Goal: Task Accomplishment & Management: Manage account settings

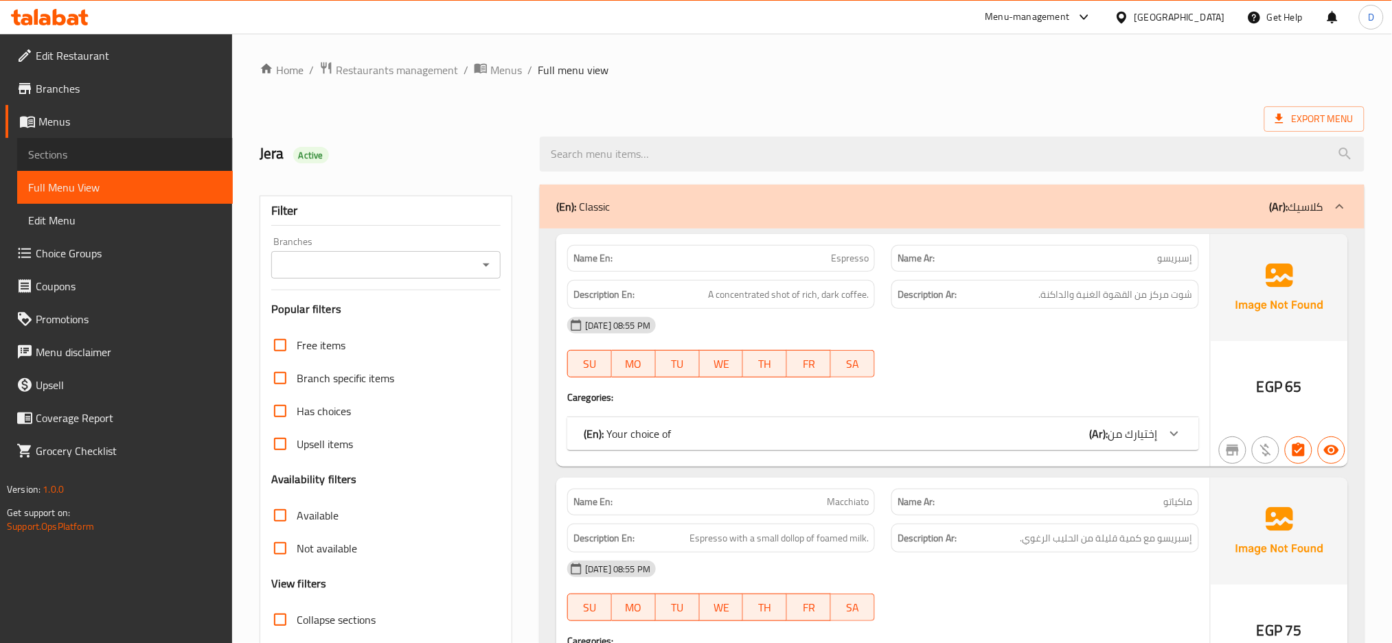
click at [108, 163] on link "Sections" at bounding box center [125, 154] width 216 height 33
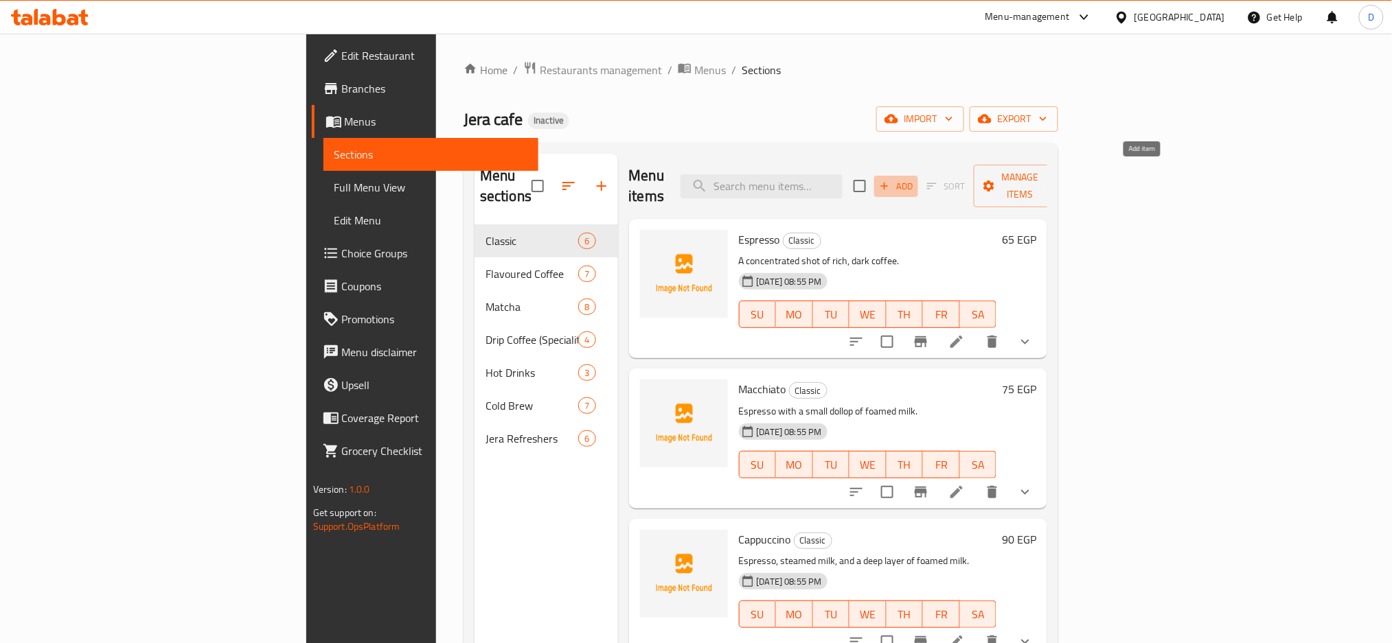
click at [915, 179] on span "Add" at bounding box center [895, 187] width 37 height 16
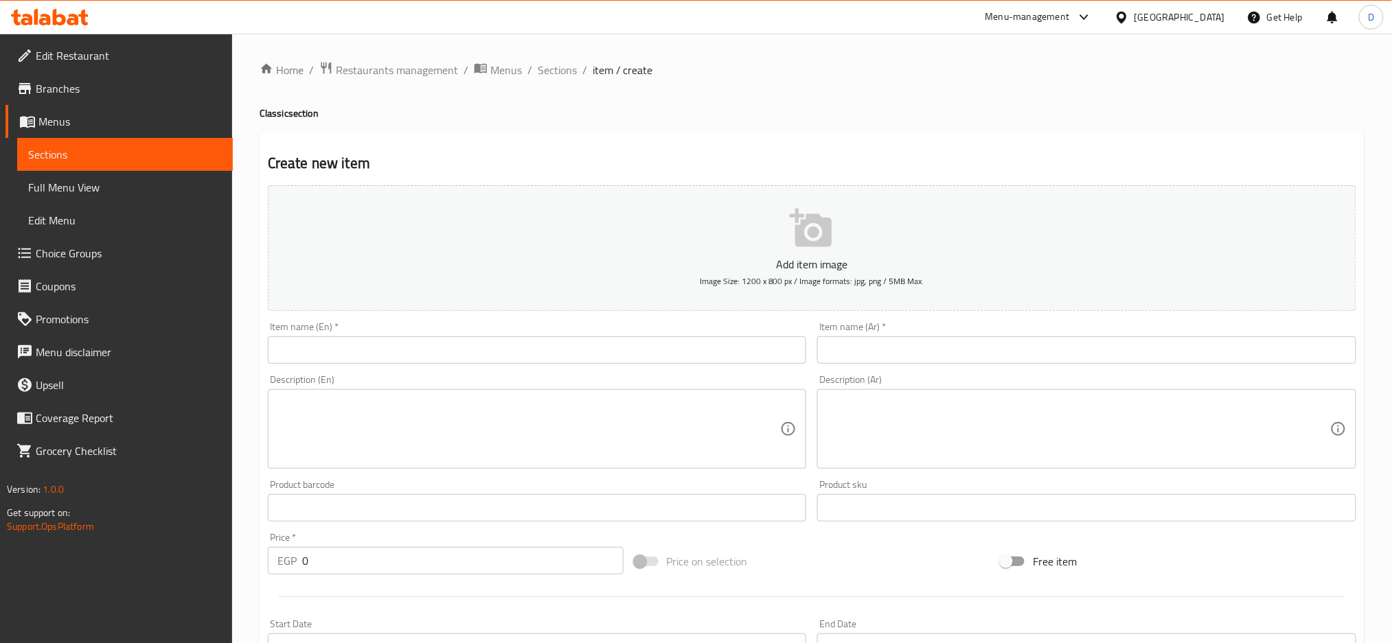
paste input "Americano"
click at [619, 341] on input "text" at bounding box center [537, 349] width 539 height 27
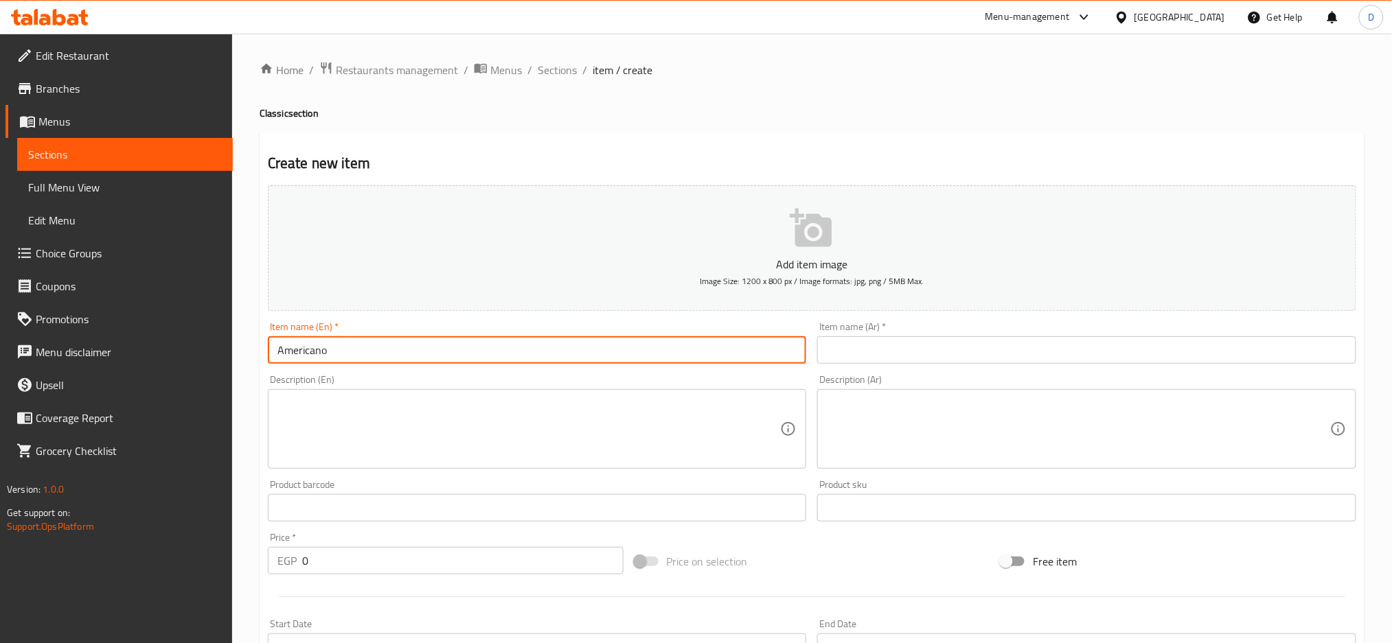
type input "Americano"
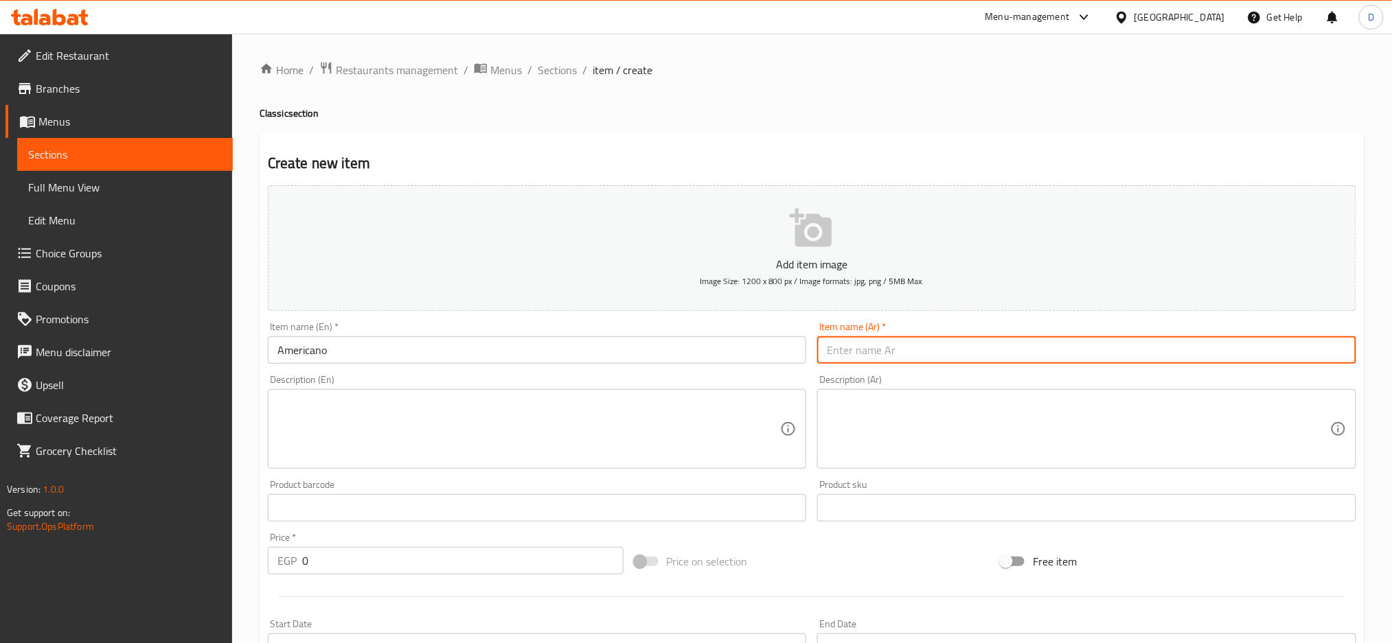
click at [874, 345] on input "text" at bounding box center [1086, 349] width 539 height 27
type input "أمريكانو"
click at [573, 343] on input "Americano" at bounding box center [537, 349] width 539 height 27
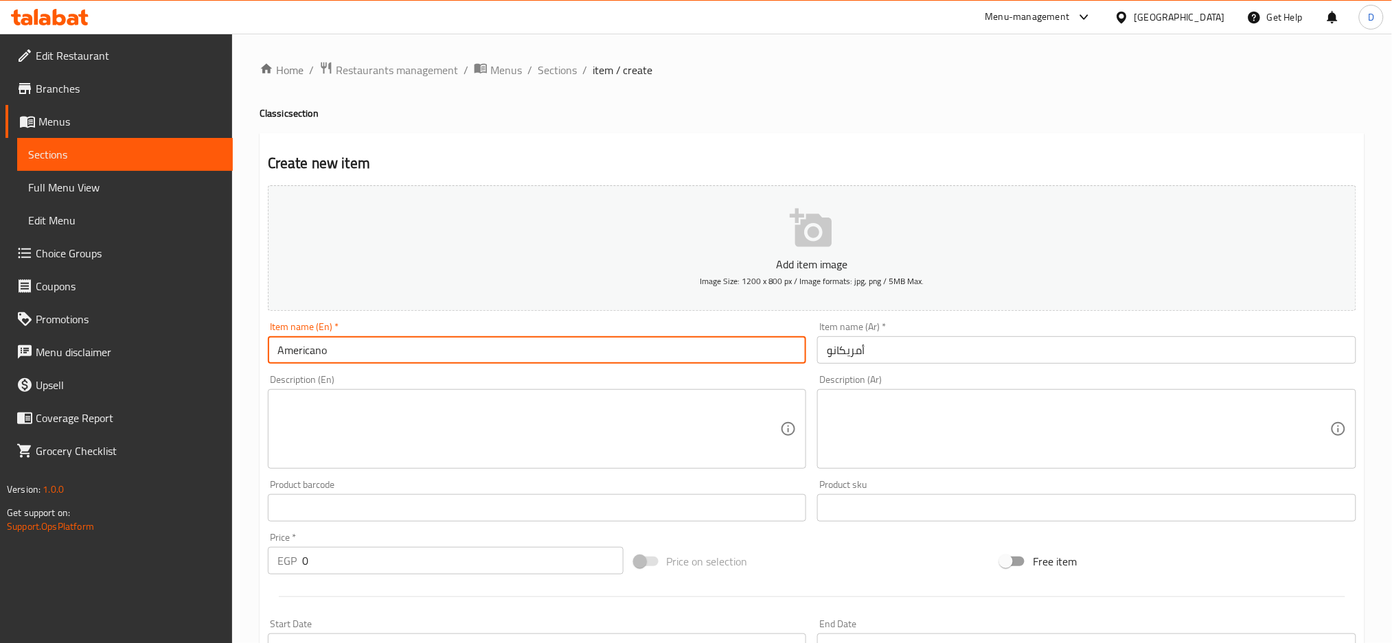
click at [573, 343] on input "Americano" at bounding box center [537, 349] width 539 height 27
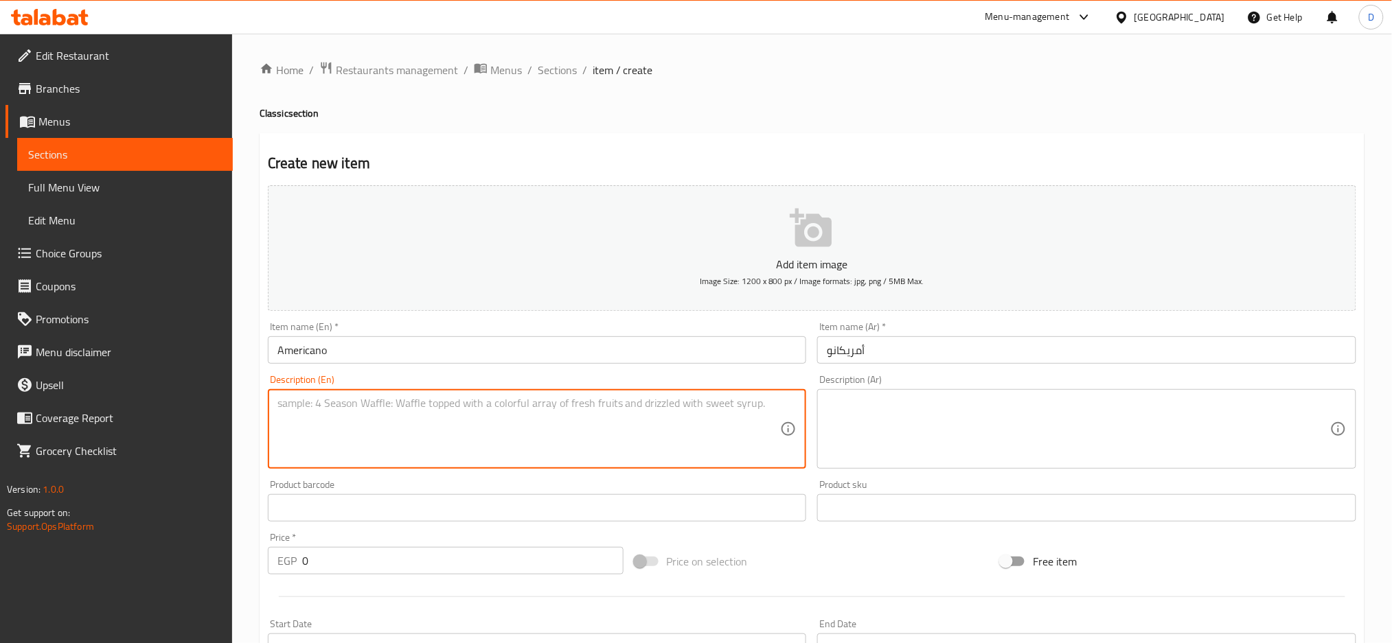
click at [395, 410] on textarea at bounding box center [528, 429] width 503 height 65
paste textarea "Made with freshly brewed espresso and hot water"
type textarea "Made with freshly brewed espresso and hot water"
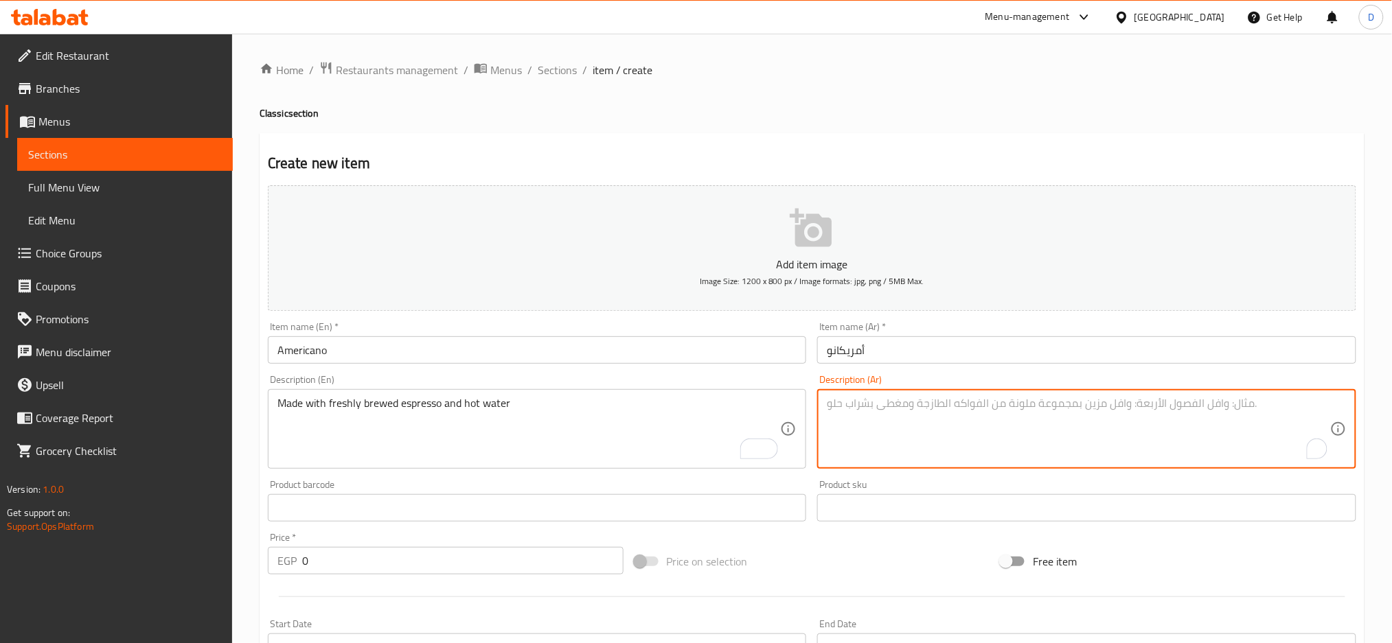
click at [927, 421] on textarea "To enrich screen reader interactions, please activate Accessibility in Grammarl…" at bounding box center [1078, 429] width 503 height 65
paste textarea "مصنوعة من الإسبريسو المحضر حديثًا والماء الساخن."
type textarea "مصنوعة من الإسبريسو المحضر حديثًا والماء الساخن."
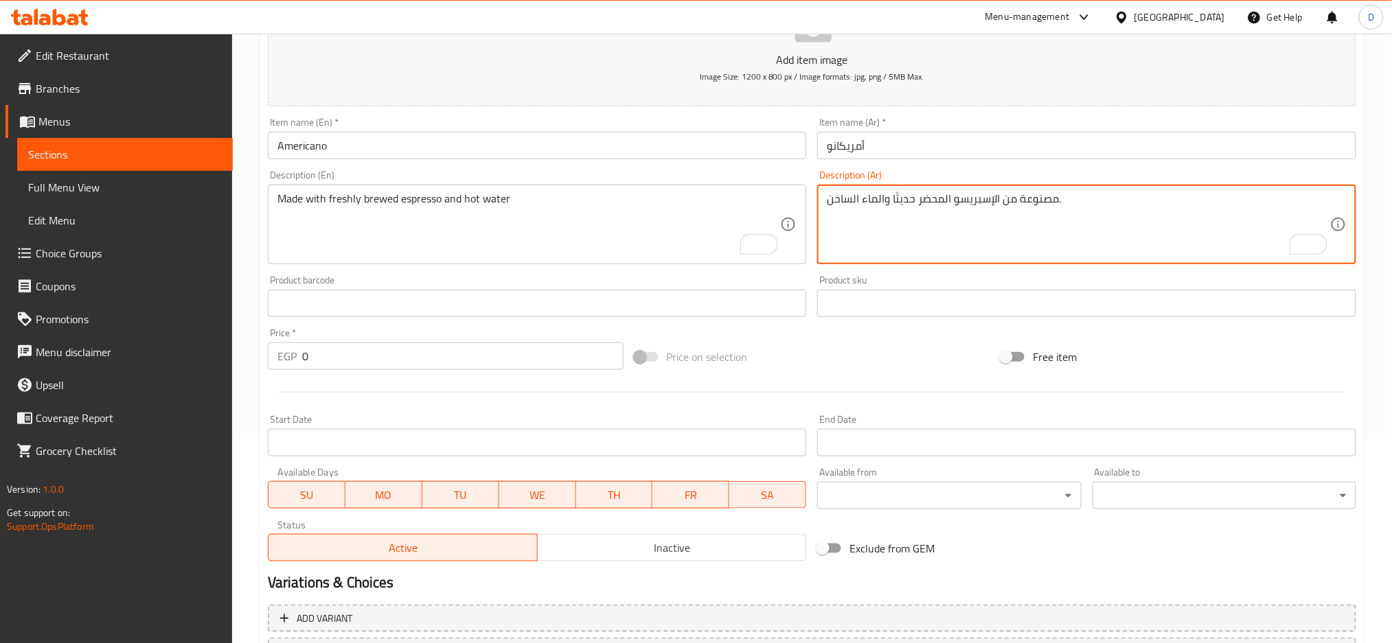
scroll to position [281, 0]
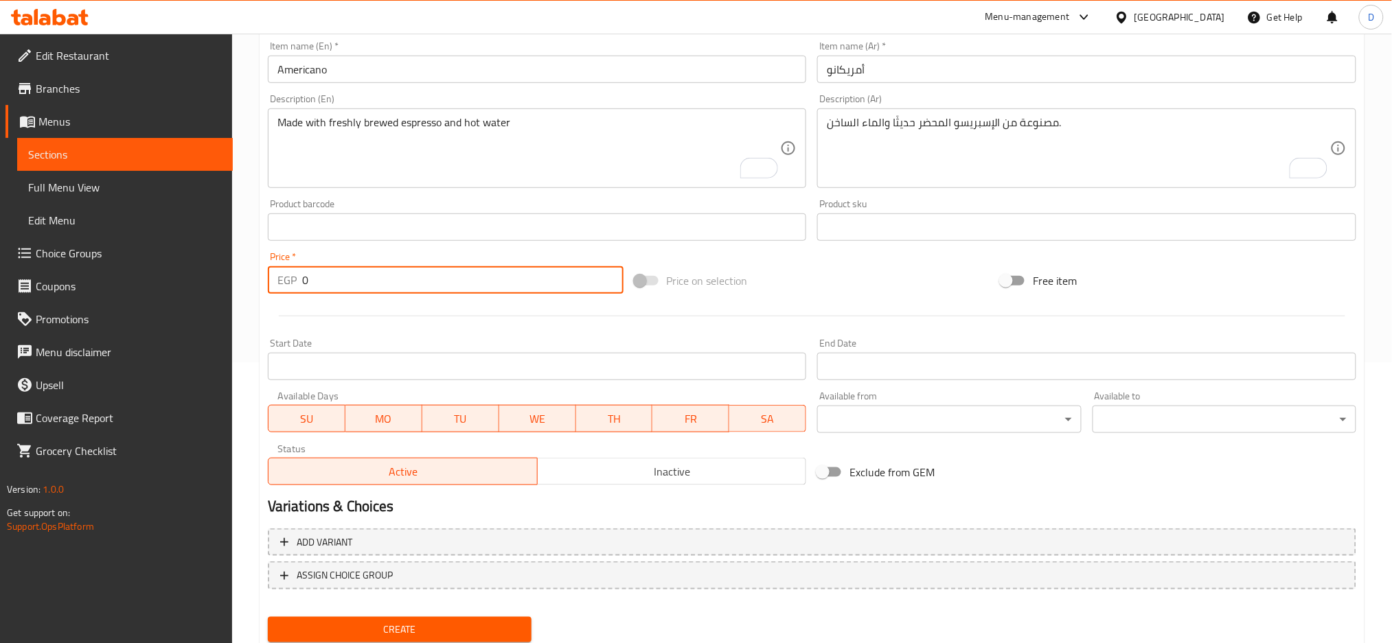
click at [400, 278] on input "0" at bounding box center [462, 279] width 321 height 27
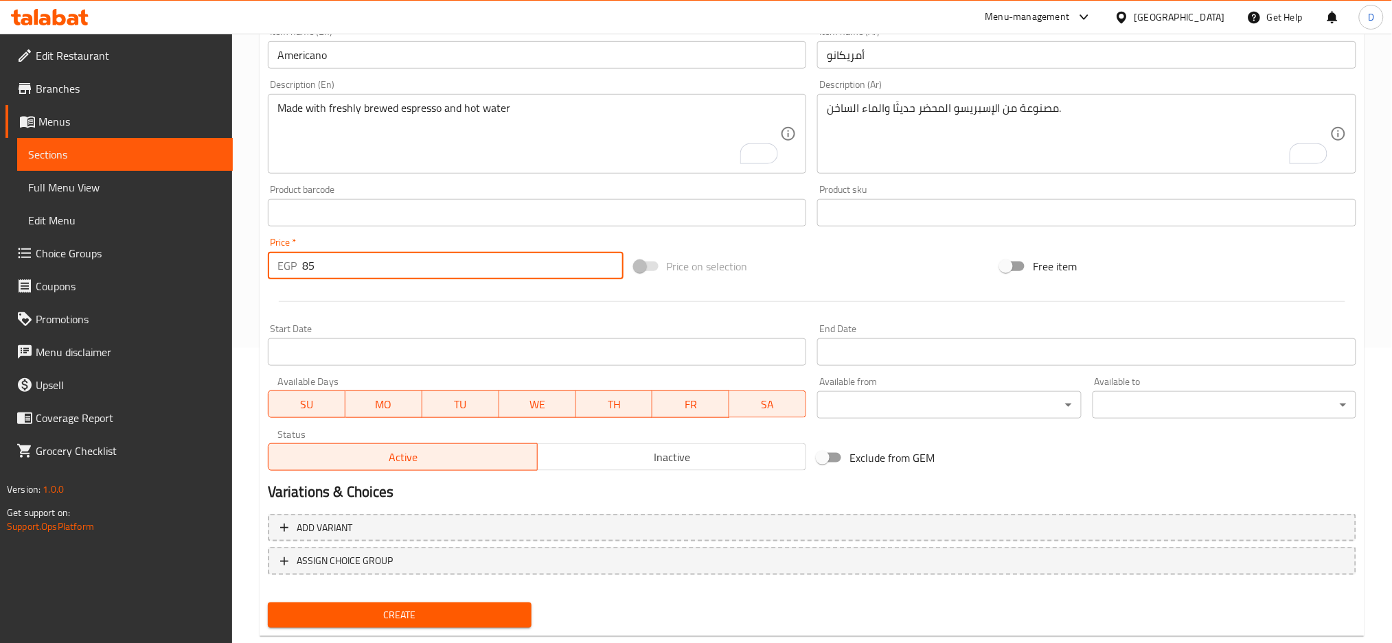
scroll to position [324, 0]
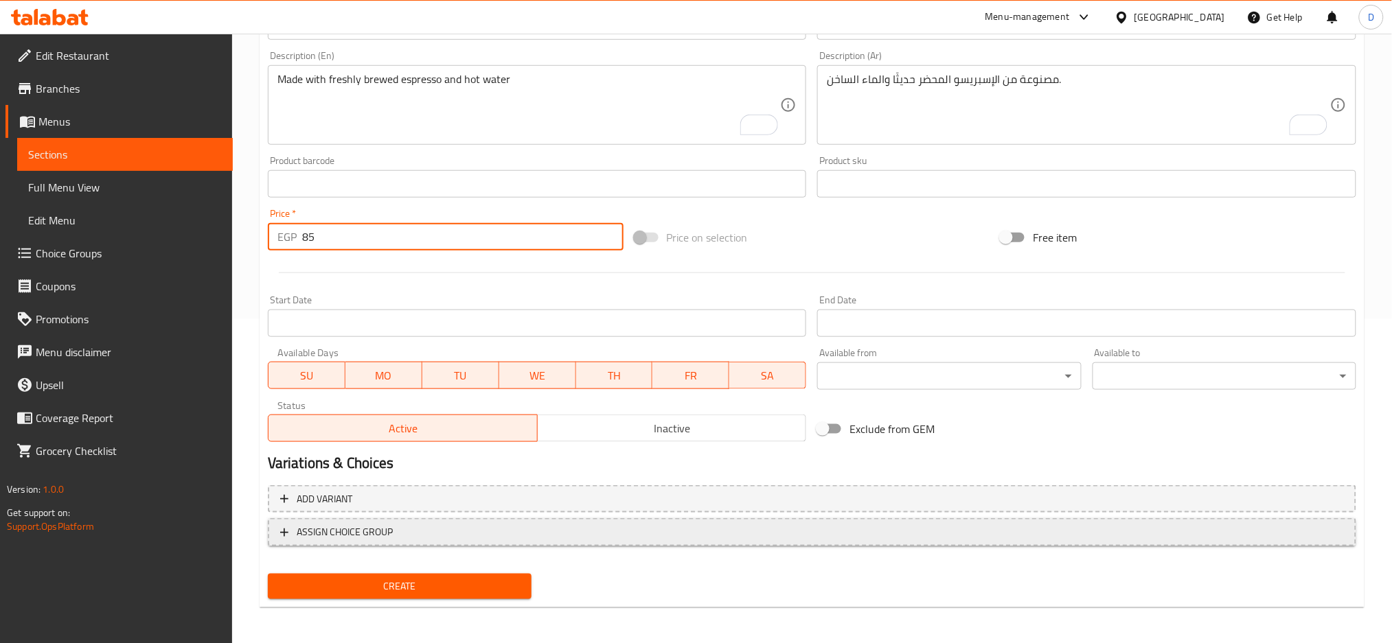
type input "85"
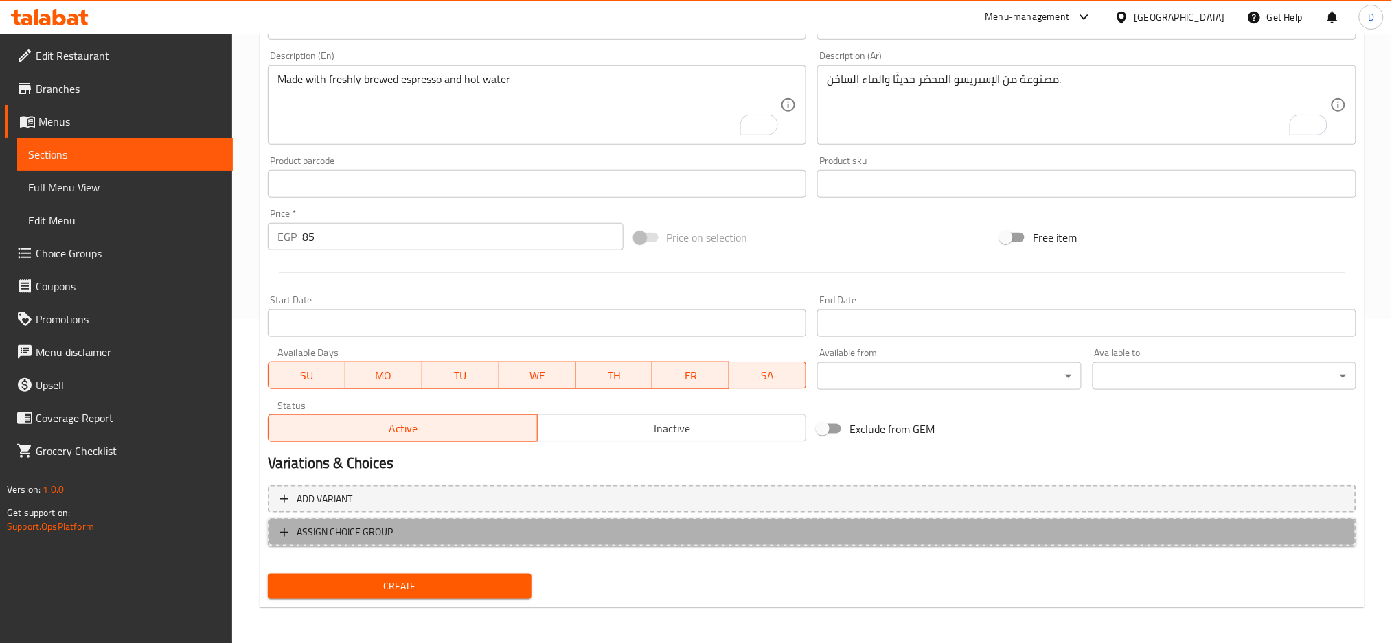
click at [437, 527] on span "ASSIGN CHOICE GROUP" at bounding box center [812, 532] width 1064 height 17
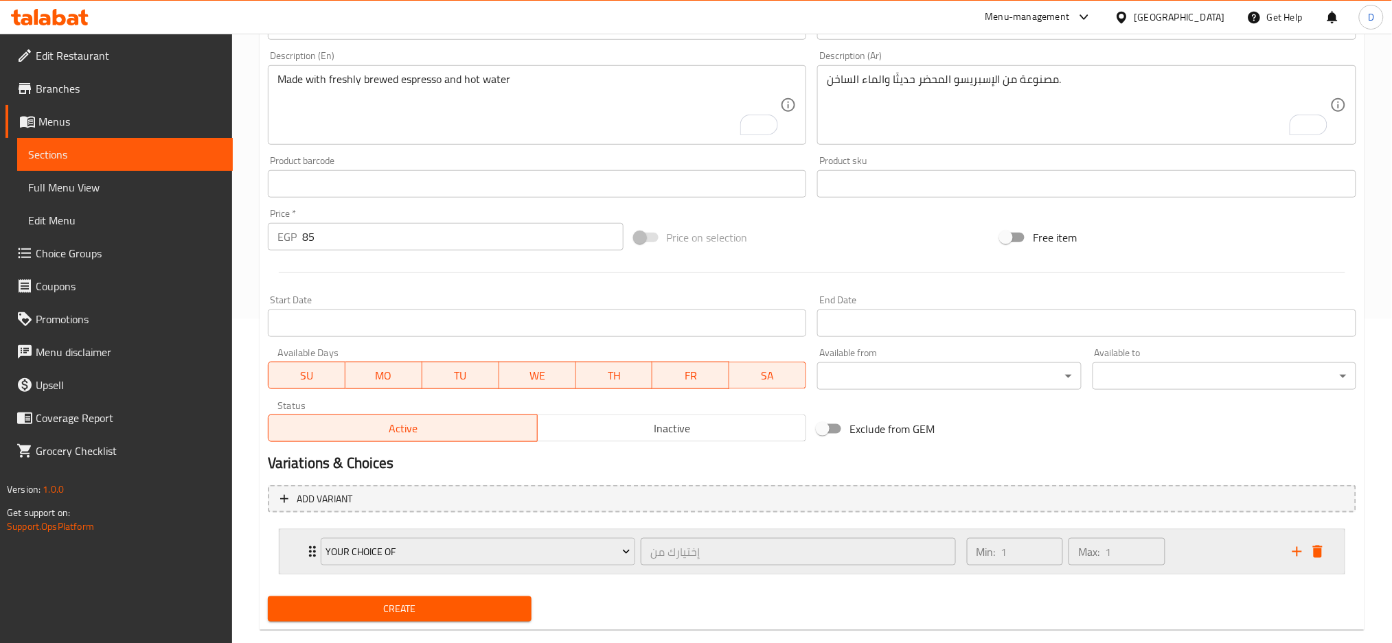
click at [639, 567] on div "Your choice of إختيارك من ​" at bounding box center [638, 552] width 652 height 44
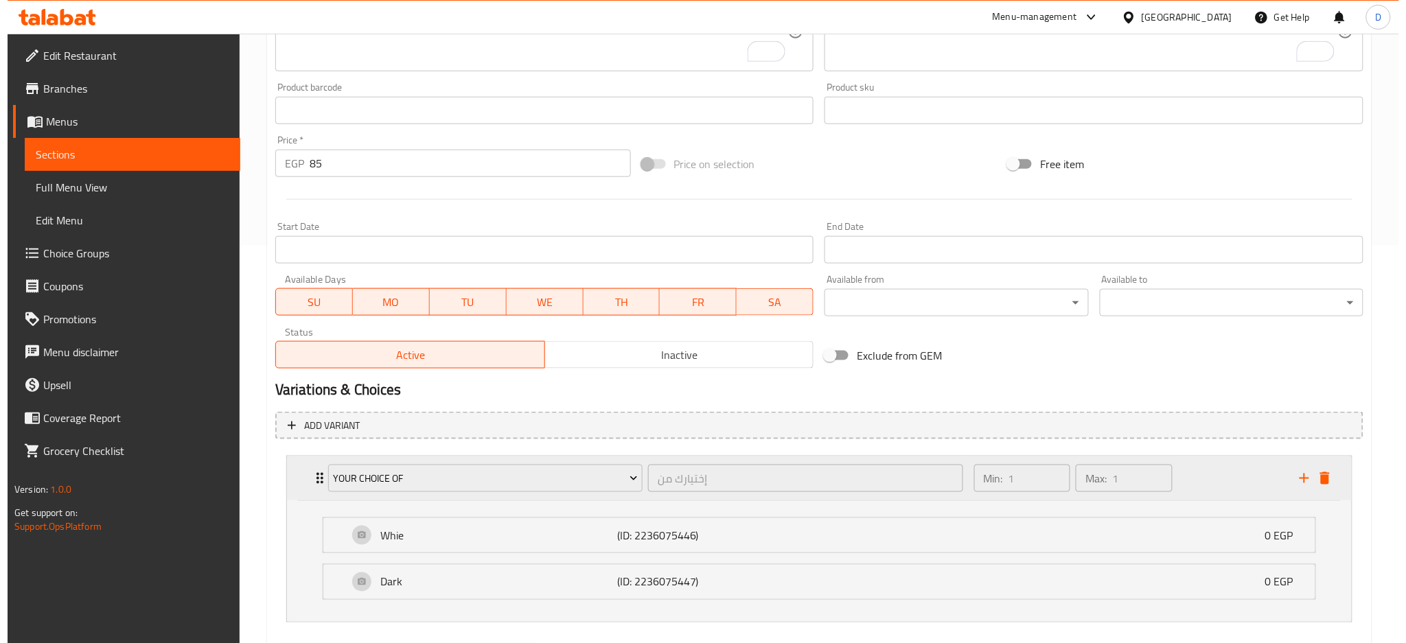
scroll to position [470, 0]
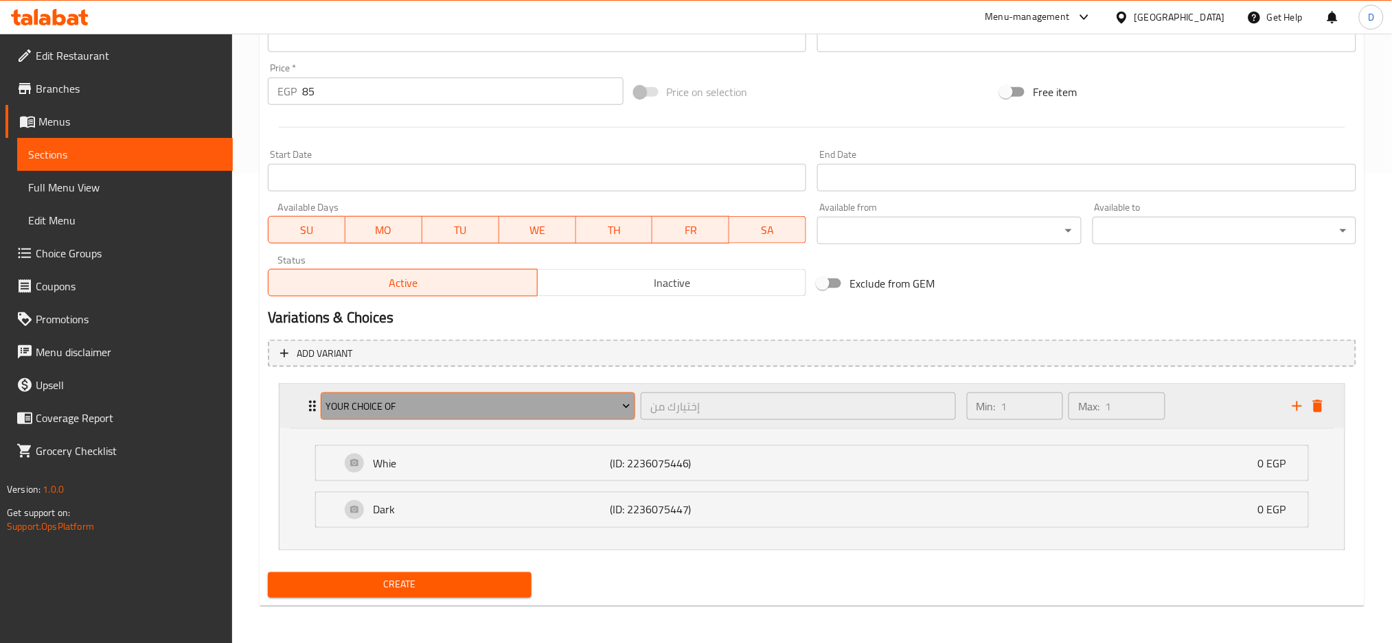
click at [566, 408] on span "Your choice of" at bounding box center [477, 406] width 305 height 17
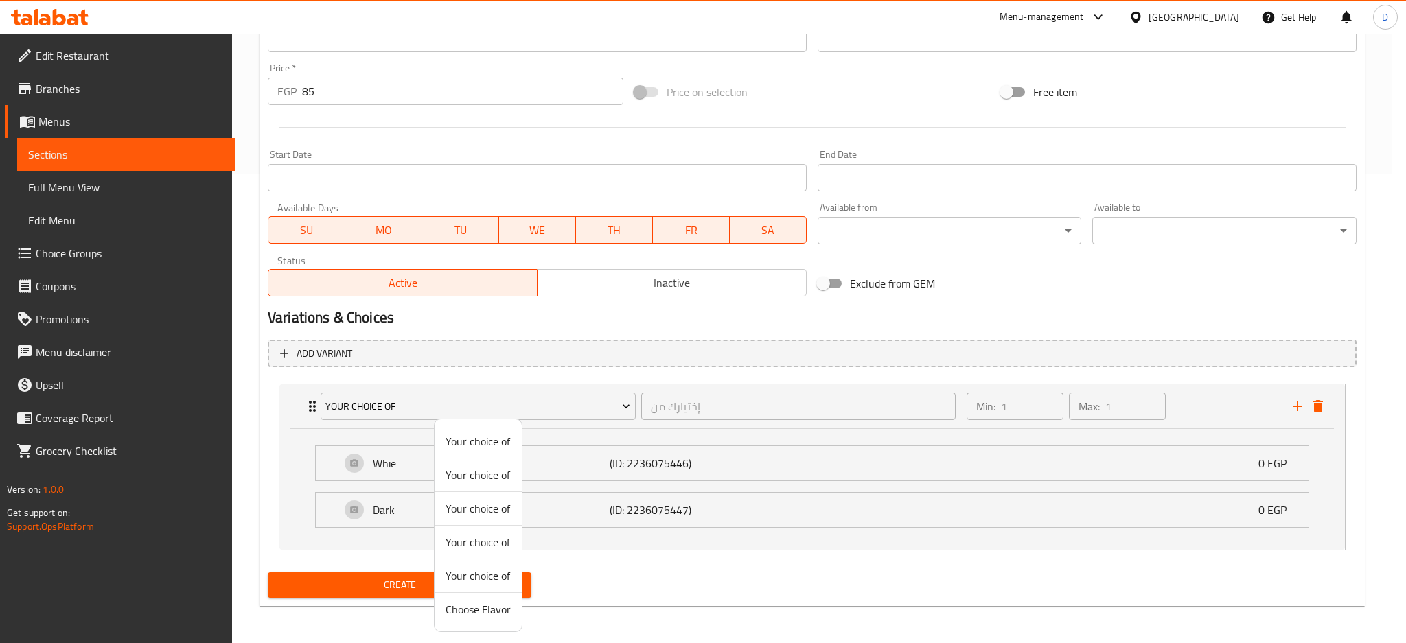
click at [497, 472] on span "Your choice of" at bounding box center [478, 475] width 65 height 16
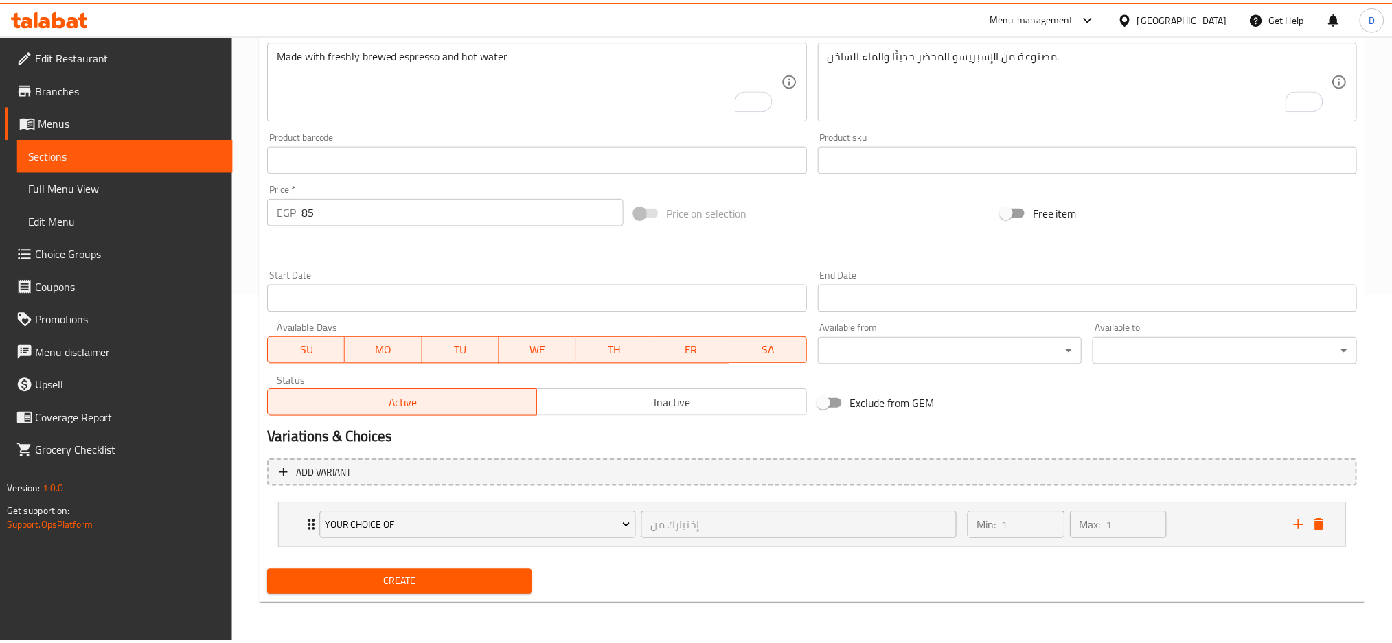
scroll to position [348, 0]
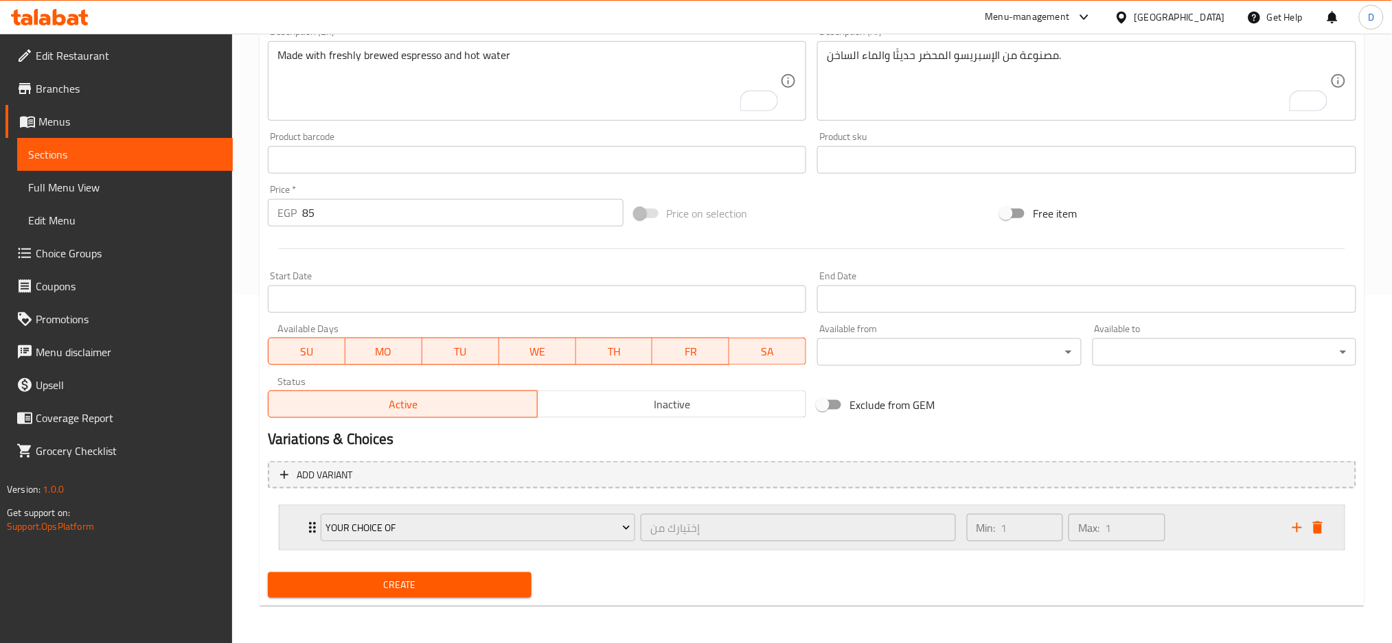
click at [641, 549] on div "Your choice of إختيارك من ​ Min: 1 ​ Max: 1 ​ Hot (ID: 2236075693) 0 EGP Name (…" at bounding box center [812, 527] width 1066 height 45
click at [639, 545] on div "Your choice of إختيارك من ​" at bounding box center [638, 528] width 652 height 44
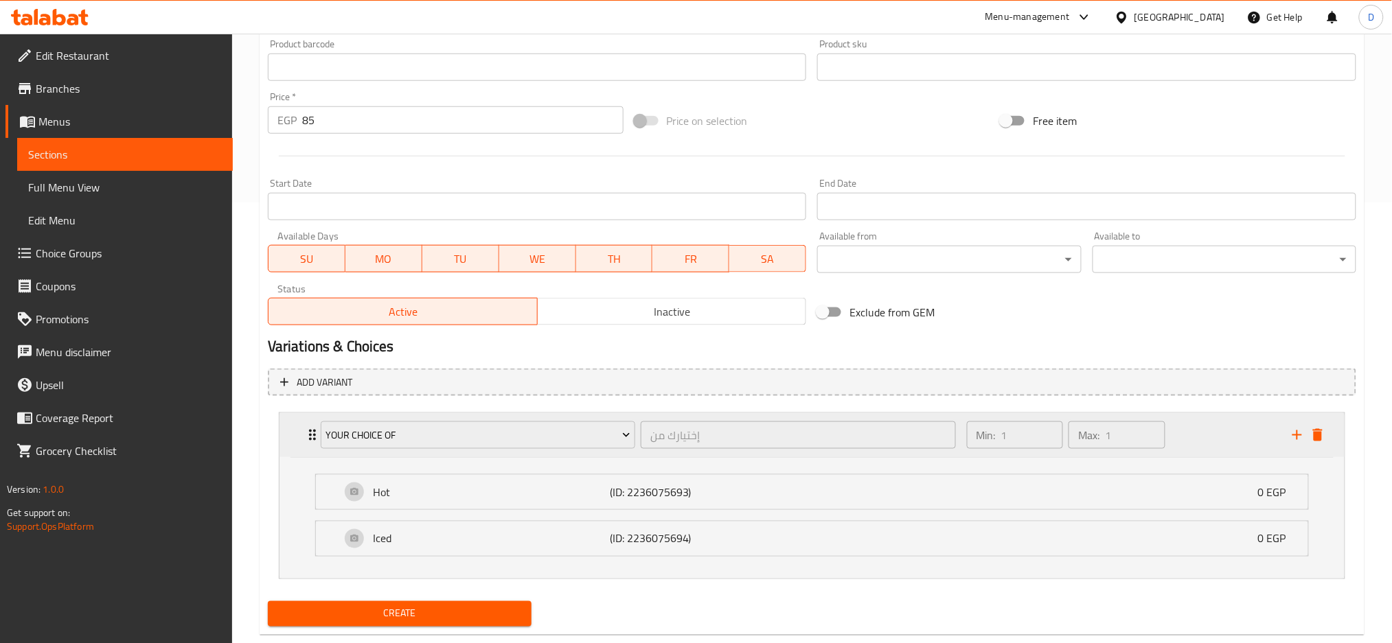
scroll to position [470, 0]
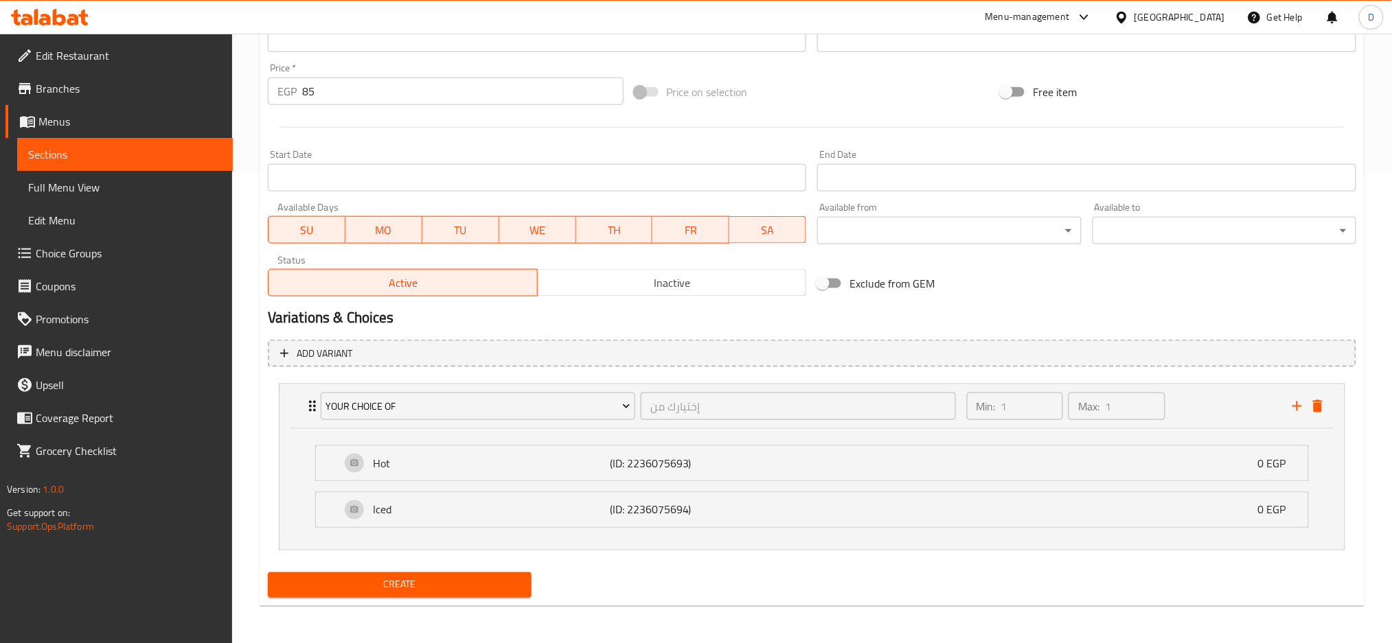
click at [457, 580] on span "Create" at bounding box center [400, 585] width 242 height 17
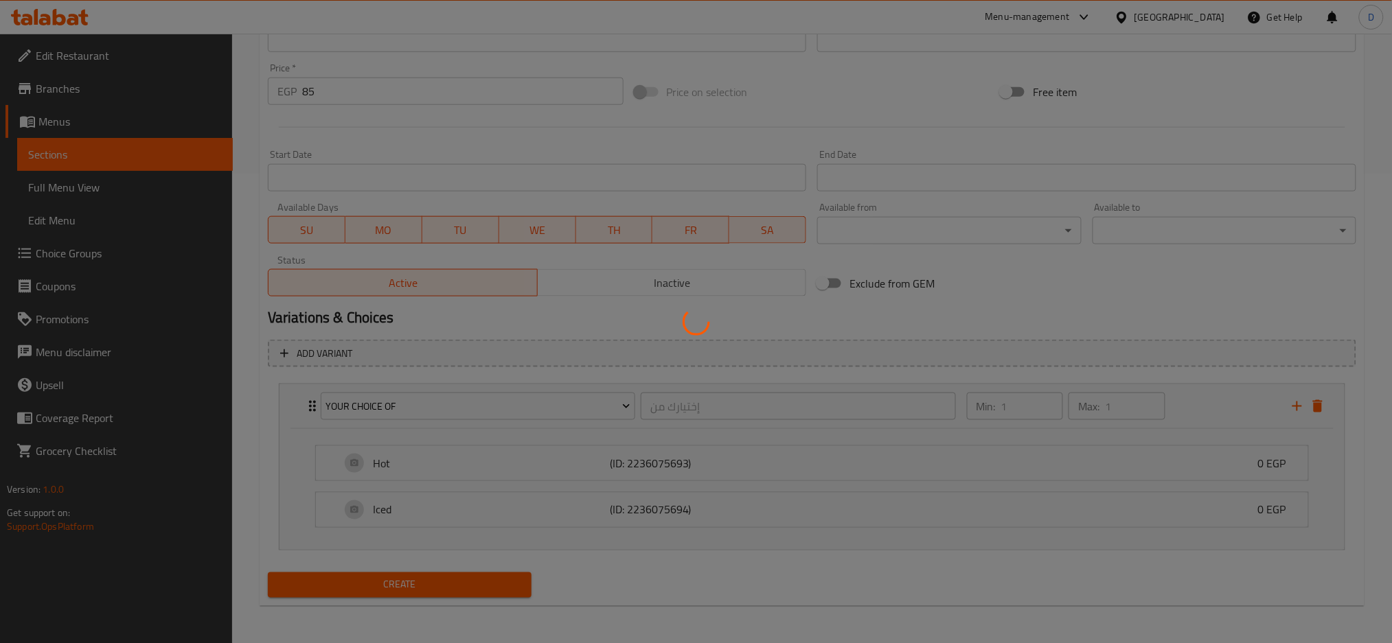
type input "0"
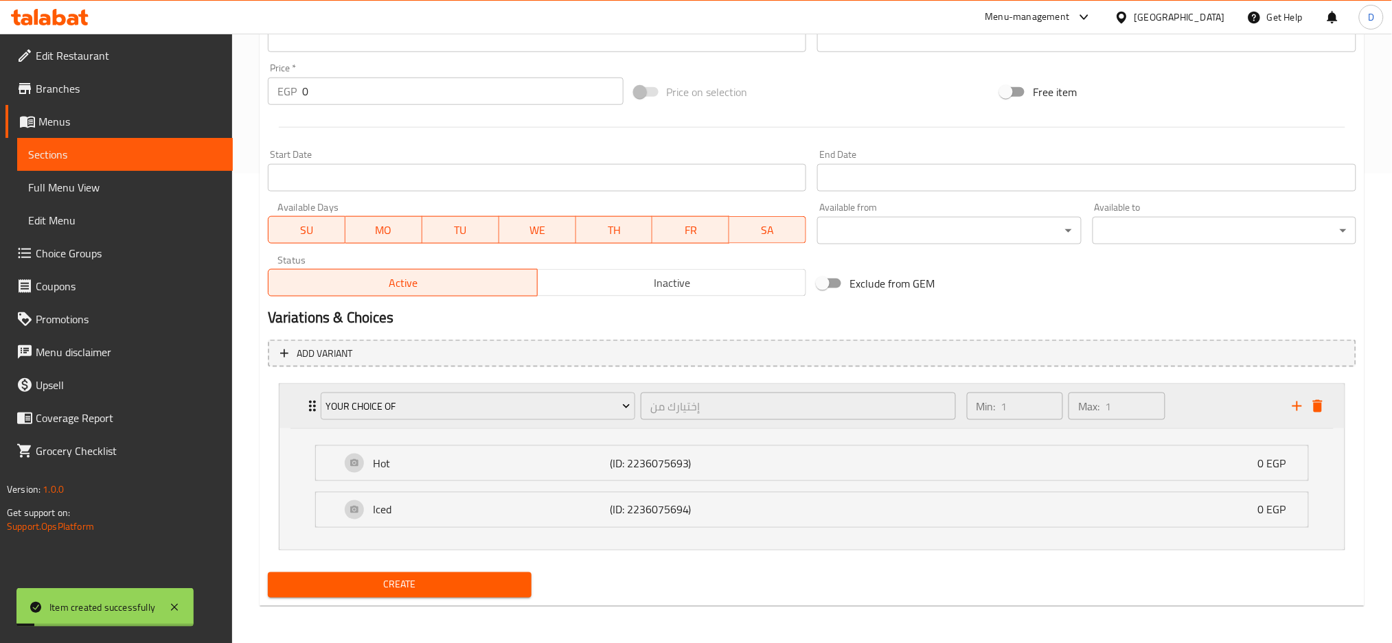
scroll to position [0, 0]
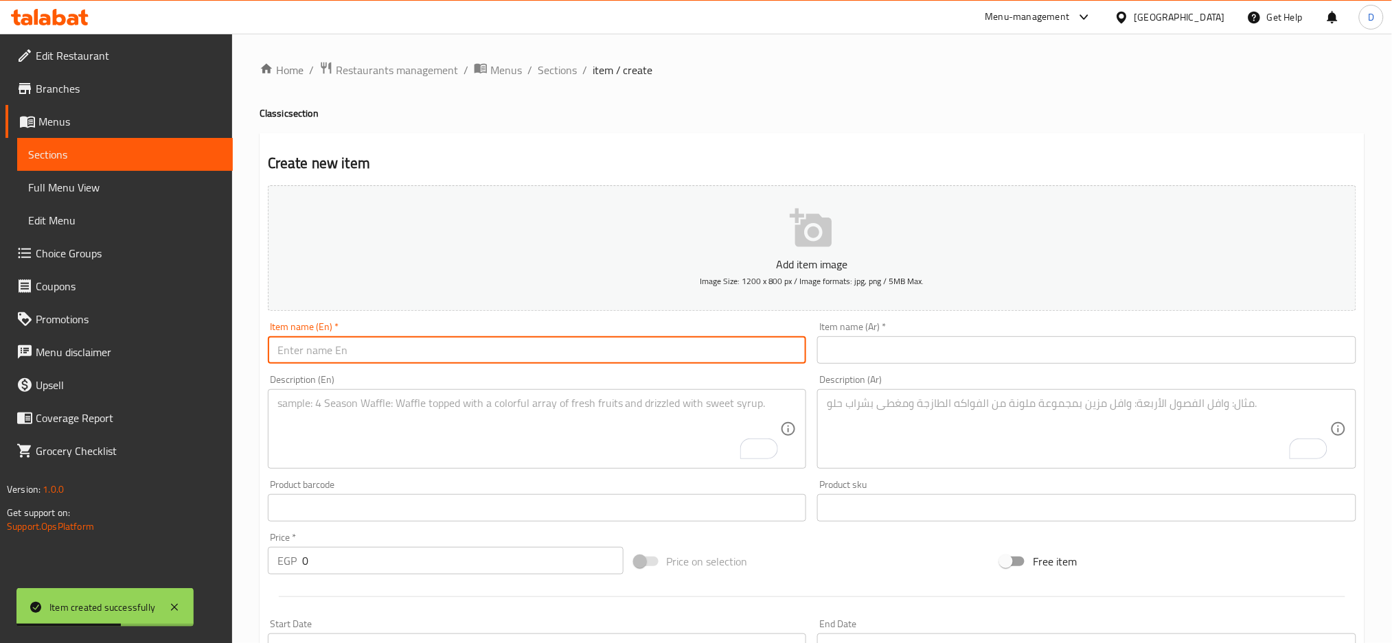
click at [371, 356] on input "text" at bounding box center [537, 349] width 539 height 27
paste input "corto"
type input "corto"
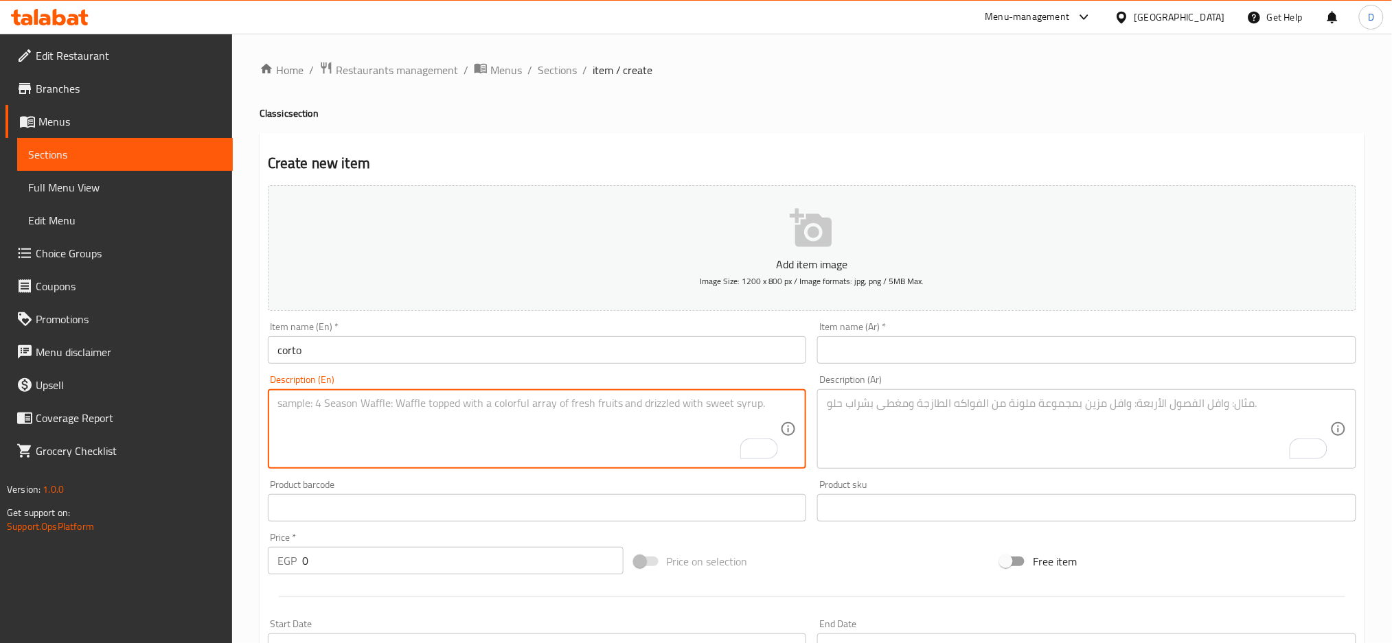
click at [439, 424] on textarea "To enrich screen reader interactions, please activate Accessibility in Grammarl…" at bounding box center [528, 429] width 503 height 65
paste textarea "Classic roast and ground coffee."
type textarea "Classic roast and ground coffee."
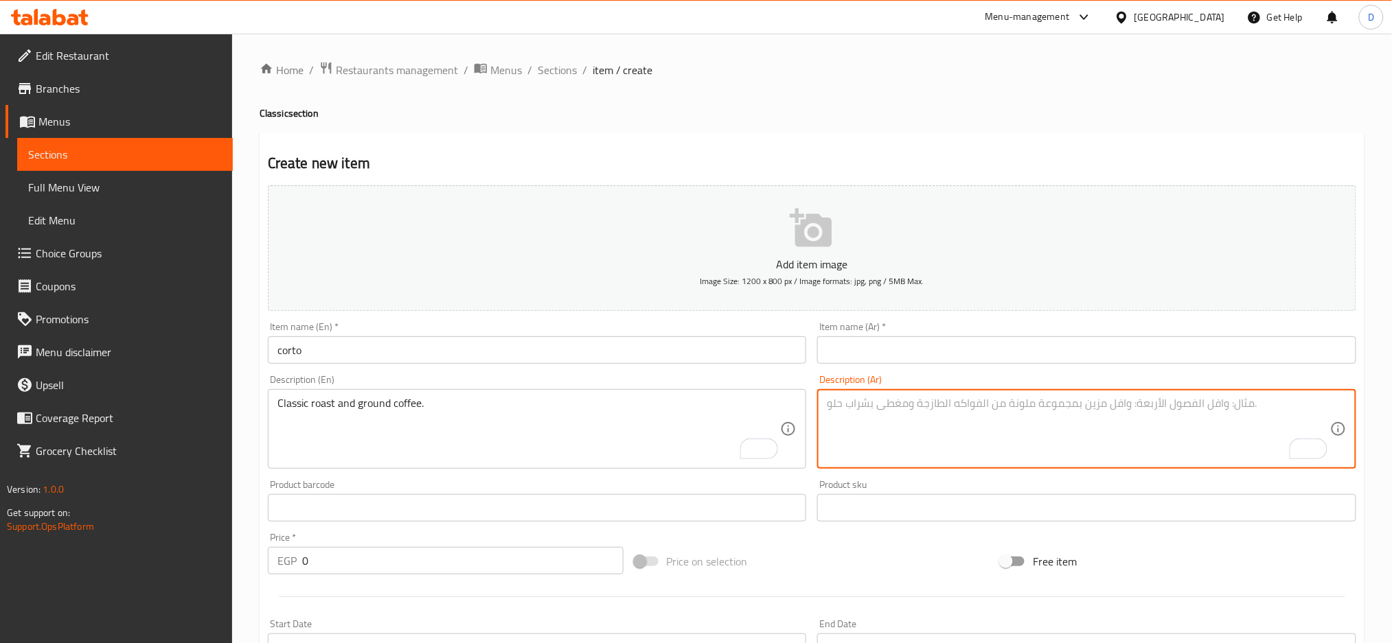
click at [873, 422] on textarea "To enrich screen reader interactions, please activate Accessibility in Grammarl…" at bounding box center [1078, 429] width 503 height 65
paste textarea "قهوة محمصة ومطحونة كورتو كلاسيكية."
click at [888, 406] on textarea "قهوة محمصة ومطحونة كورتو كلاسيكية." at bounding box center [1078, 429] width 503 height 65
type textarea "قهوة محمصة ومطحونة كورتو كلاسيكية."
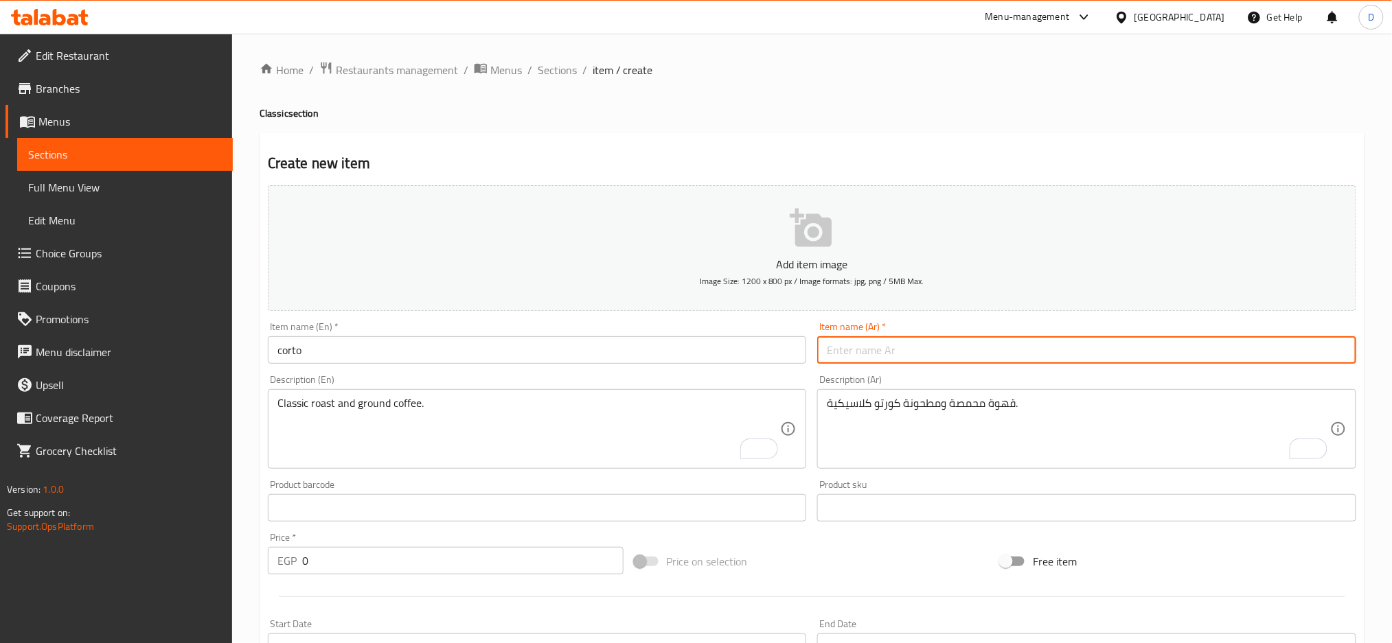
paste input "كورتو"
click at [895, 355] on input "text" at bounding box center [1086, 349] width 539 height 27
type input "كورتو"
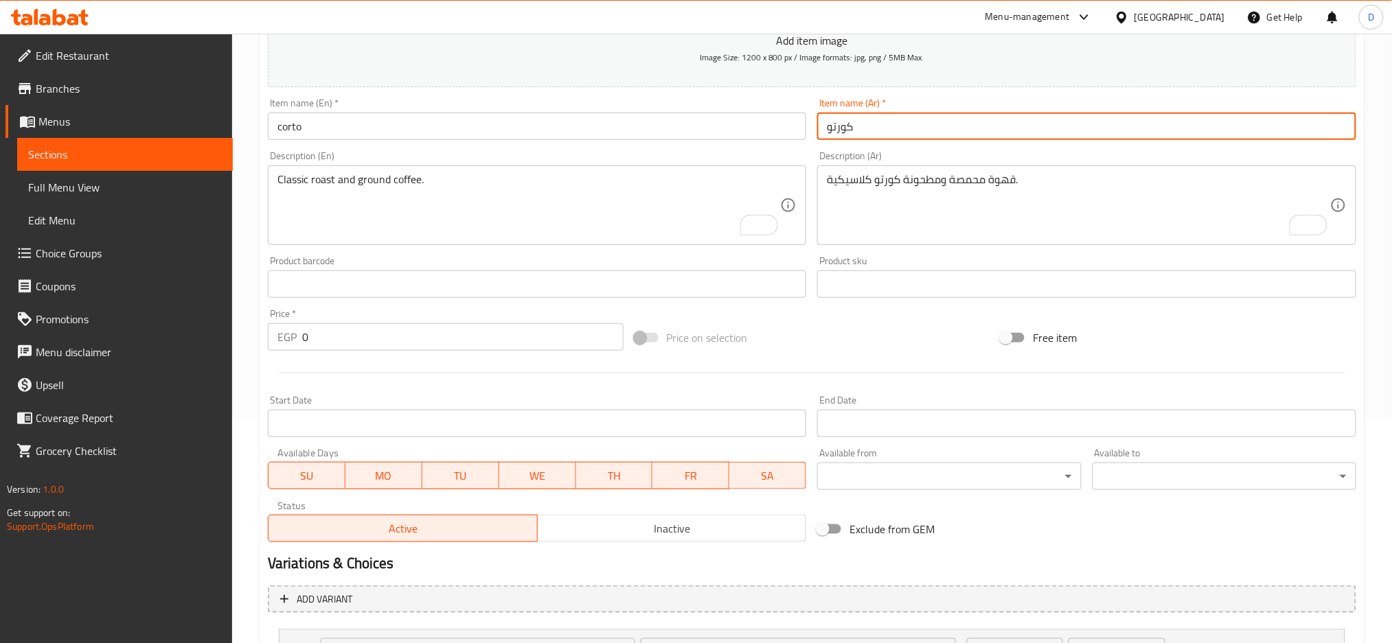
scroll to position [225, 0]
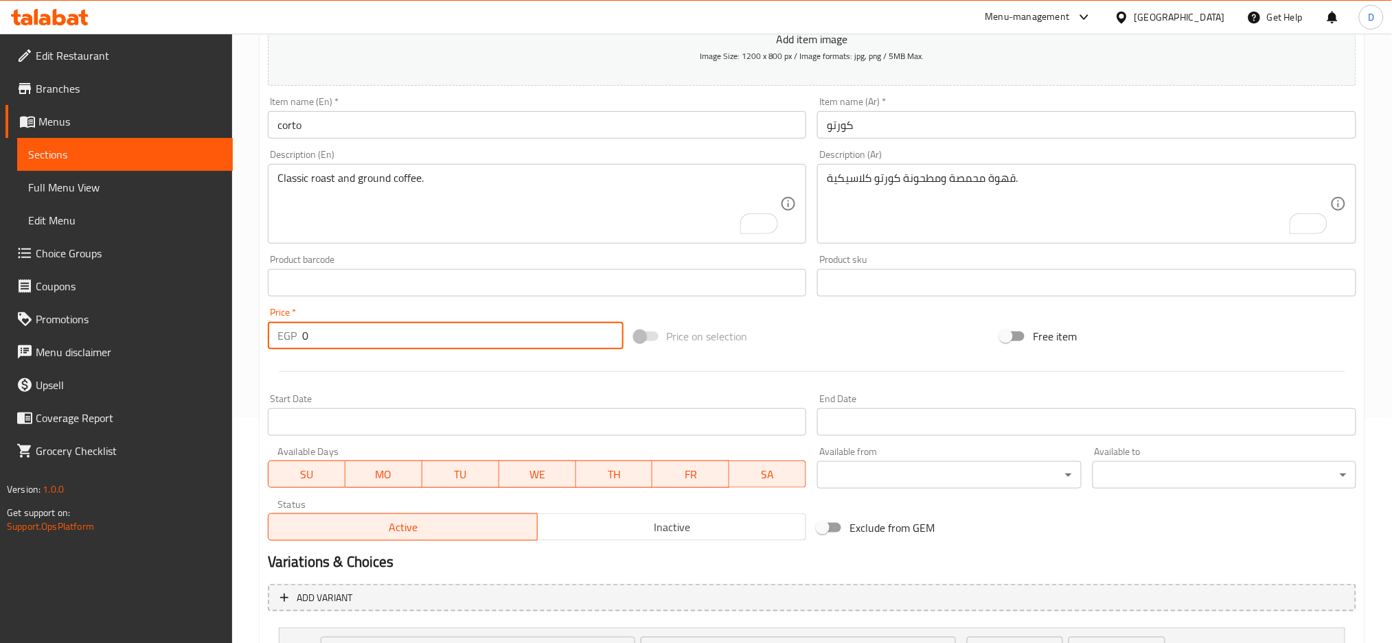
click at [498, 345] on input "0" at bounding box center [462, 335] width 321 height 27
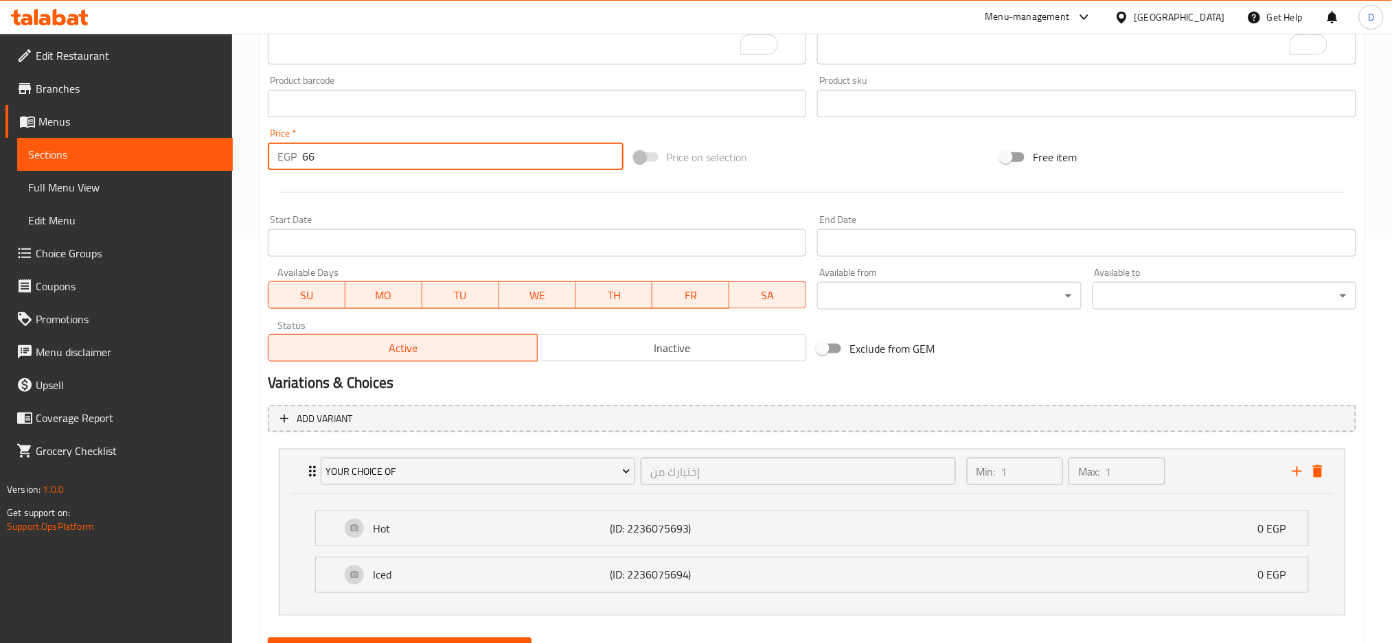
scroll to position [437, 0]
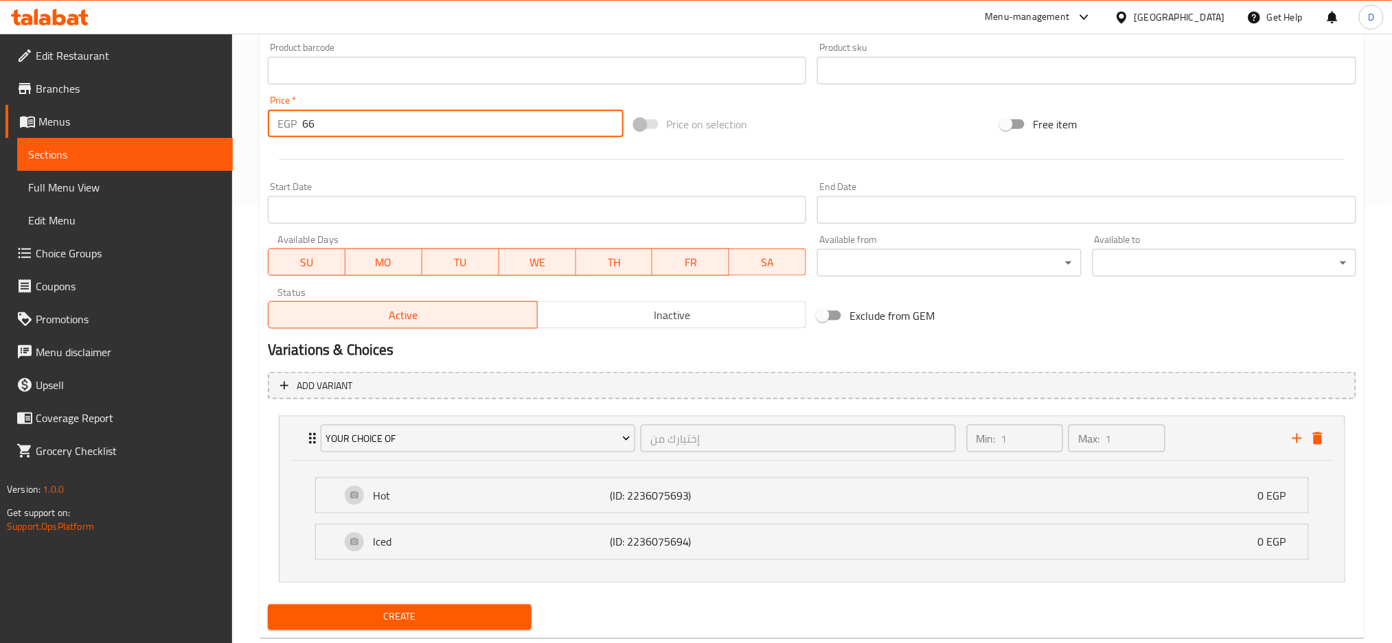
type input "66"
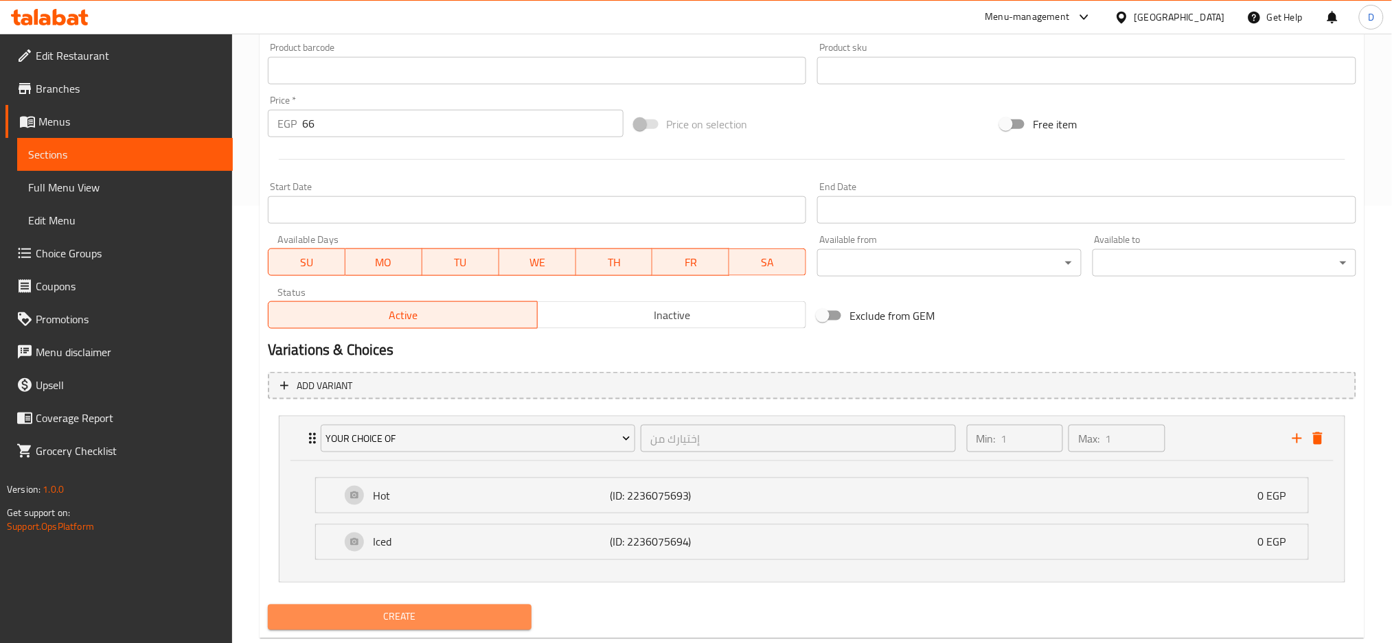
click at [448, 617] on span "Create" at bounding box center [400, 617] width 242 height 17
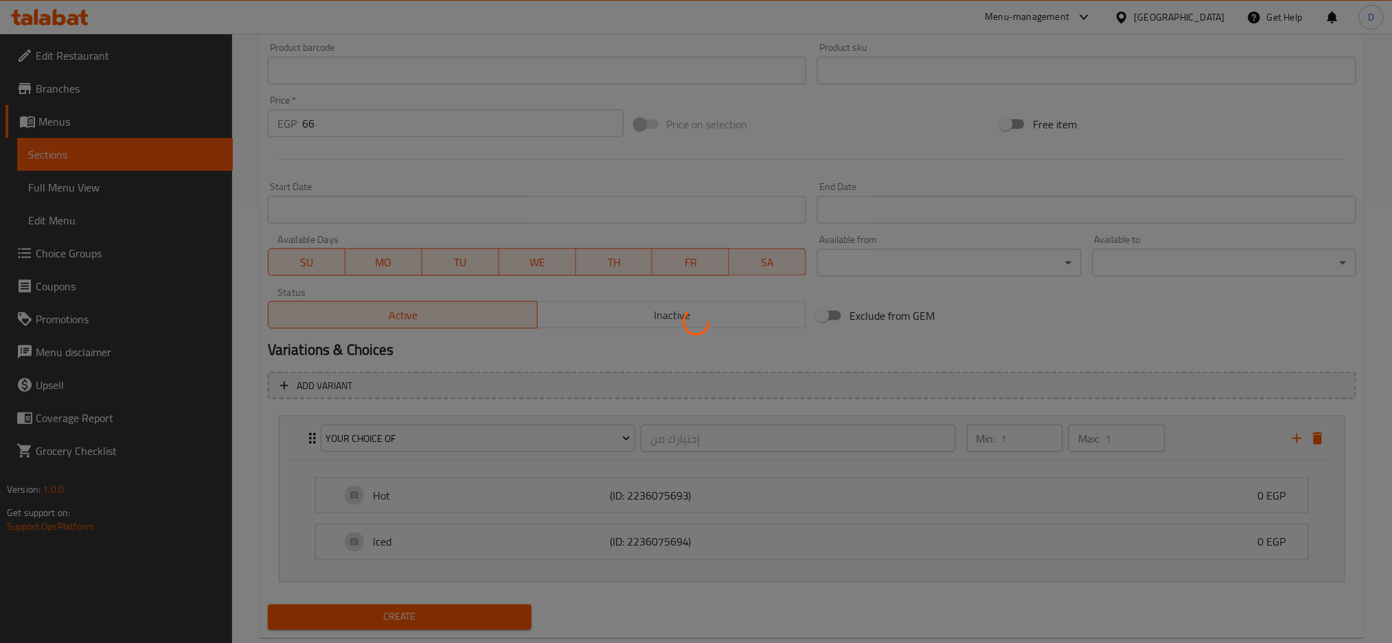
type input "0"
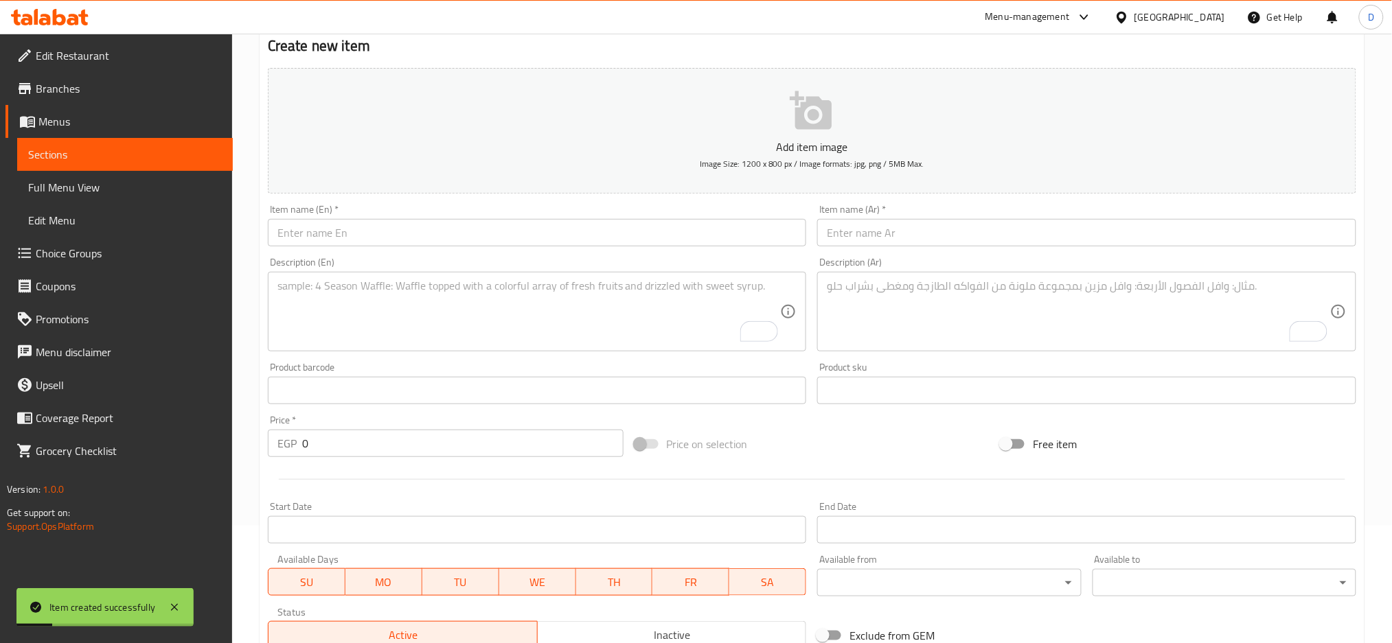
scroll to position [0, 0]
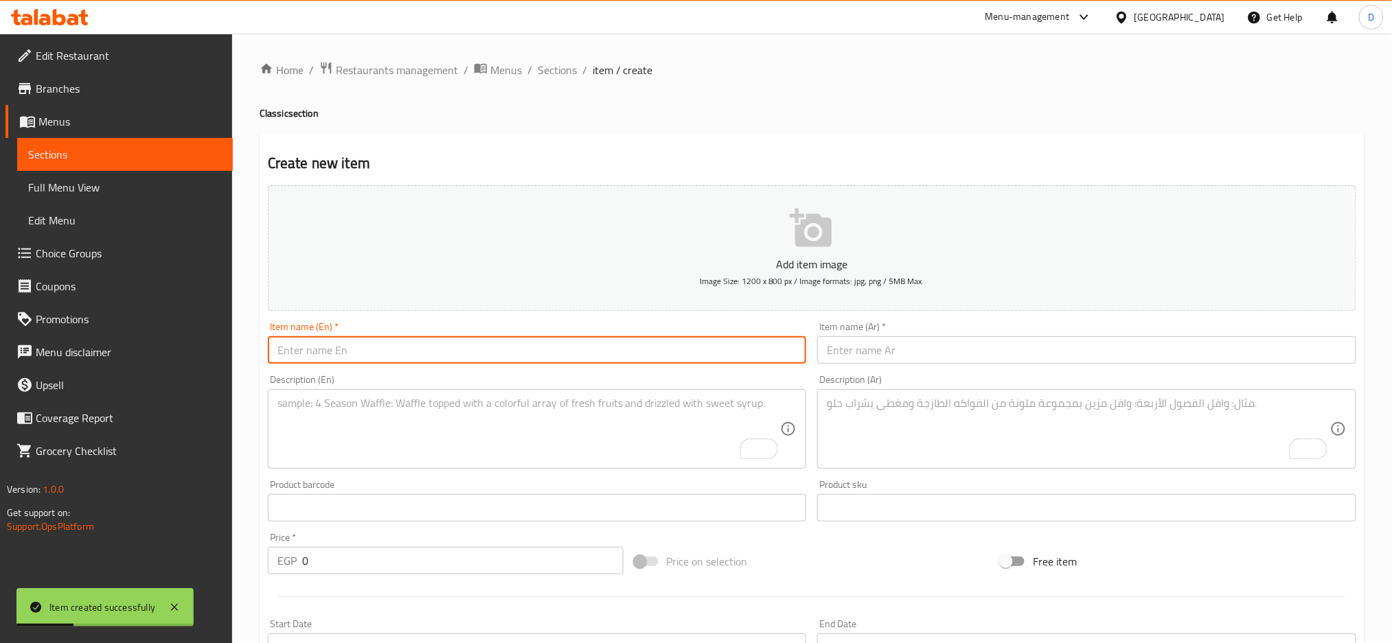
click at [383, 344] on input "text" at bounding box center [537, 349] width 539 height 27
paste input "affogato"
type input "affogato"
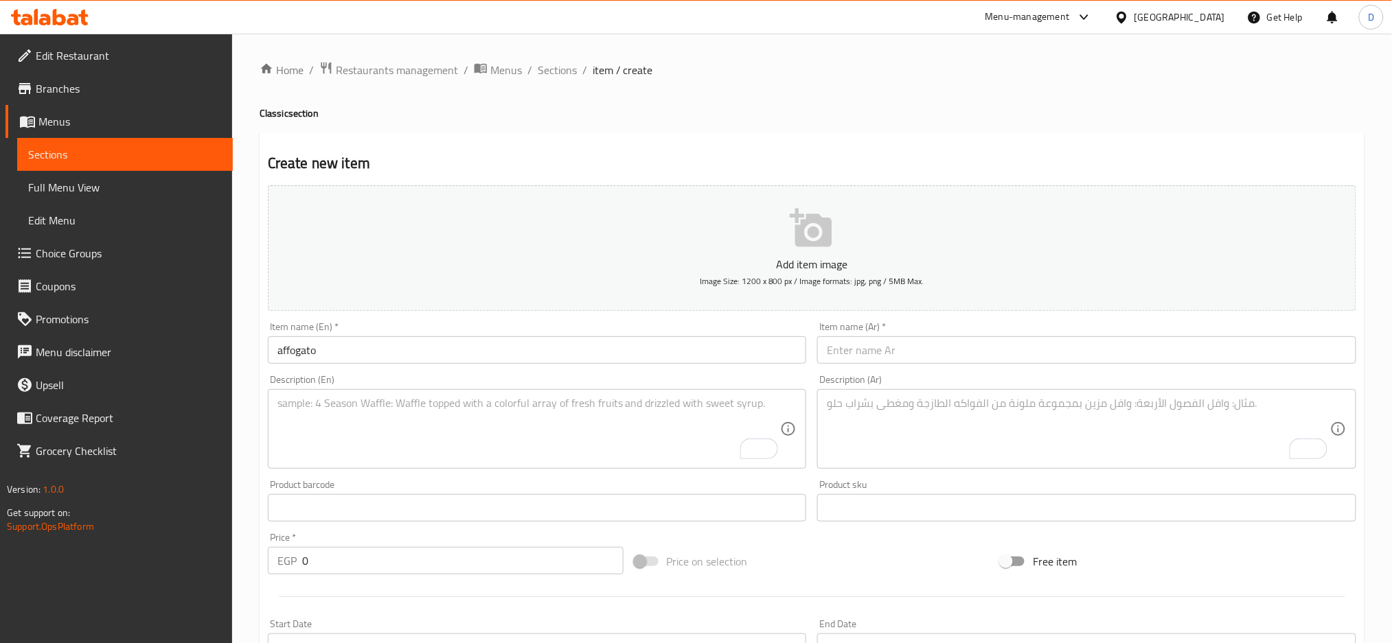
click at [479, 393] on div "Description (En)" at bounding box center [537, 429] width 539 height 80
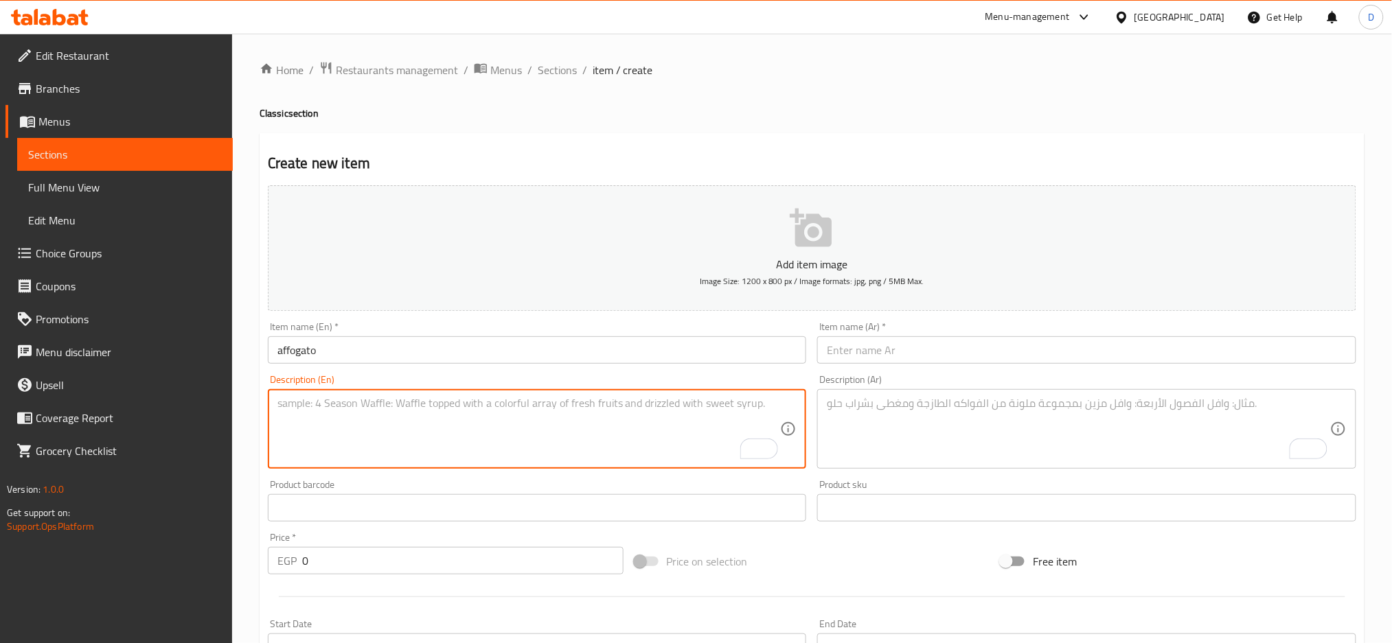
paste textarea "Espresso over vanilla gelato, creating bold flavors and creamy indulgence"
type textarea "Espresso over vanilla gelato, creating bold flavors and creamy indulgence"
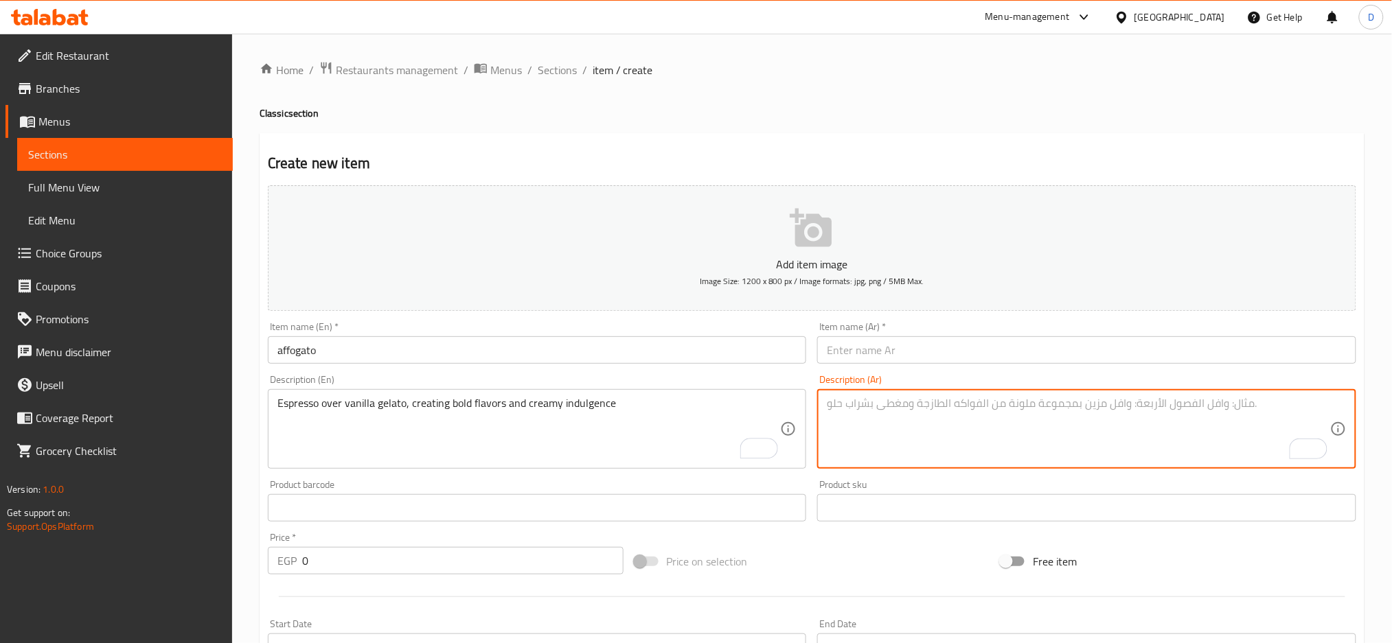
click at [874, 435] on textarea "To enrich screen reader interactions, please activate Accessibility in Grammarl…" at bounding box center [1078, 429] width 503 height 65
paste textarea "الاسبرسو فوق جيلاتو الفانيليا، مما يخلق نكهات جريئة واستمتاعًا كريميًا."
type textarea "الاسبرسو فوق جيلاتو الفانيليا، مما يخلق نكهات جريئة واستمتاعًا كريميًا."
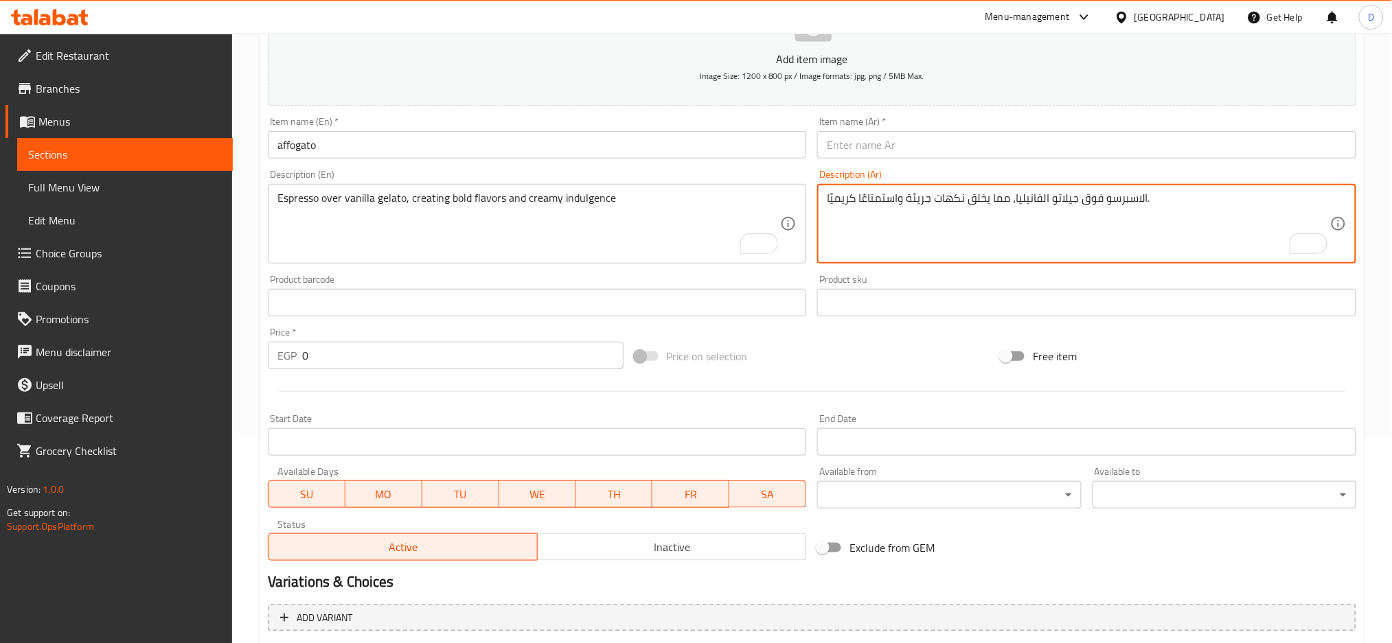
scroll to position [240, 0]
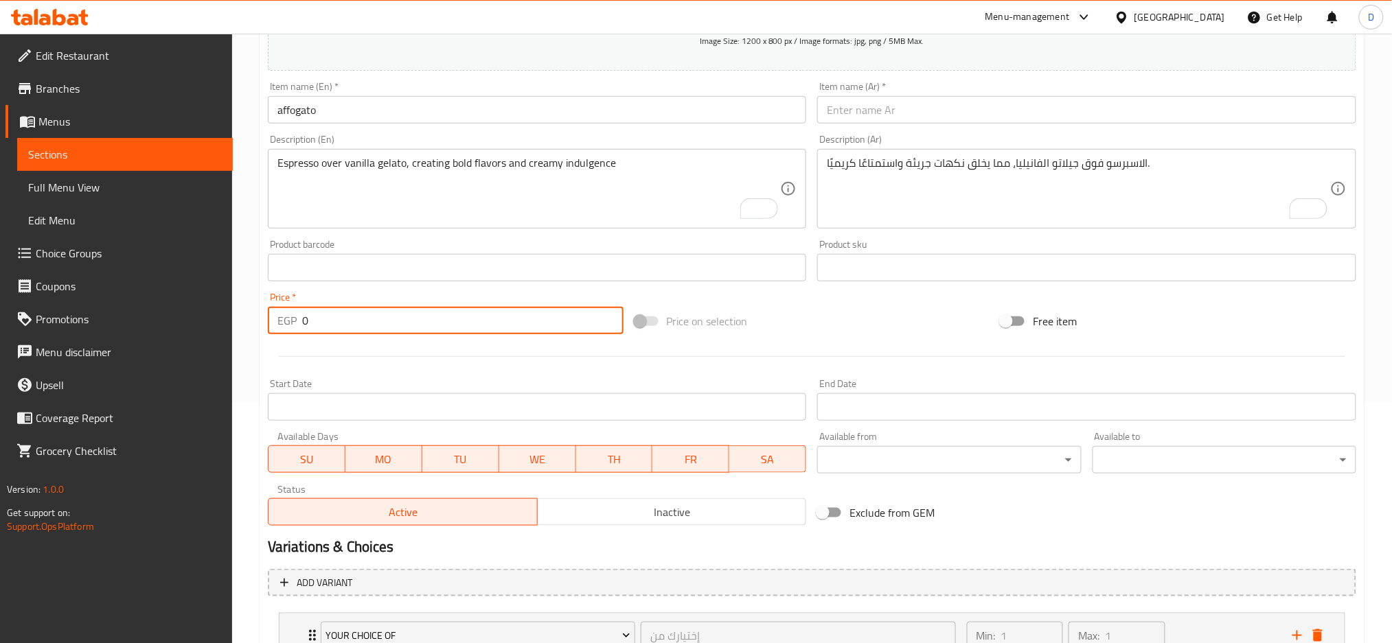
click at [398, 326] on input "0" at bounding box center [462, 320] width 321 height 27
type input "85"
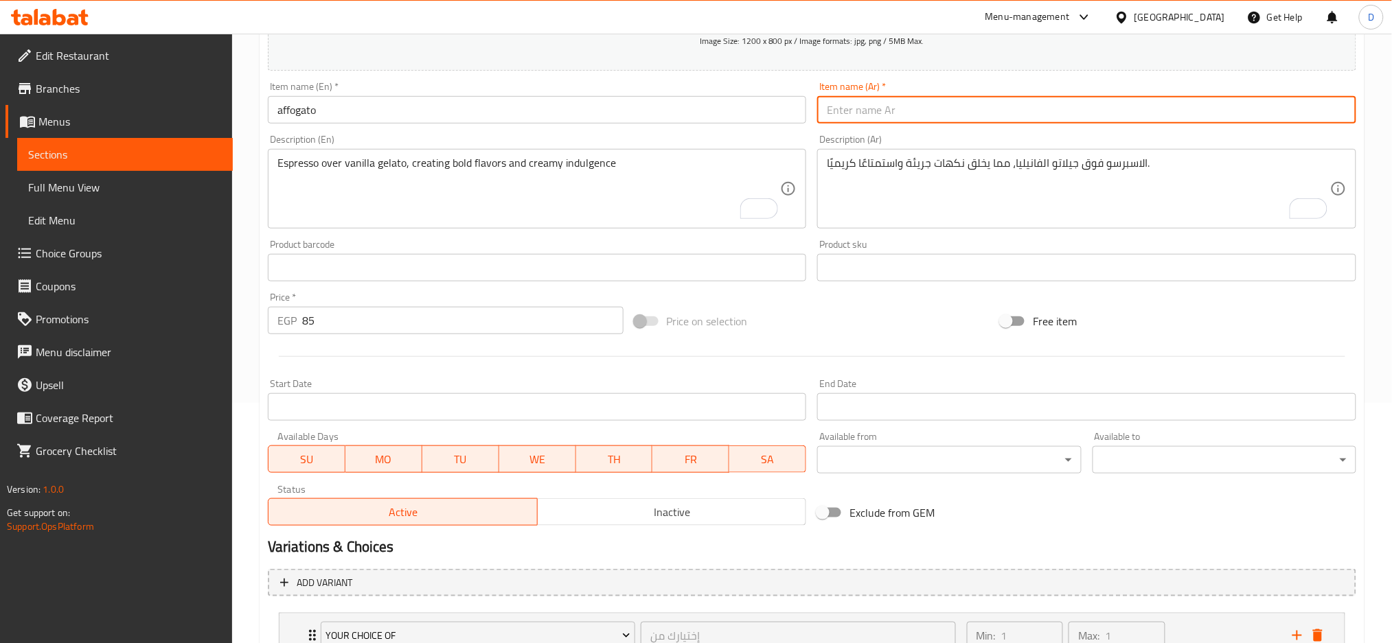
click at [875, 107] on input "text" at bounding box center [1086, 109] width 539 height 27
type input "أفوجاتو"
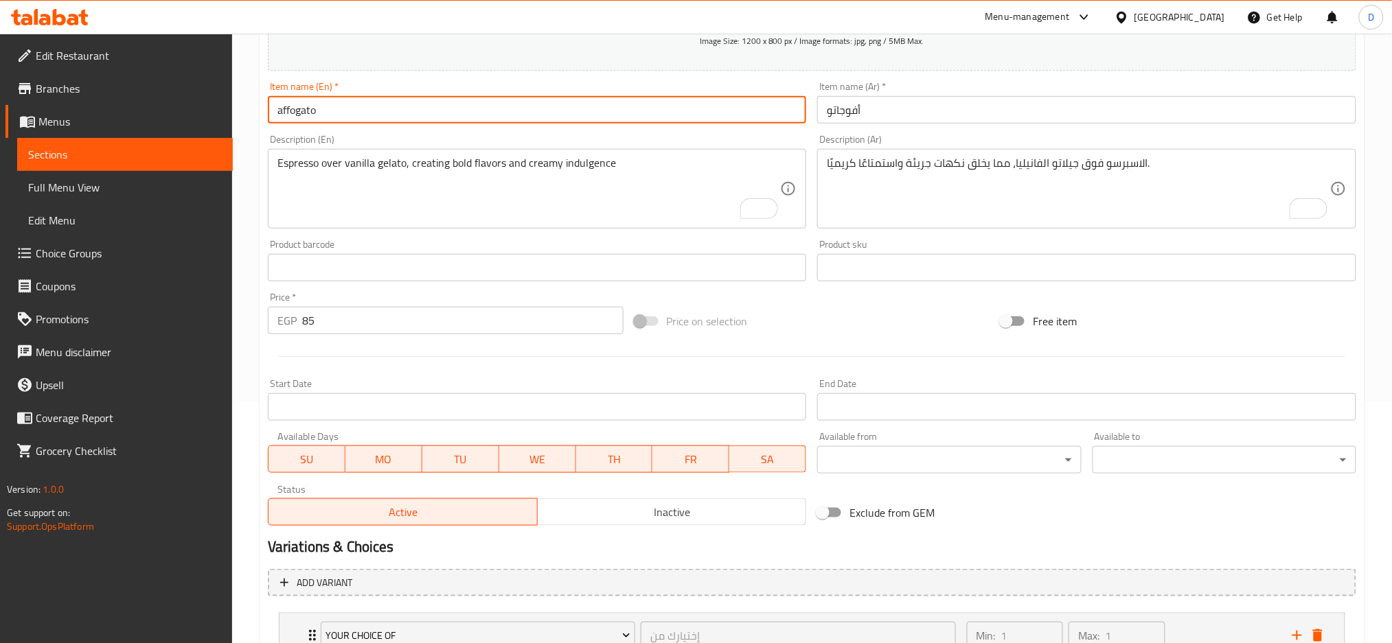
click at [726, 103] on input "affogato" at bounding box center [537, 109] width 539 height 27
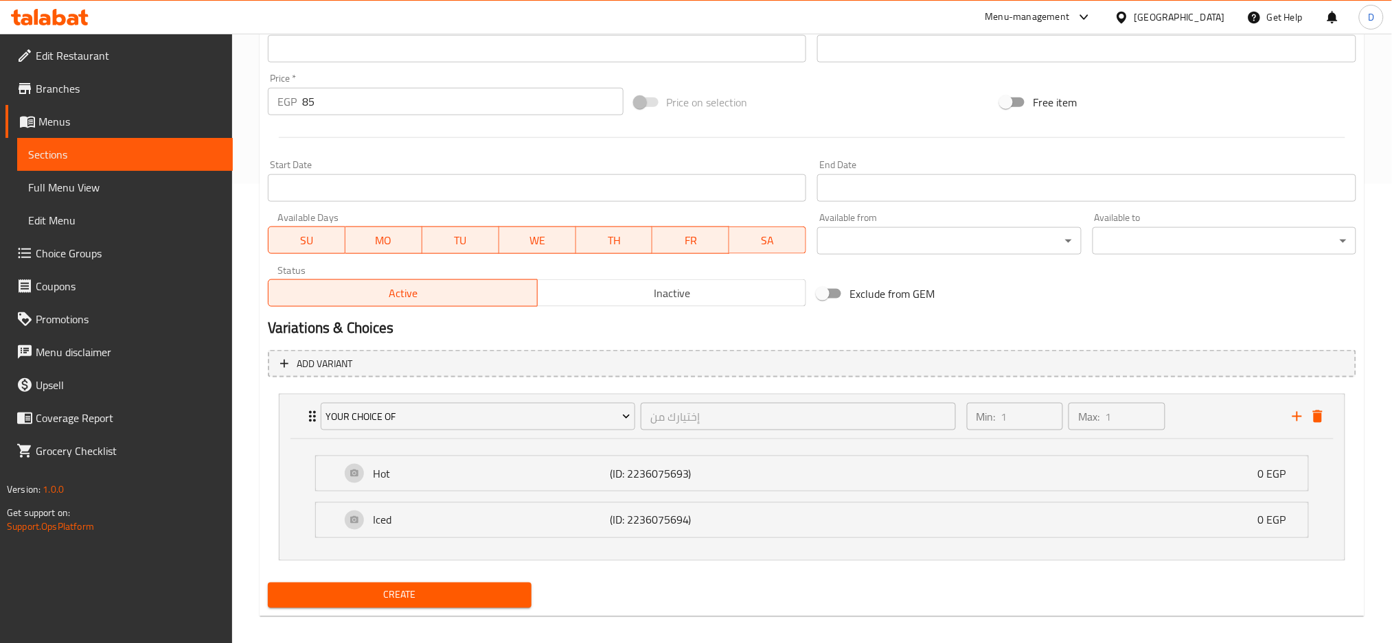
scroll to position [470, 0]
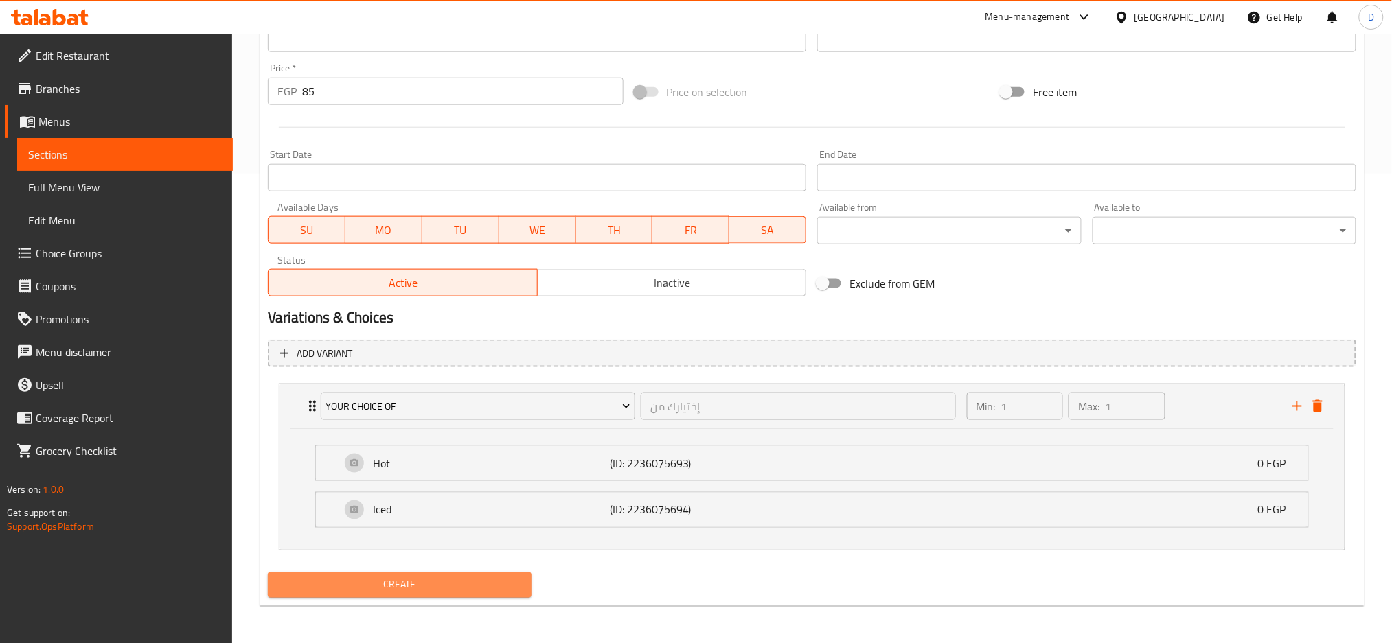
click at [462, 588] on span "Create" at bounding box center [400, 585] width 242 height 17
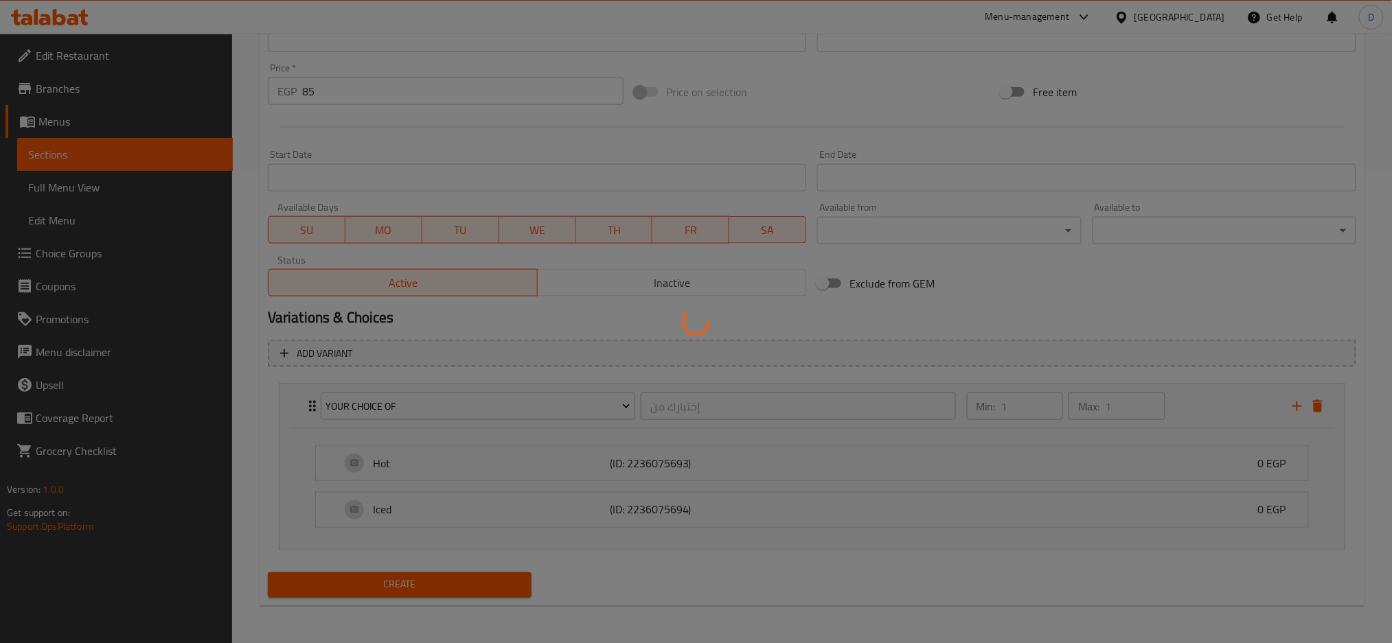
type input "0"
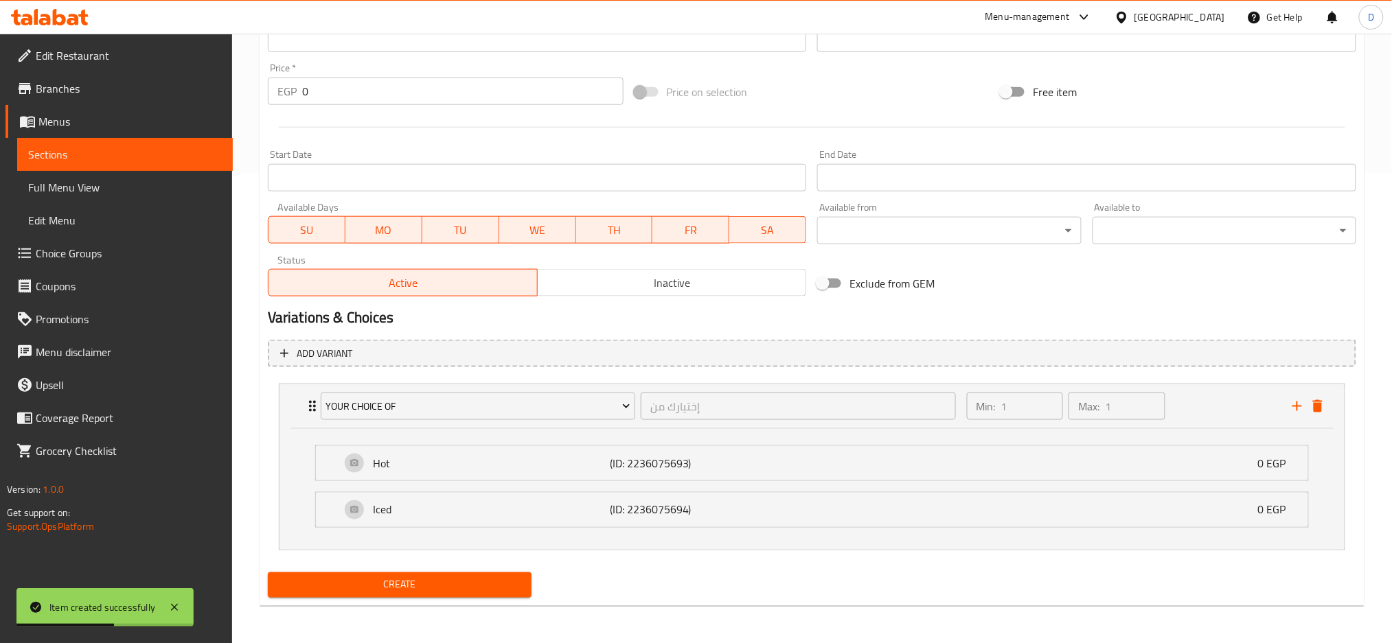
scroll to position [0, 0]
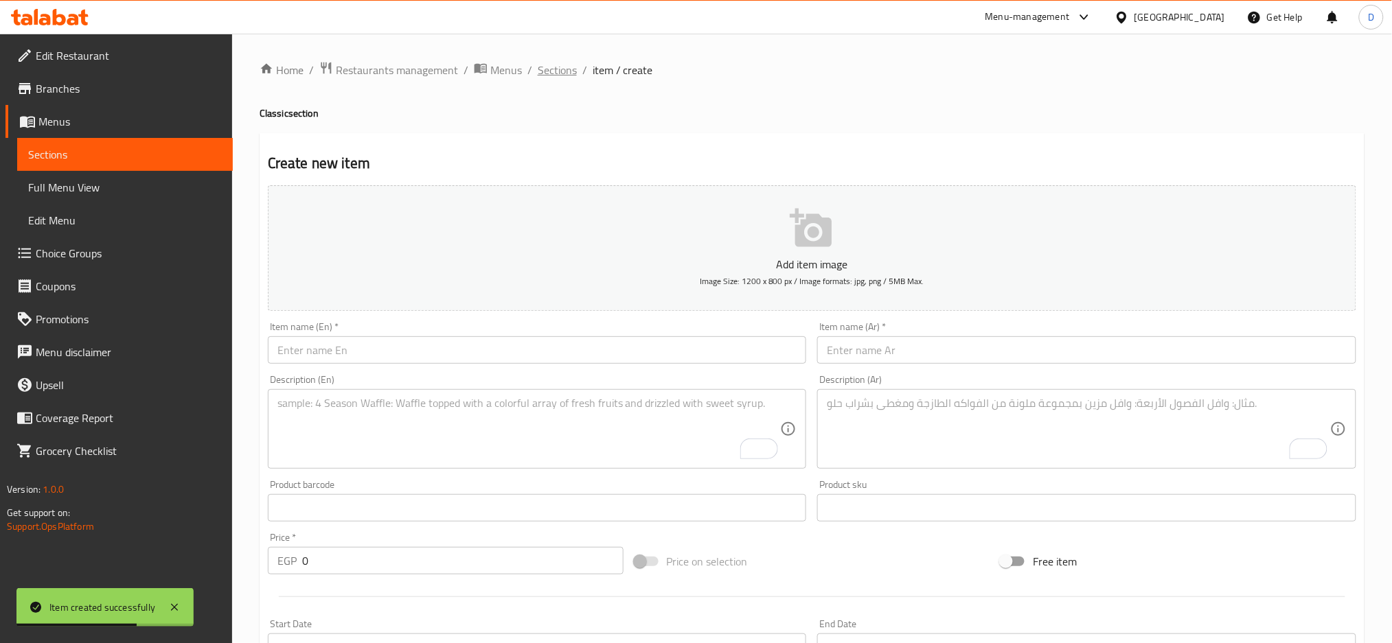
click at [562, 62] on span "Sections" at bounding box center [557, 70] width 39 height 16
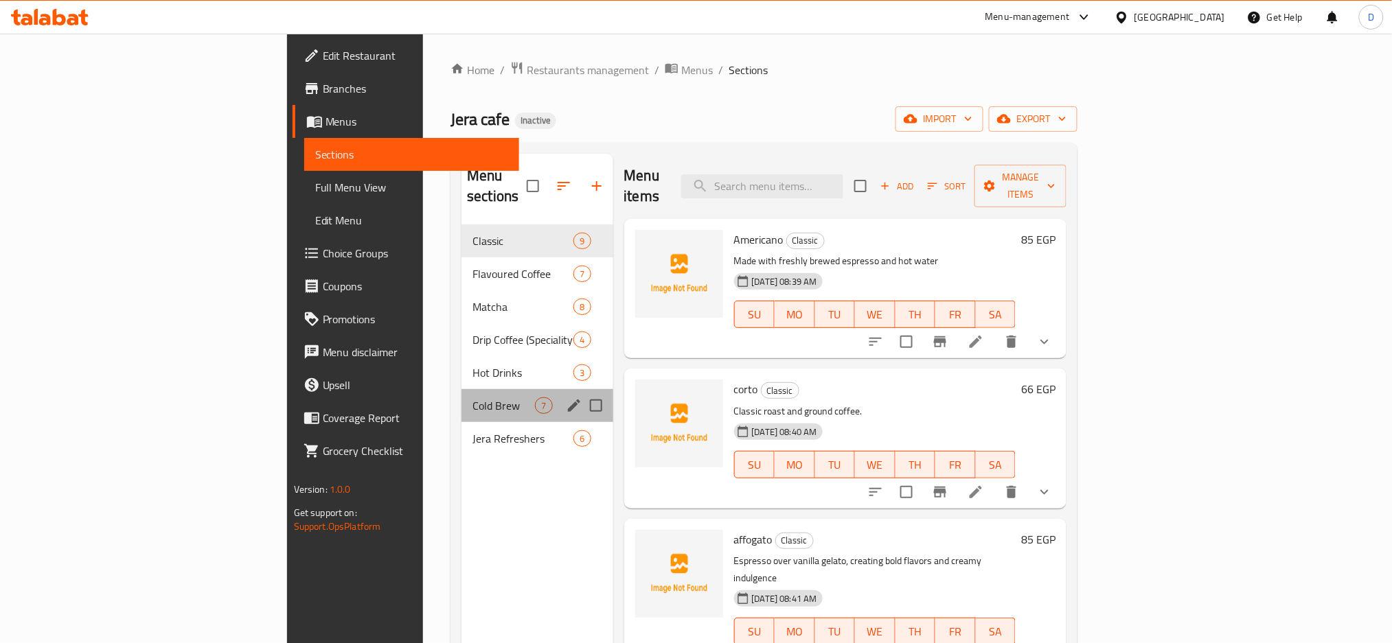
click at [461, 389] on div "Cold Brew 7" at bounding box center [536, 405] width 151 height 33
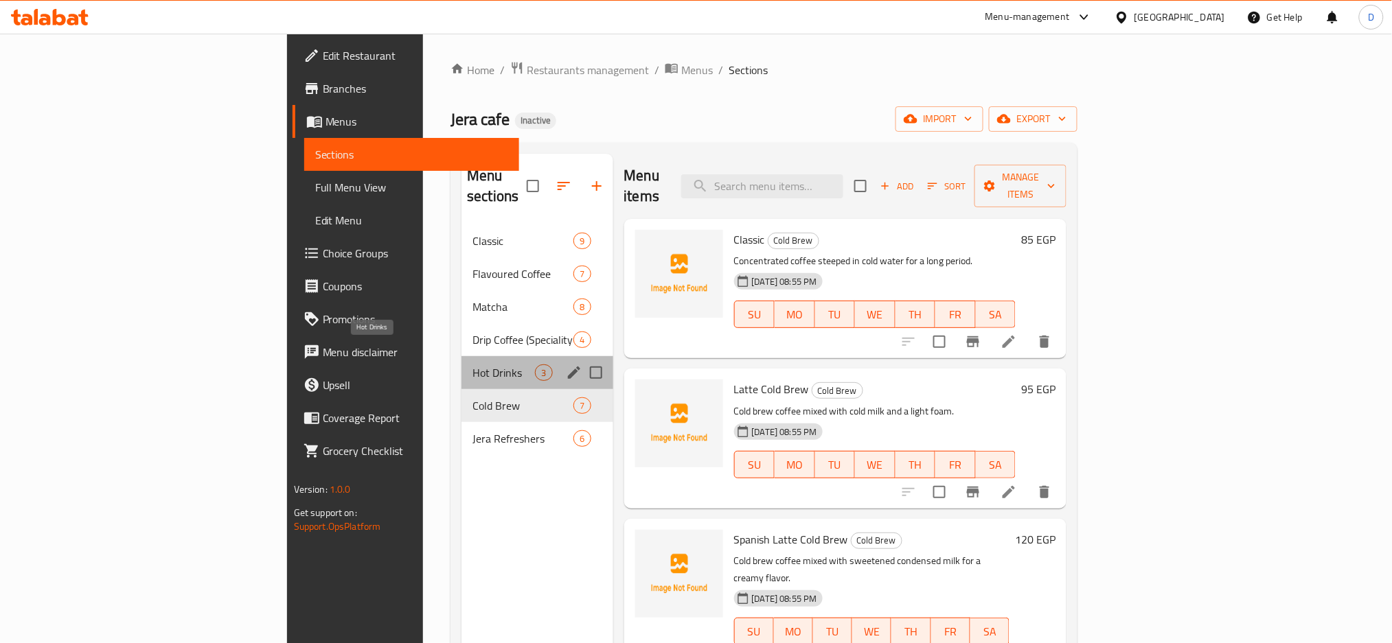
click at [472, 365] on span "Hot Drinks" at bounding box center [503, 373] width 62 height 16
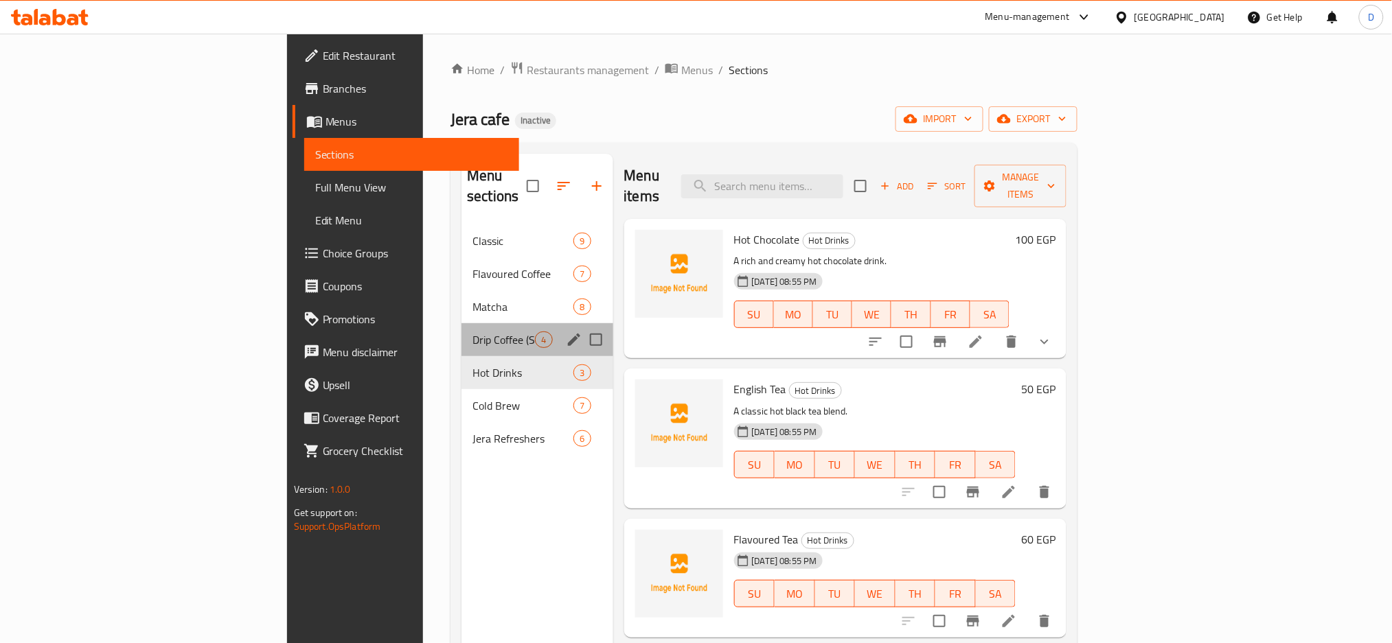
click at [461, 323] on div "Drip Coffee (Speciality Coffee) 4" at bounding box center [536, 339] width 151 height 33
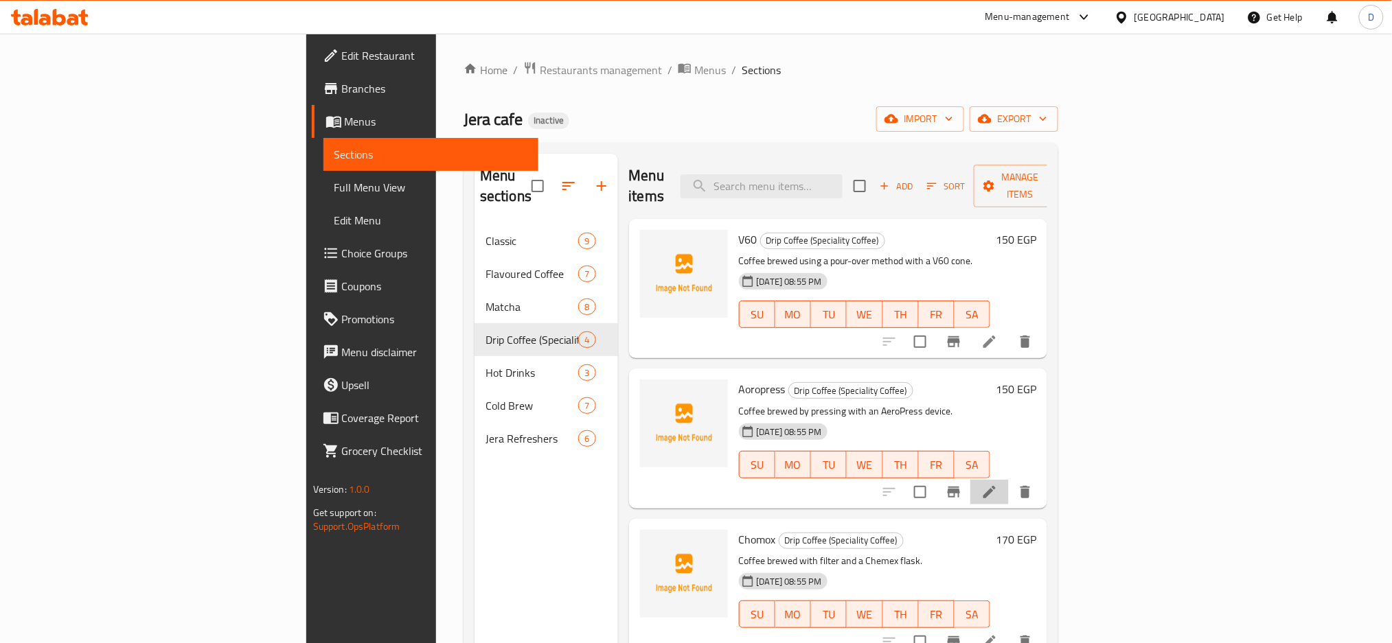
click at [1009, 480] on li at bounding box center [989, 492] width 38 height 25
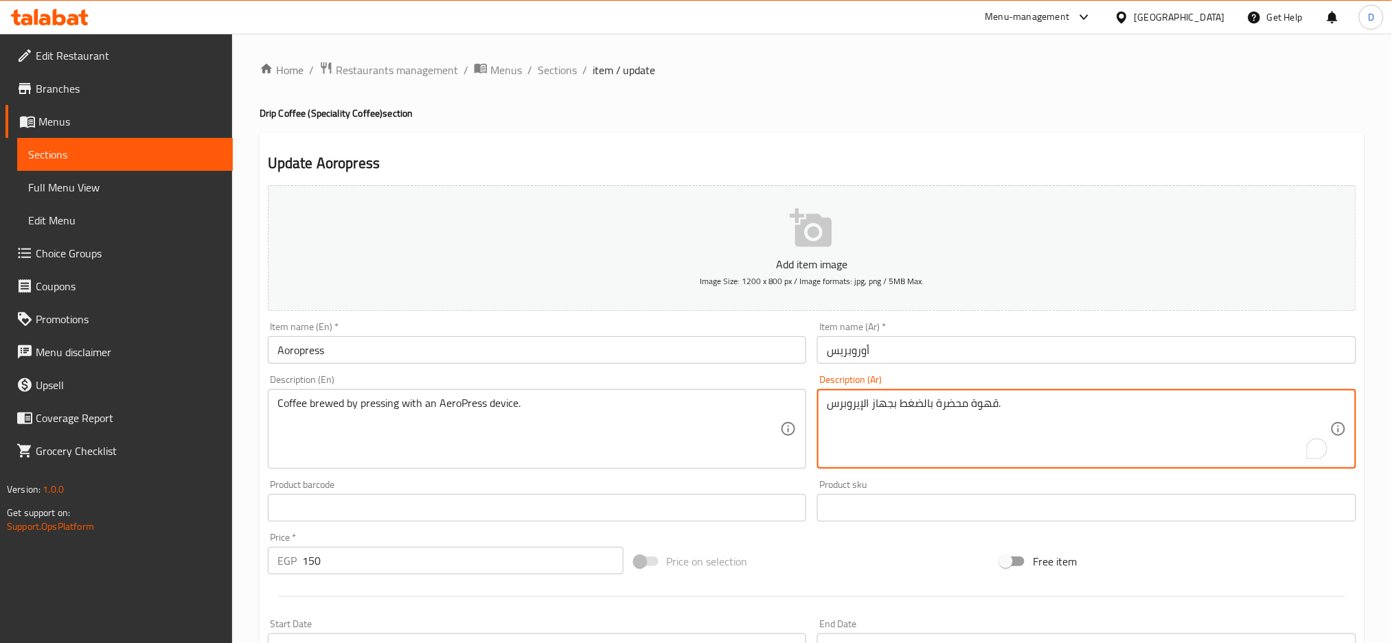
click at [855, 410] on textarea "قهوة محضرة بالضغط بجهاز الإيروبرس." at bounding box center [1078, 429] width 503 height 65
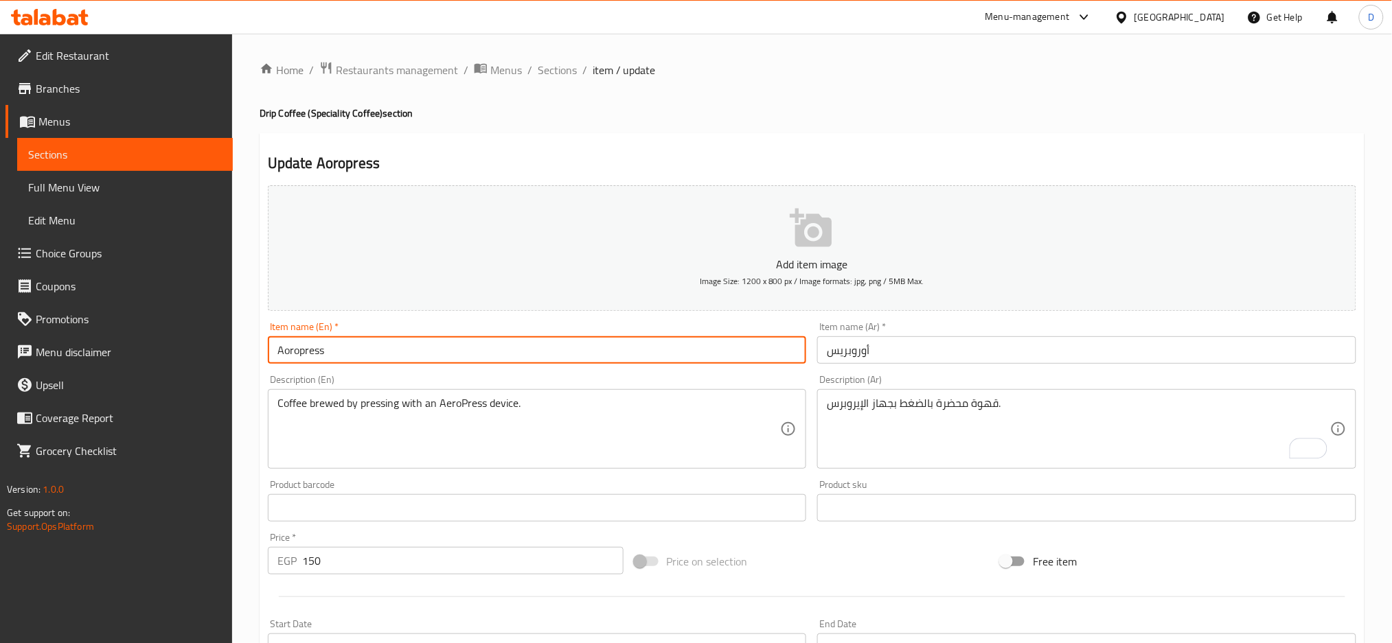
click at [555, 358] on input "Aoropress" at bounding box center [537, 349] width 539 height 27
drag, startPoint x: 1223, startPoint y: 1, endPoint x: 286, endPoint y: 352, distance: 1000.7
click at [286, 352] on input "Aoropress" at bounding box center [537, 349] width 539 height 27
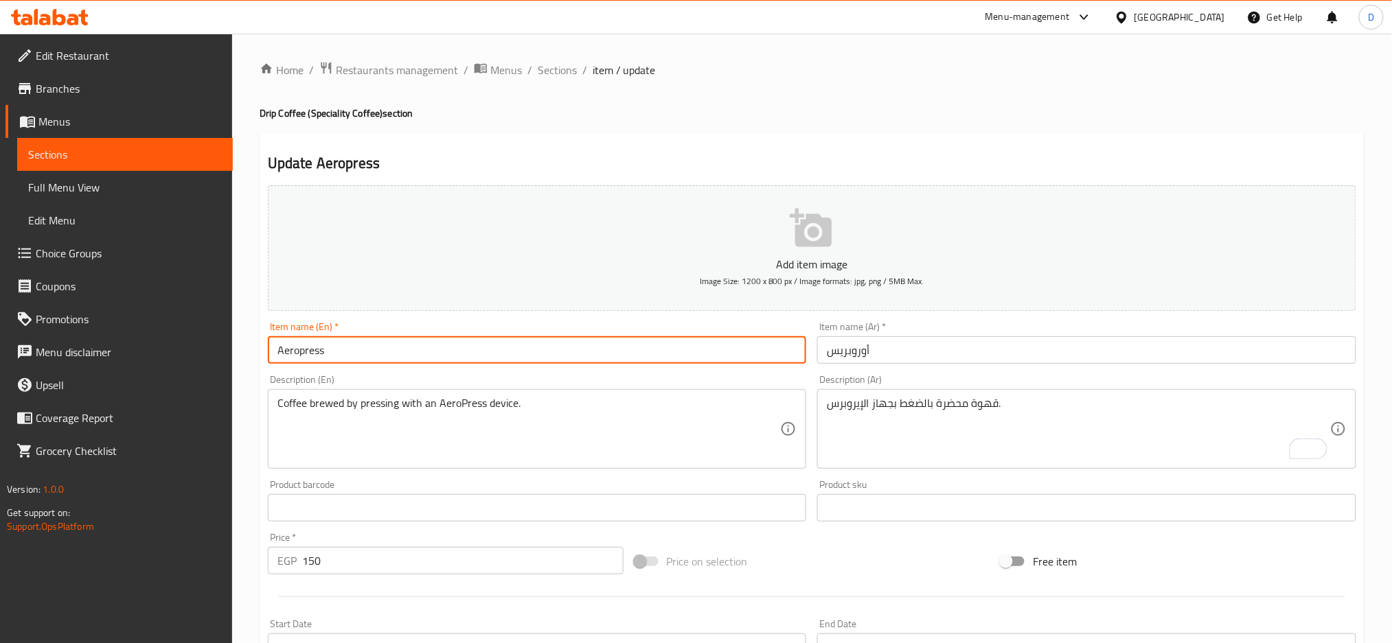
click at [421, 339] on input "Aeropress" at bounding box center [537, 349] width 539 height 27
type input "Aeropress"
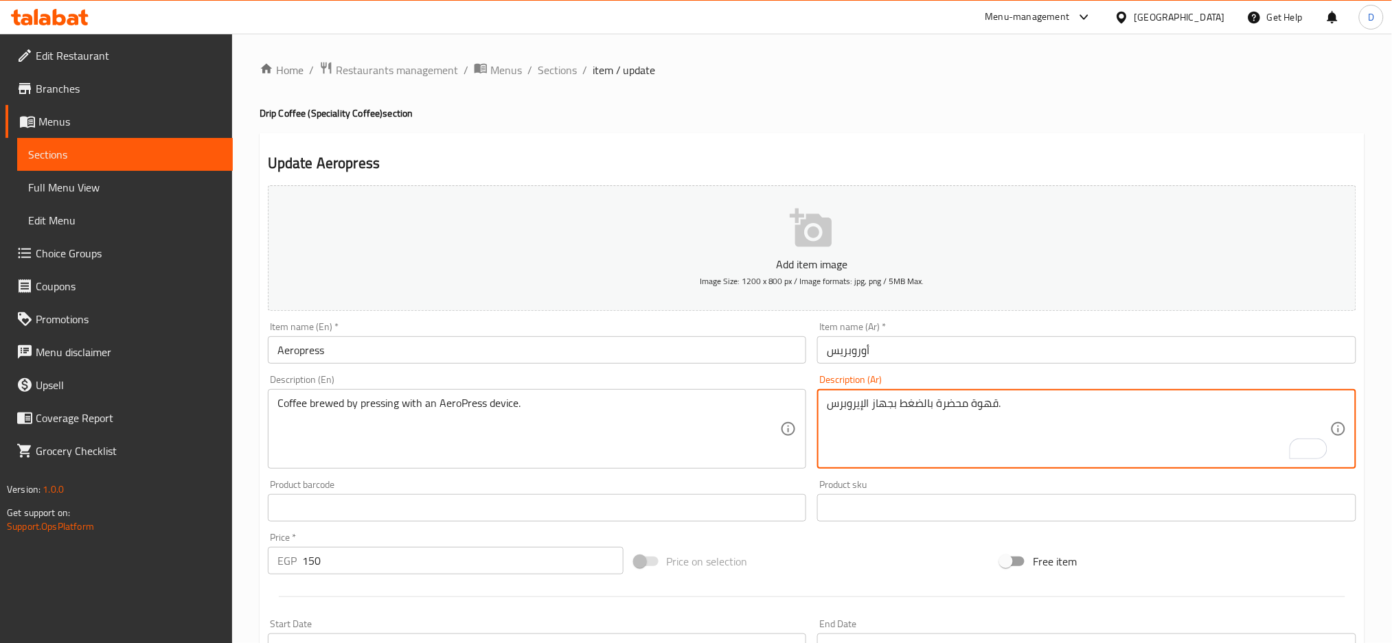
drag, startPoint x: 829, startPoint y: 404, endPoint x: 864, endPoint y: 403, distance: 35.0
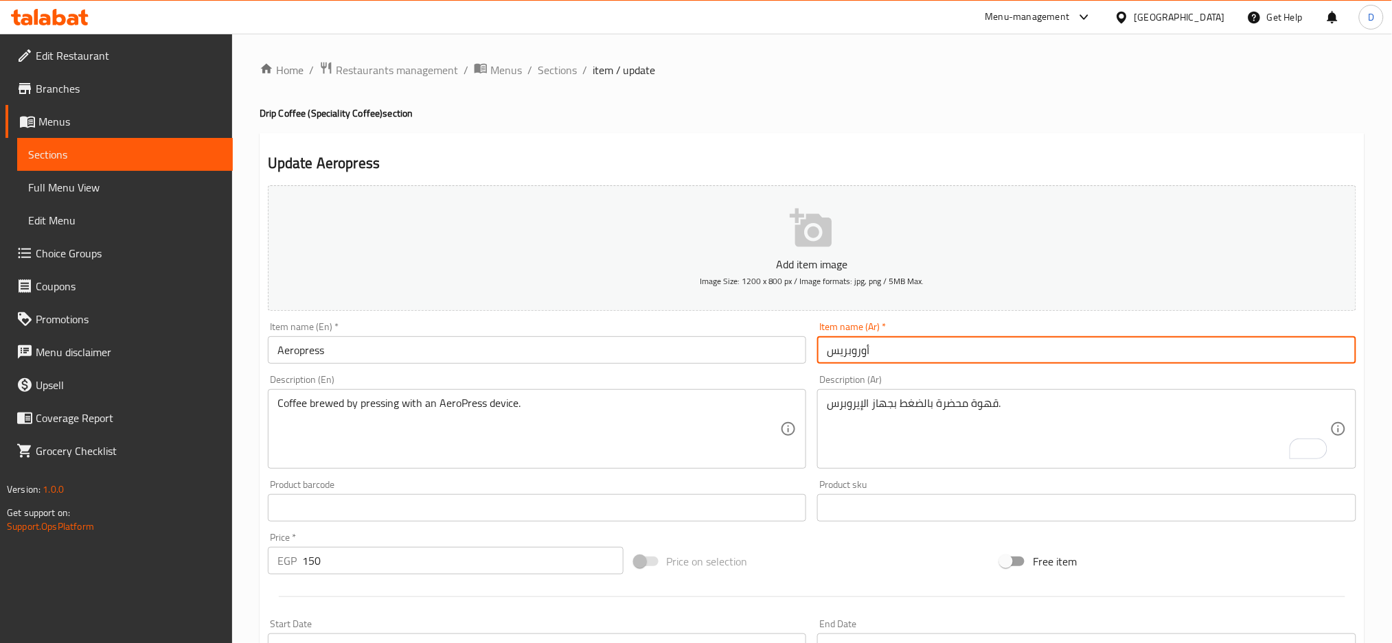
click at [891, 354] on input "أوروبريس" at bounding box center [1086, 349] width 539 height 27
paste input "يروبر"
click at [891, 354] on input "إيروبرس" at bounding box center [1086, 349] width 539 height 27
type input "إيروبرس"
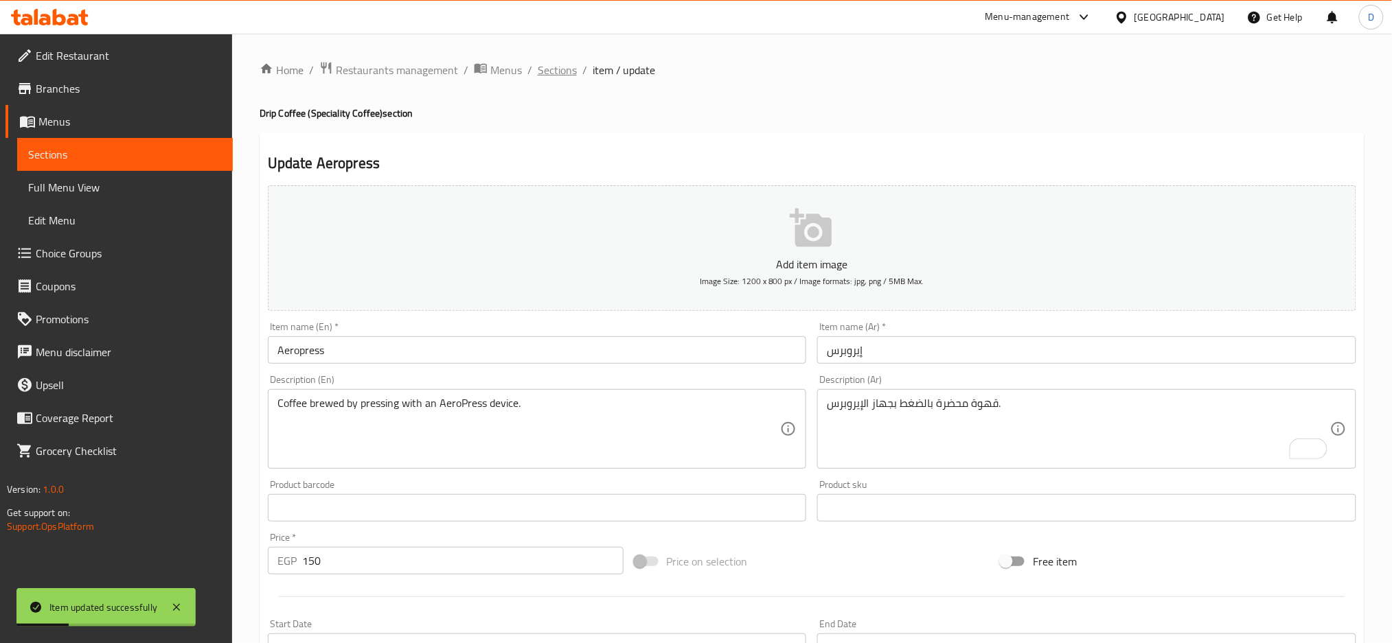
click at [561, 71] on span "Sections" at bounding box center [557, 70] width 39 height 16
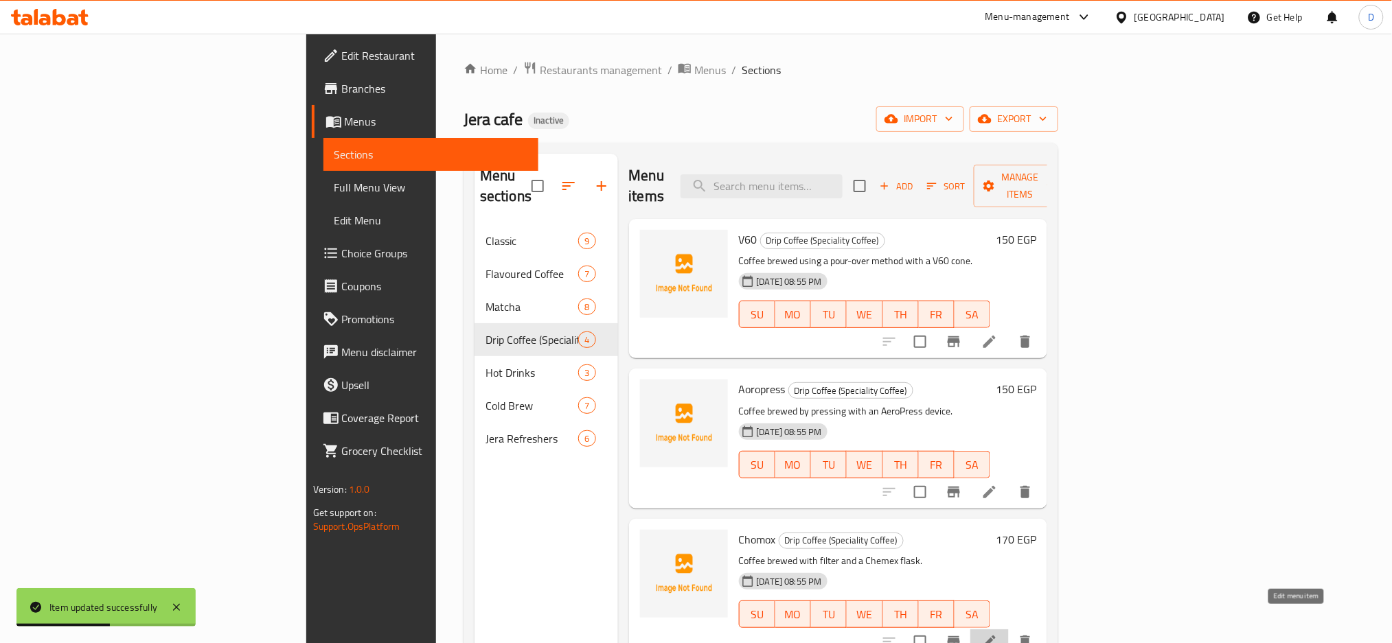
click at [998, 634] on icon at bounding box center [989, 642] width 16 height 16
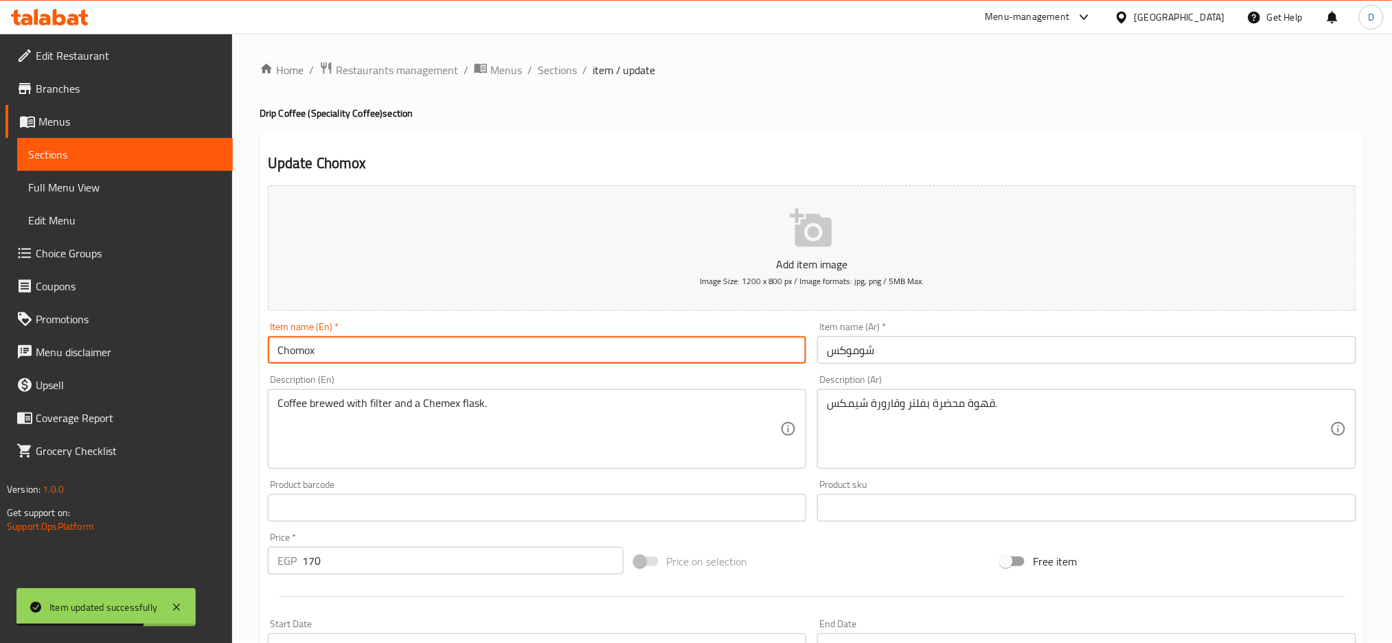
click at [290, 346] on input "Chomox" at bounding box center [537, 349] width 539 height 27
click at [381, 358] on input "Chemex" at bounding box center [537, 349] width 539 height 27
type input "Chemex"
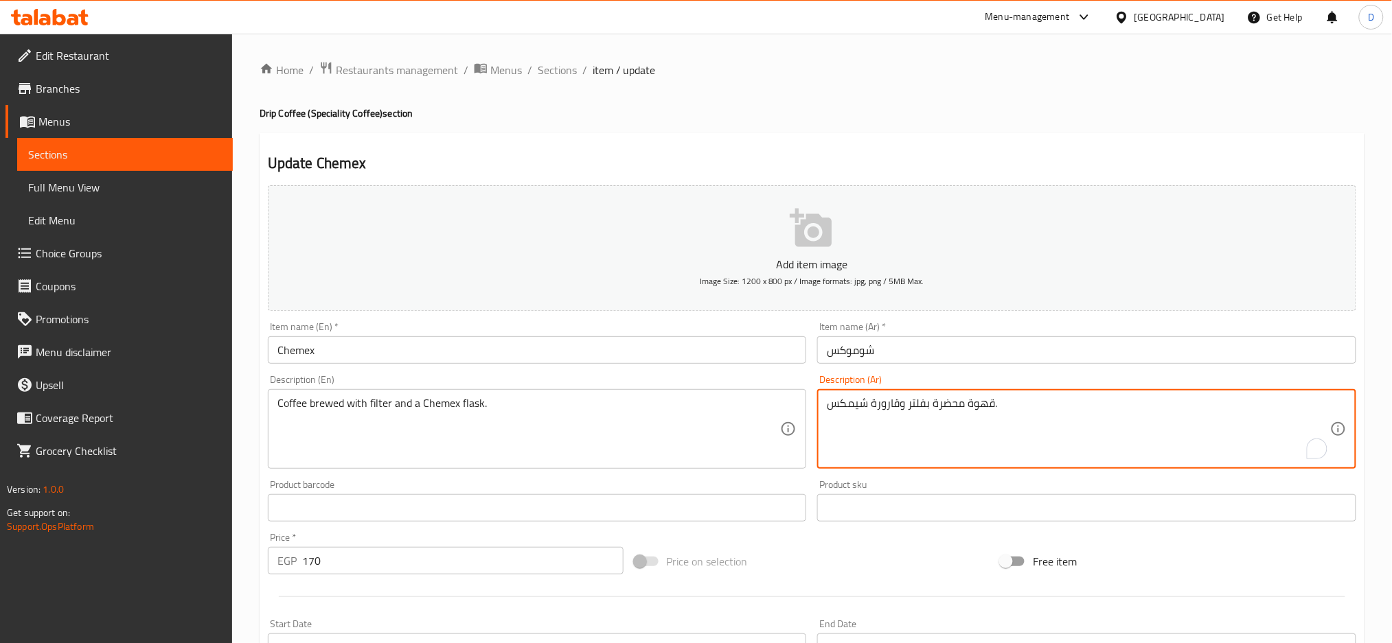
click at [852, 412] on textarea "قهوة محضرة بفلتر وقارورة شيمكس." at bounding box center [1078, 429] width 503 height 65
drag, startPoint x: 830, startPoint y: 406, endPoint x: 868, endPoint y: 399, distance: 38.4
click at [868, 399] on textarea "قهوة محضرة بفلتر وقارورة شيمكس." at bounding box center [1078, 429] width 503 height 65
click at [905, 354] on input "شوموكس" at bounding box center [1086, 349] width 539 height 27
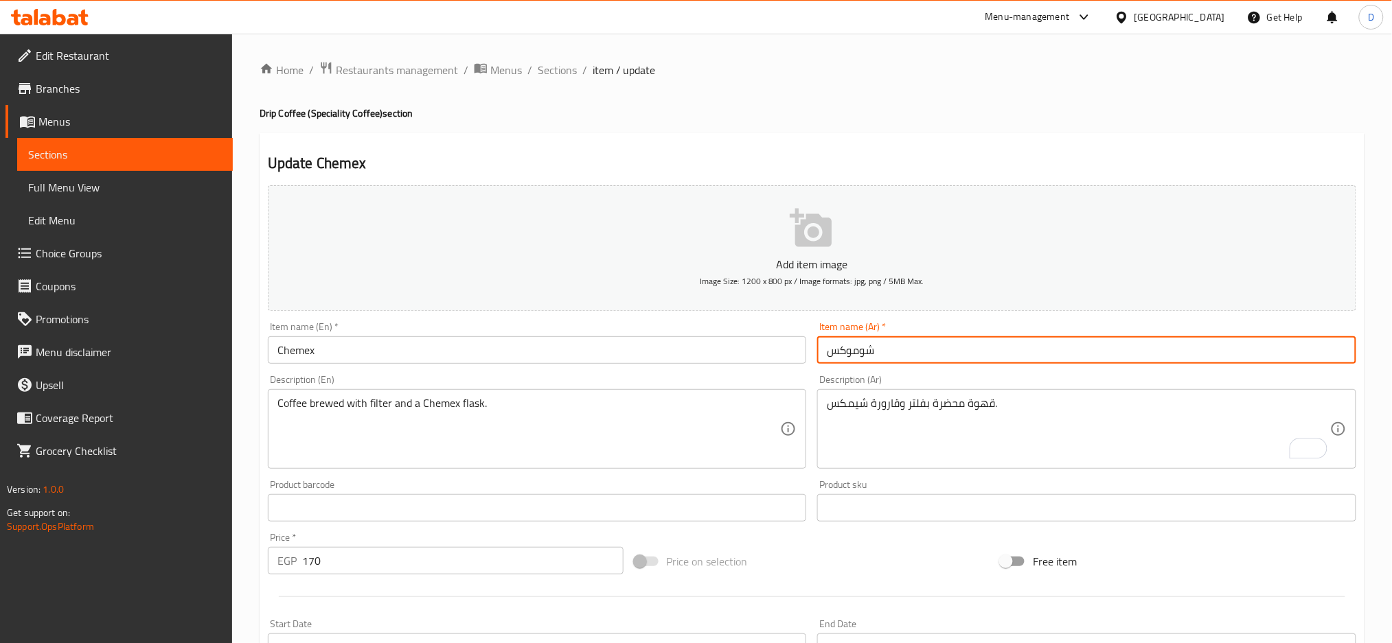
click at [905, 354] on input "شوموكس" at bounding box center [1086, 349] width 539 height 27
paste input "م"
click at [905, 354] on input "شيمكس" at bounding box center [1086, 349] width 539 height 27
type input "شيمكس"
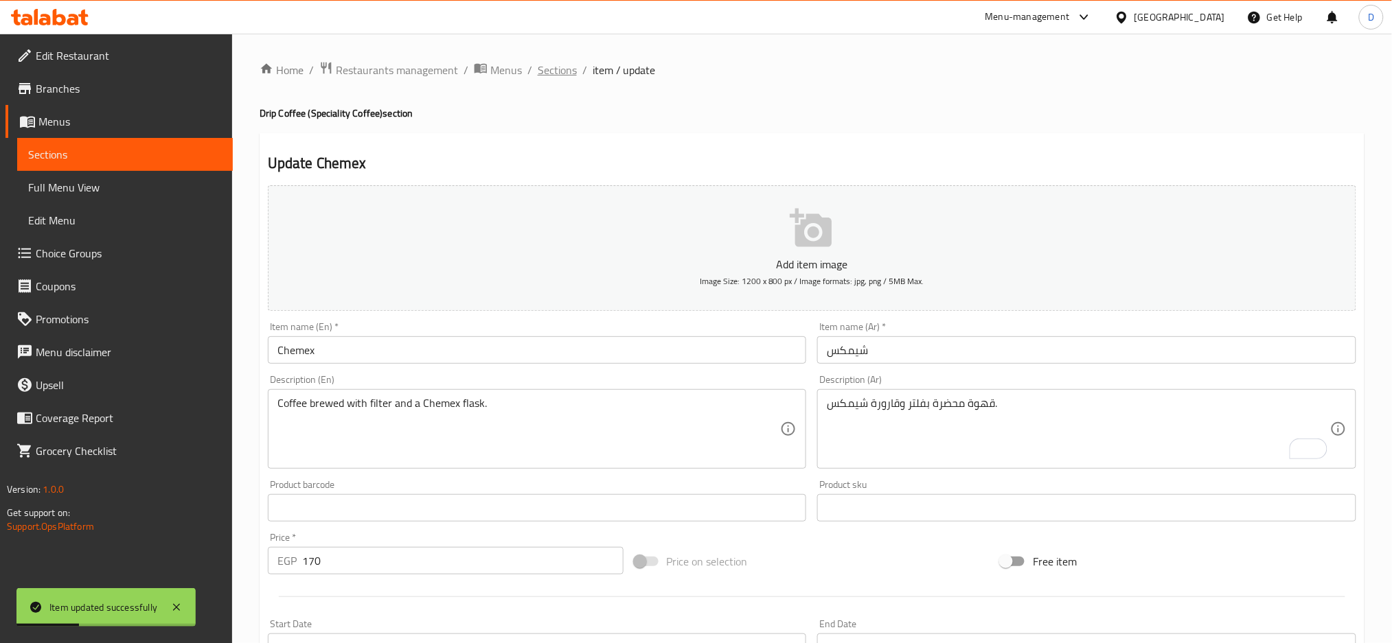
click at [571, 69] on span "Sections" at bounding box center [557, 70] width 39 height 16
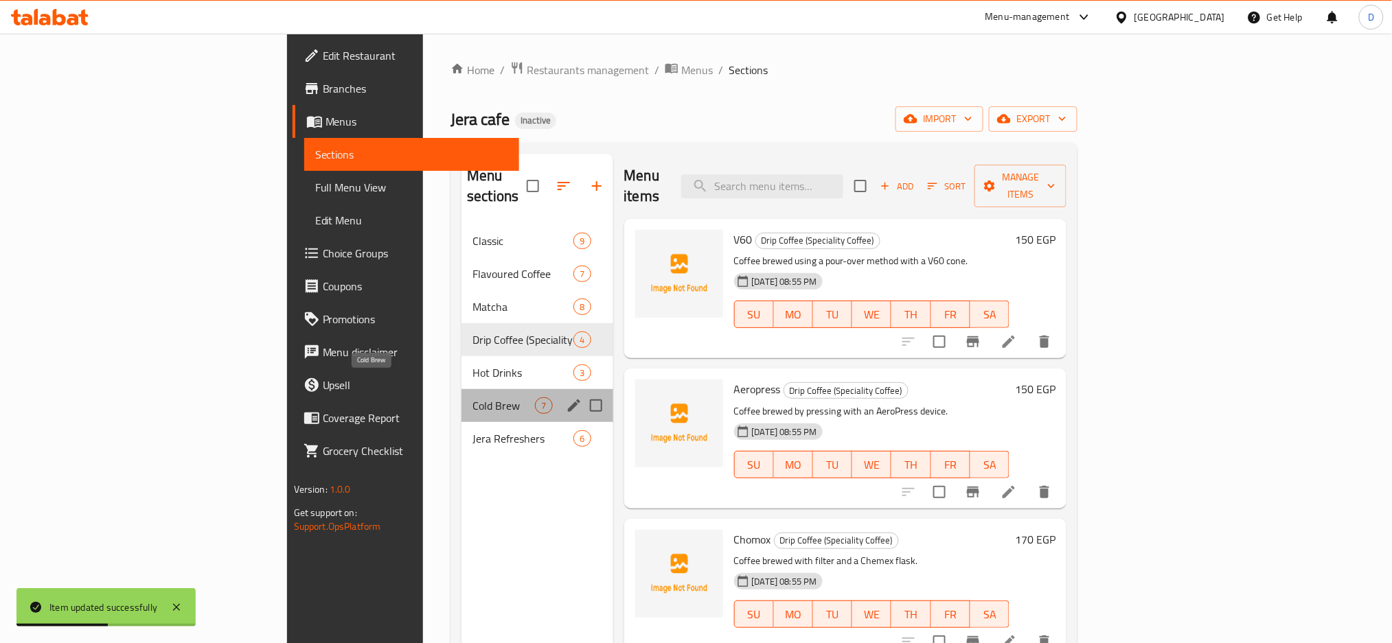
click at [472, 398] on span "Cold Brew" at bounding box center [503, 406] width 62 height 16
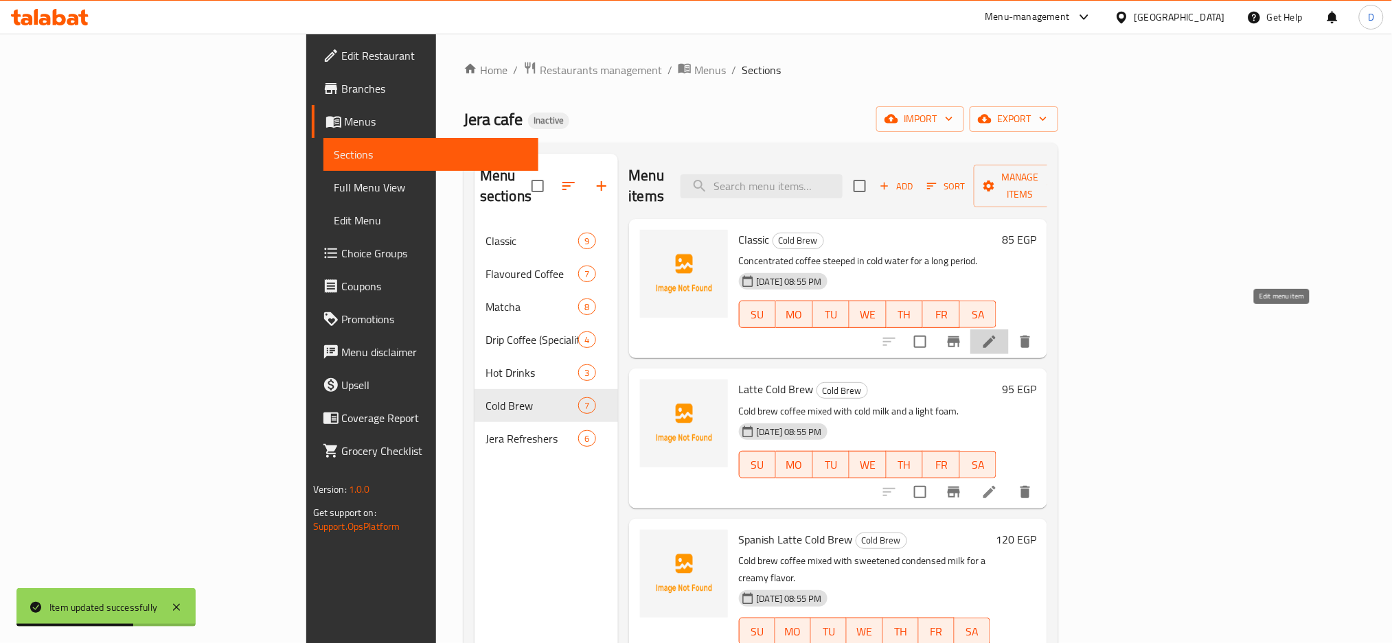
click at [998, 334] on icon at bounding box center [989, 342] width 16 height 16
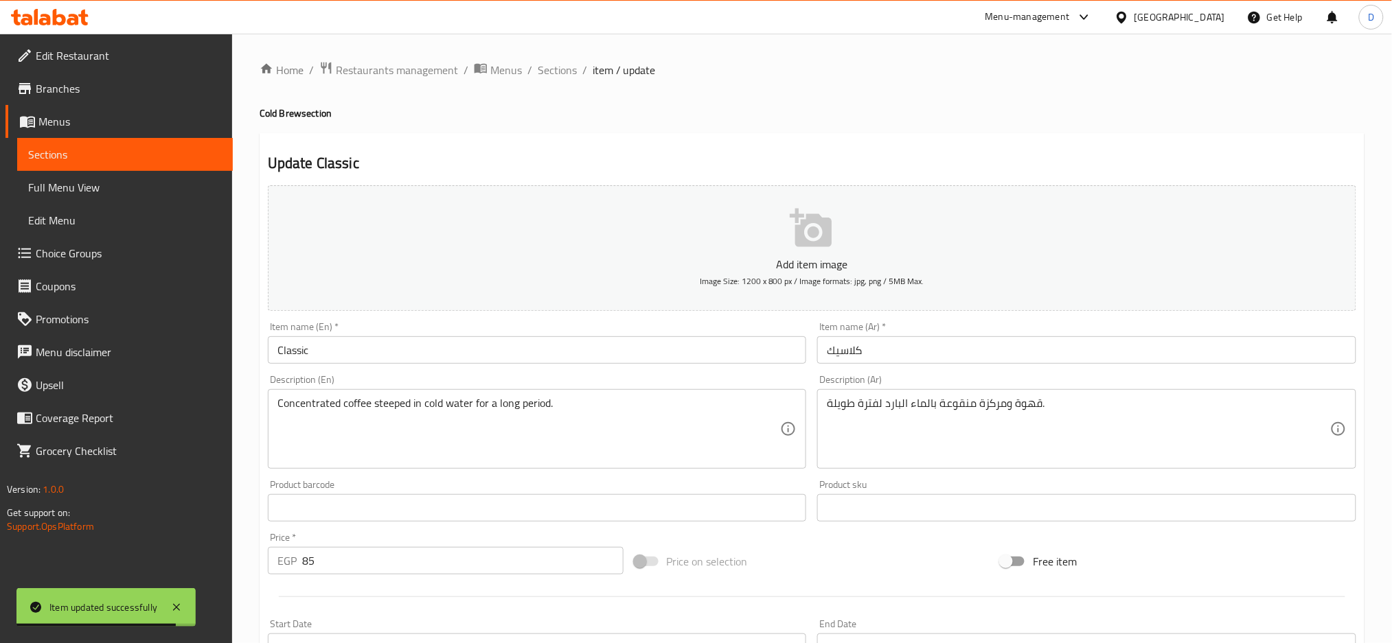
click at [331, 345] on input "Classic" at bounding box center [537, 349] width 539 height 27
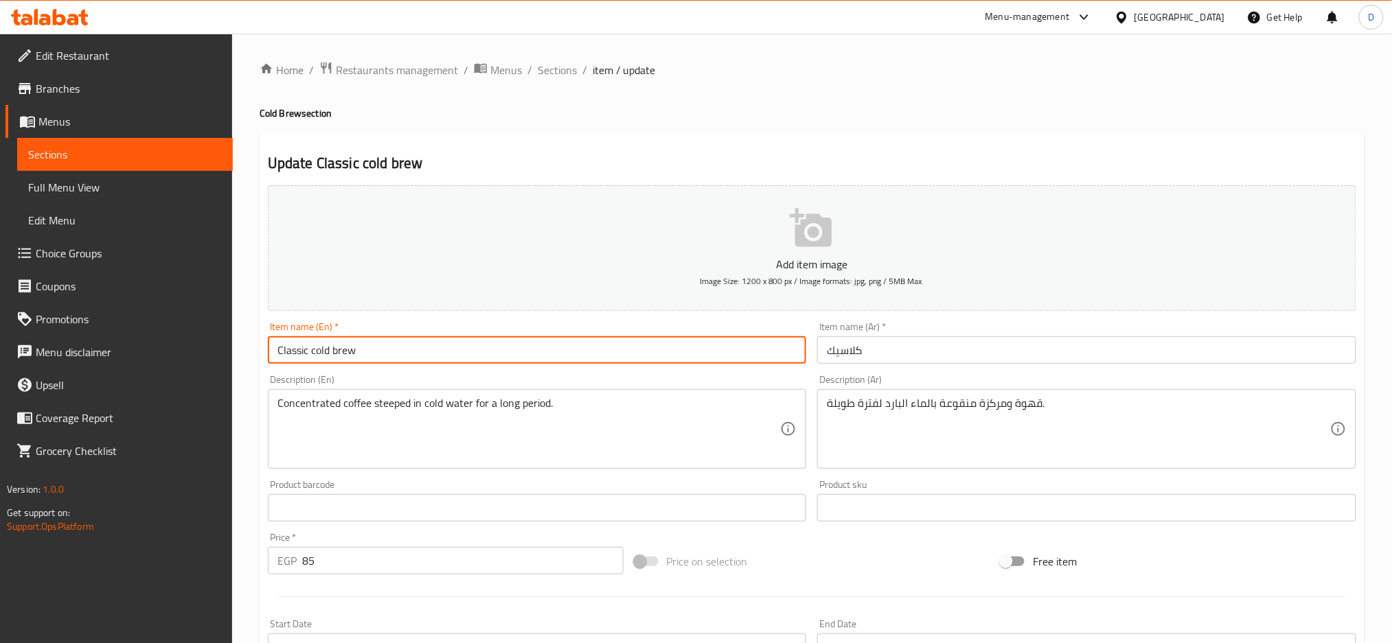
type input "Classic cold brew"
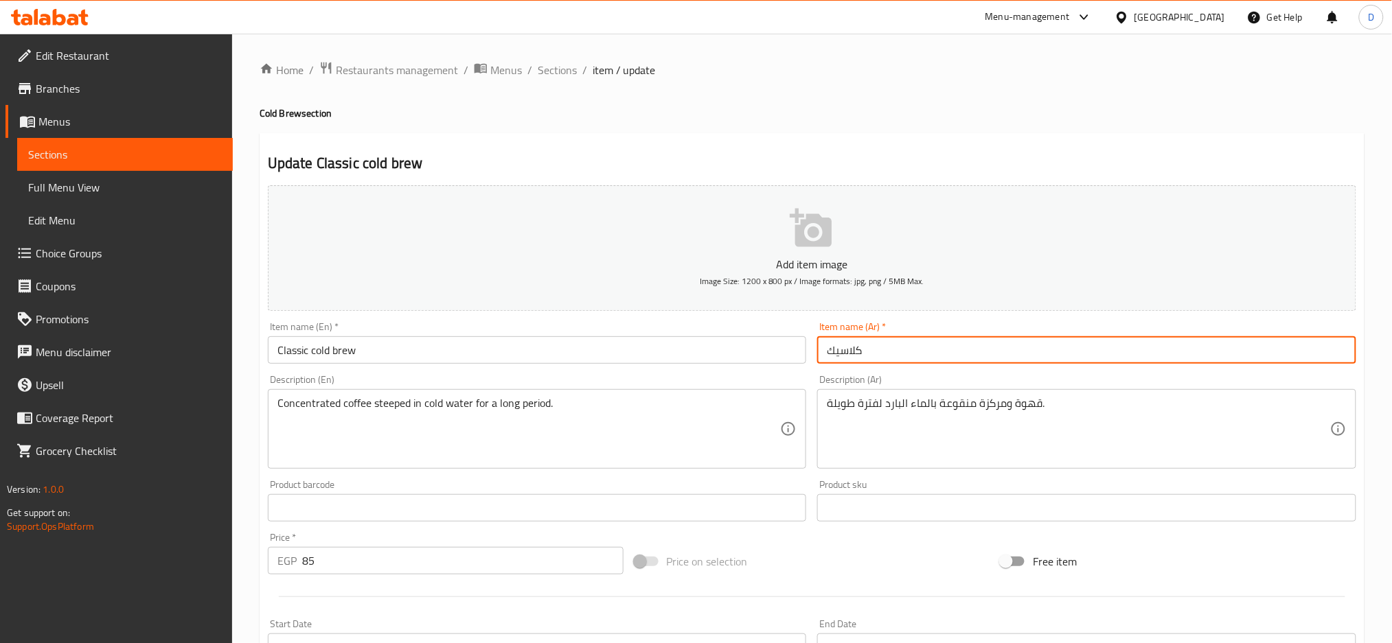
click at [827, 356] on input "كلاسيك" at bounding box center [1086, 349] width 539 height 27
drag, startPoint x: 866, startPoint y: 347, endPoint x: 930, endPoint y: 352, distance: 63.3
click at [930, 352] on input "كولد برو كلاسيك" at bounding box center [1086, 349] width 539 height 27
type input "كولد برو كلاسيك"
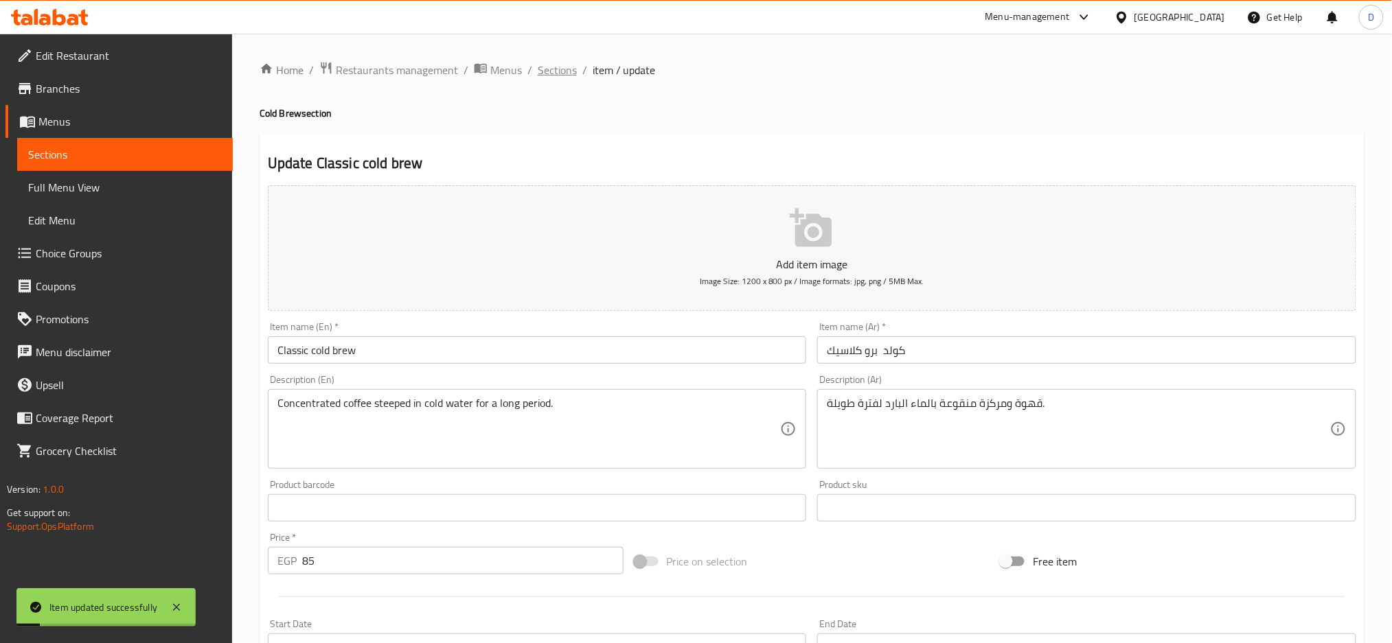
click at [564, 67] on span "Sections" at bounding box center [557, 70] width 39 height 16
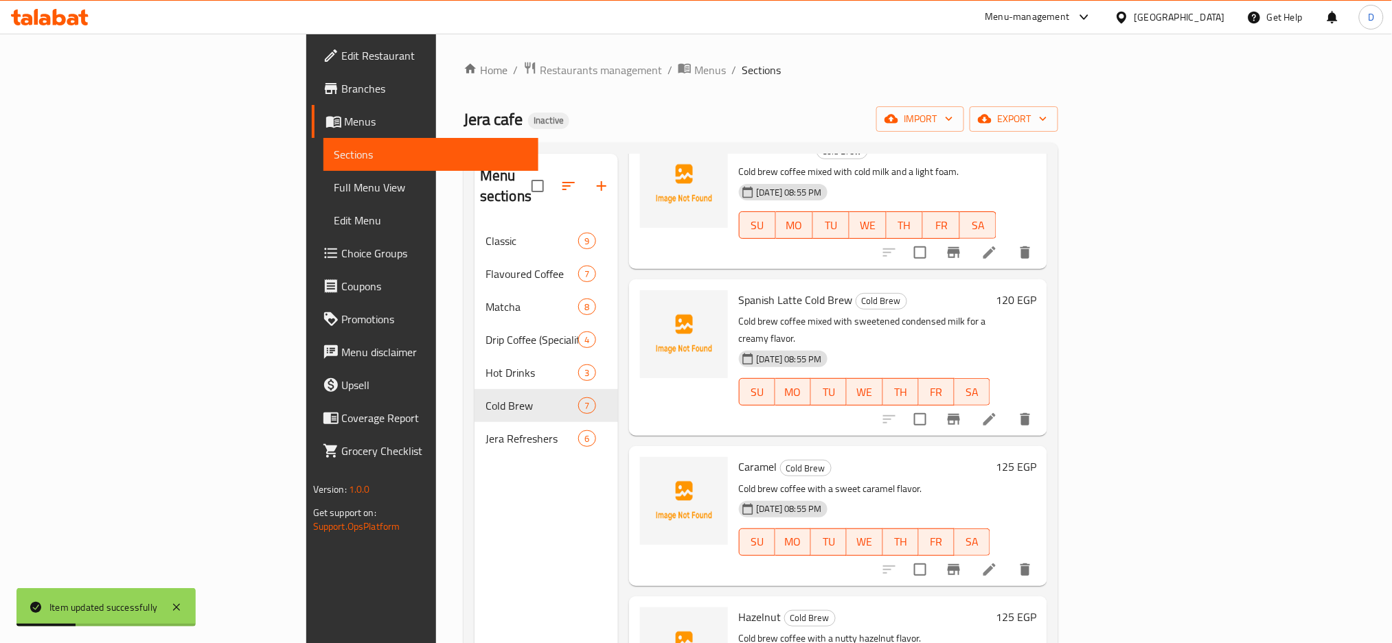
scroll to position [240, 0]
click at [996, 563] on icon at bounding box center [989, 569] width 12 height 12
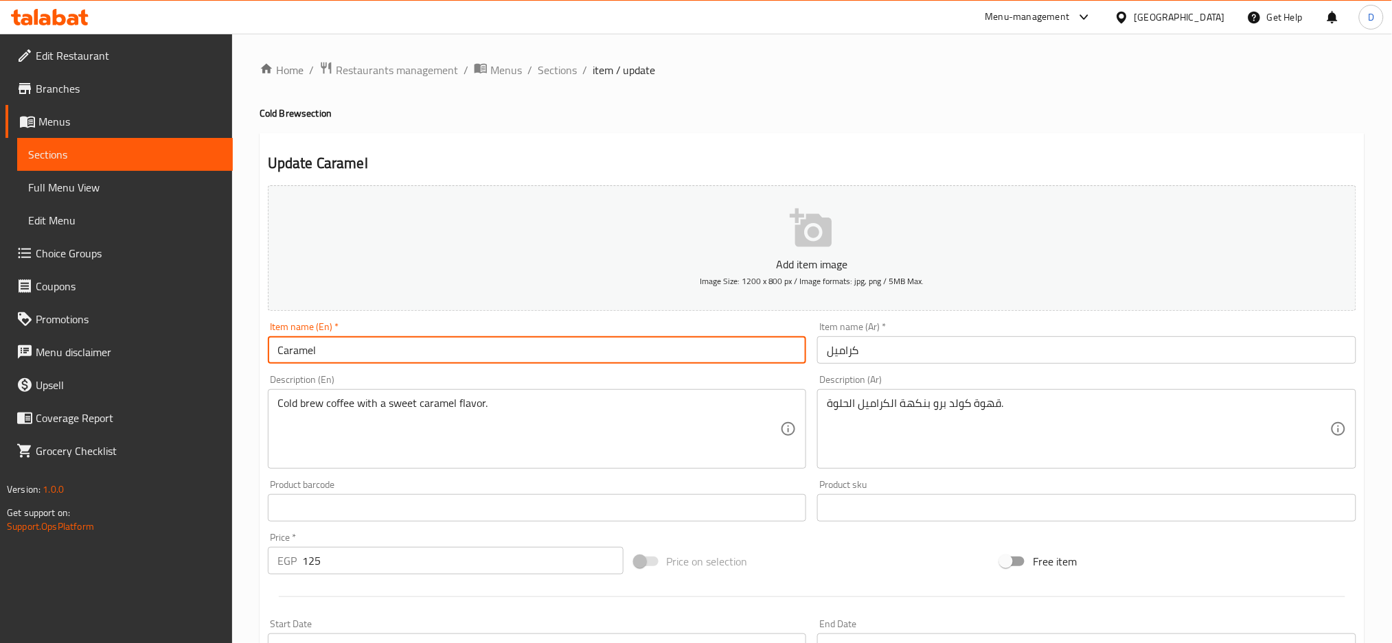
click at [400, 352] on input "Caramel" at bounding box center [537, 349] width 539 height 27
type input "Caramel cold brew"
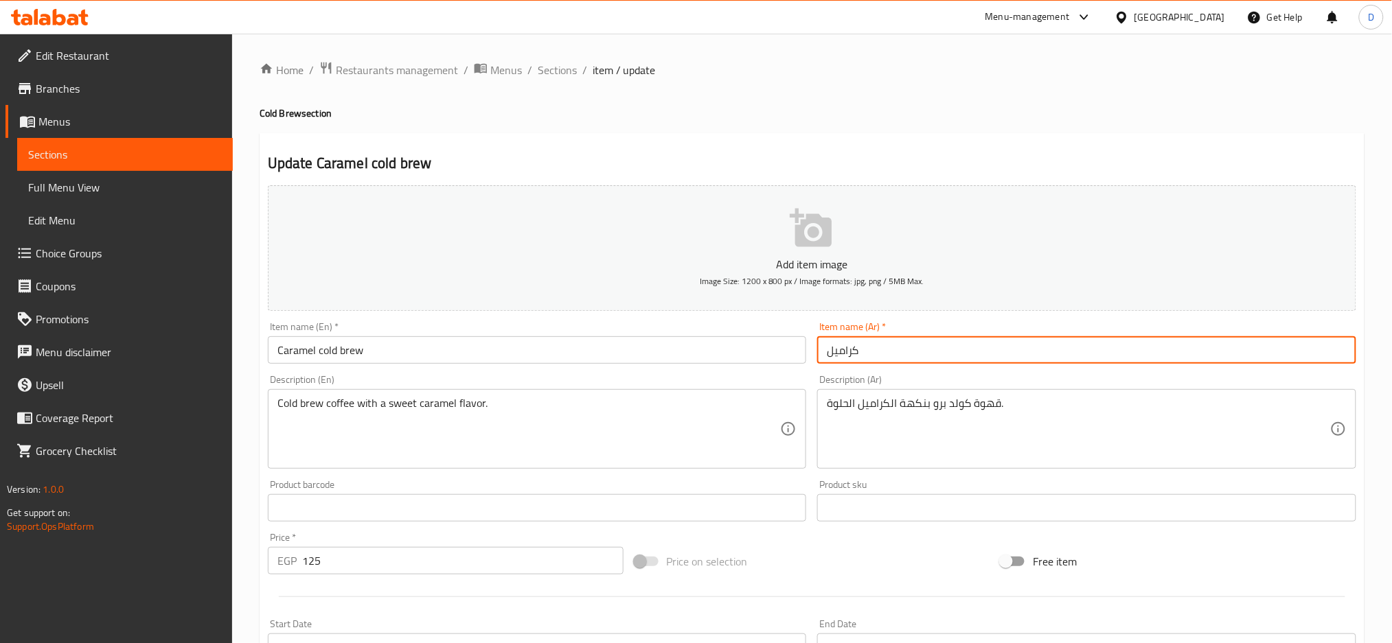
click at [825, 350] on input "كراميل" at bounding box center [1086, 349] width 539 height 27
paste input "كولد برو"
type input "كولد برو كراميل"
click at [555, 77] on span "Sections" at bounding box center [557, 70] width 39 height 16
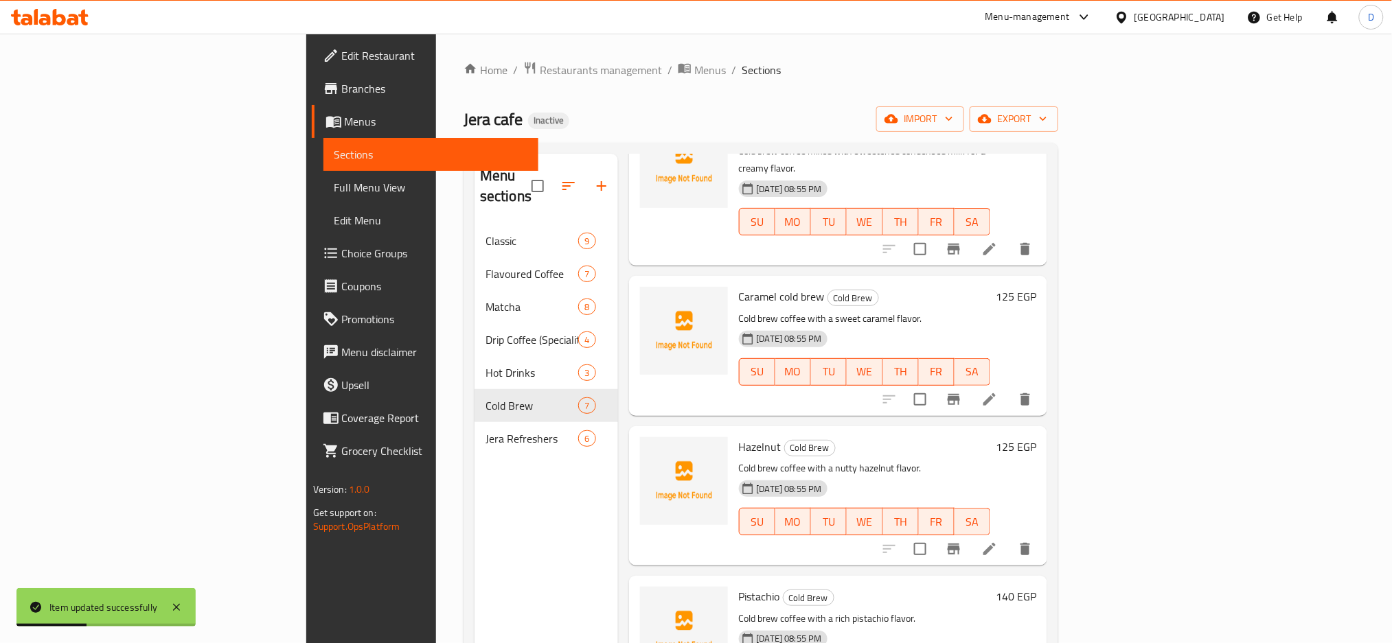
scroll to position [441, 0]
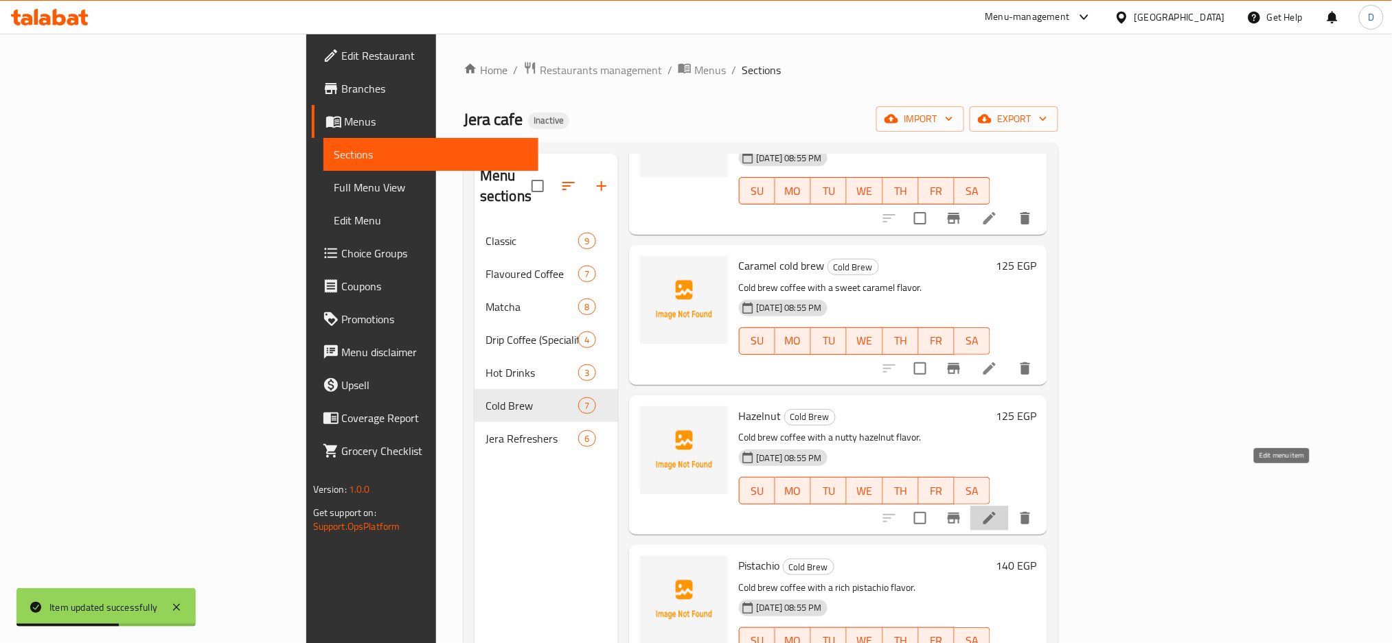
click at [998, 510] on icon at bounding box center [989, 518] width 16 height 16
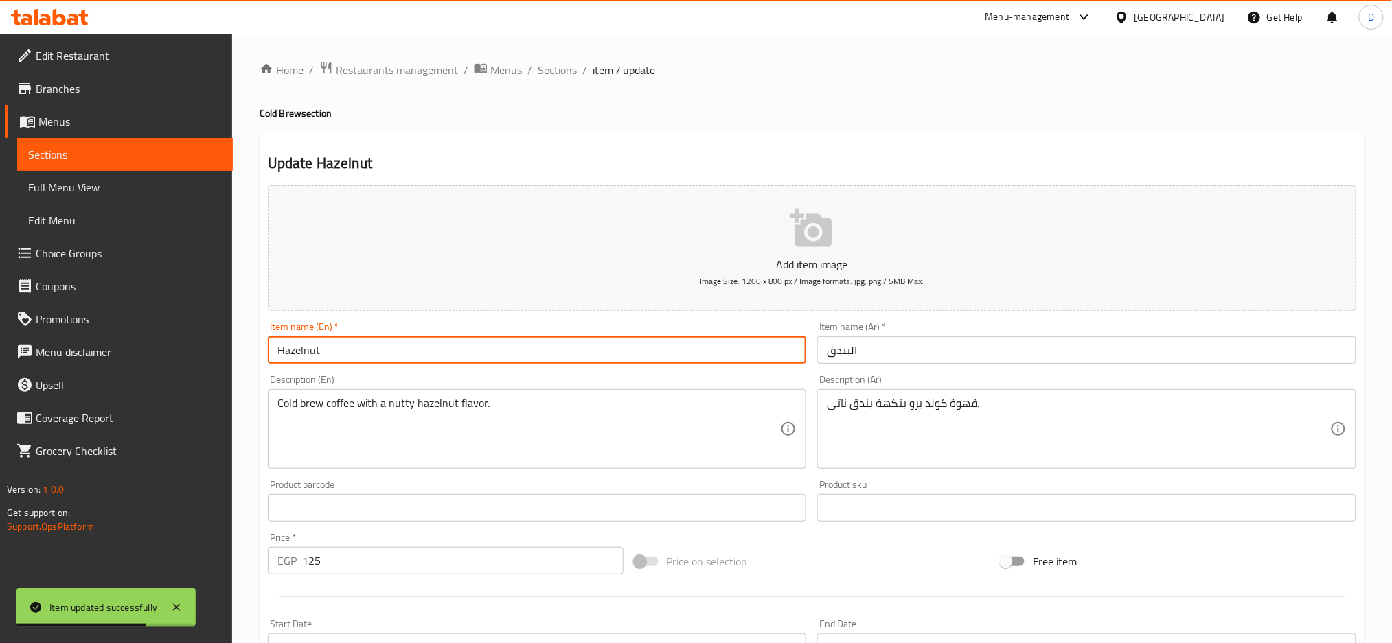
click at [619, 340] on input "Hazelnut" at bounding box center [537, 349] width 539 height 27
type input "Hazelnut cold brew"
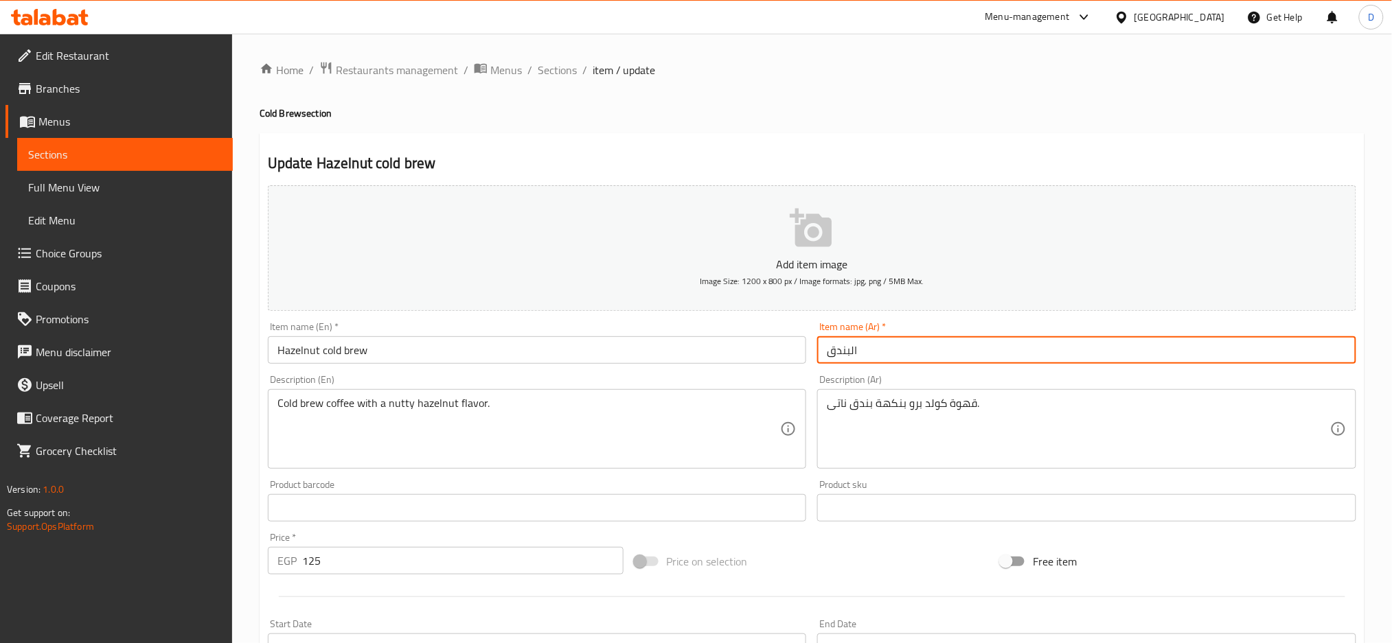
click at [826, 351] on input "البندق" at bounding box center [1086, 349] width 539 height 27
paste input "كولد برو"
type input "كولد برو بندق"
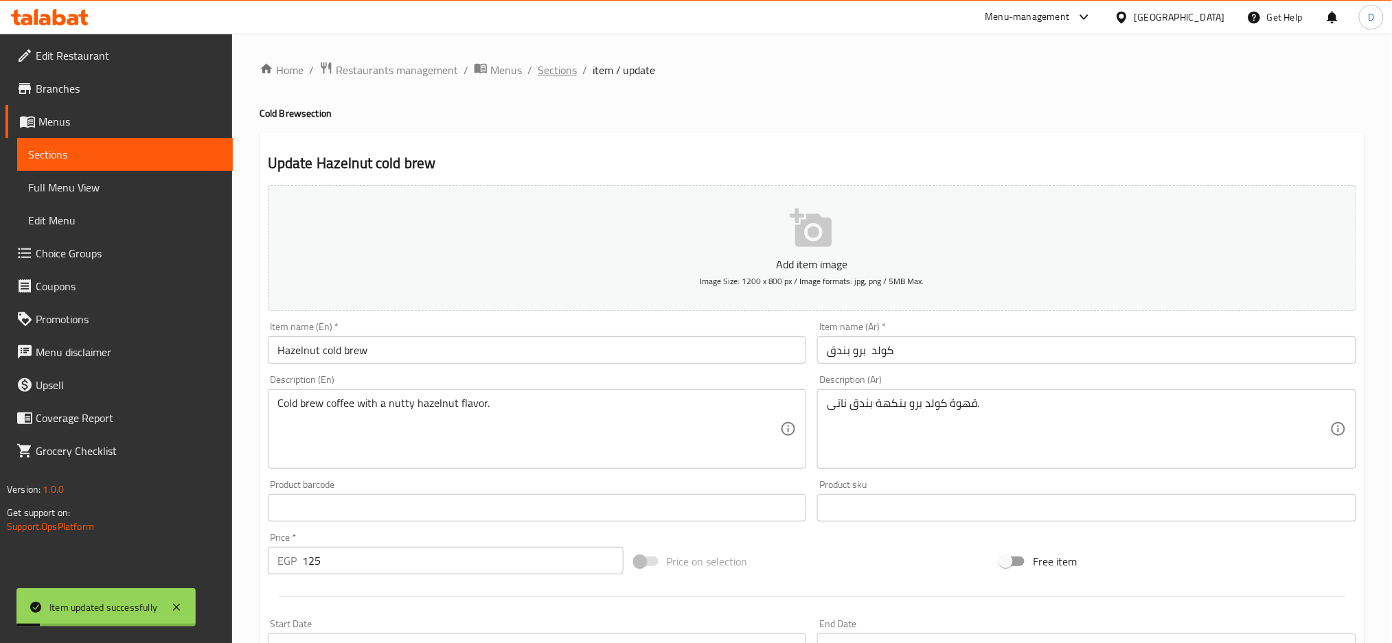
click at [562, 76] on span "Sections" at bounding box center [557, 70] width 39 height 16
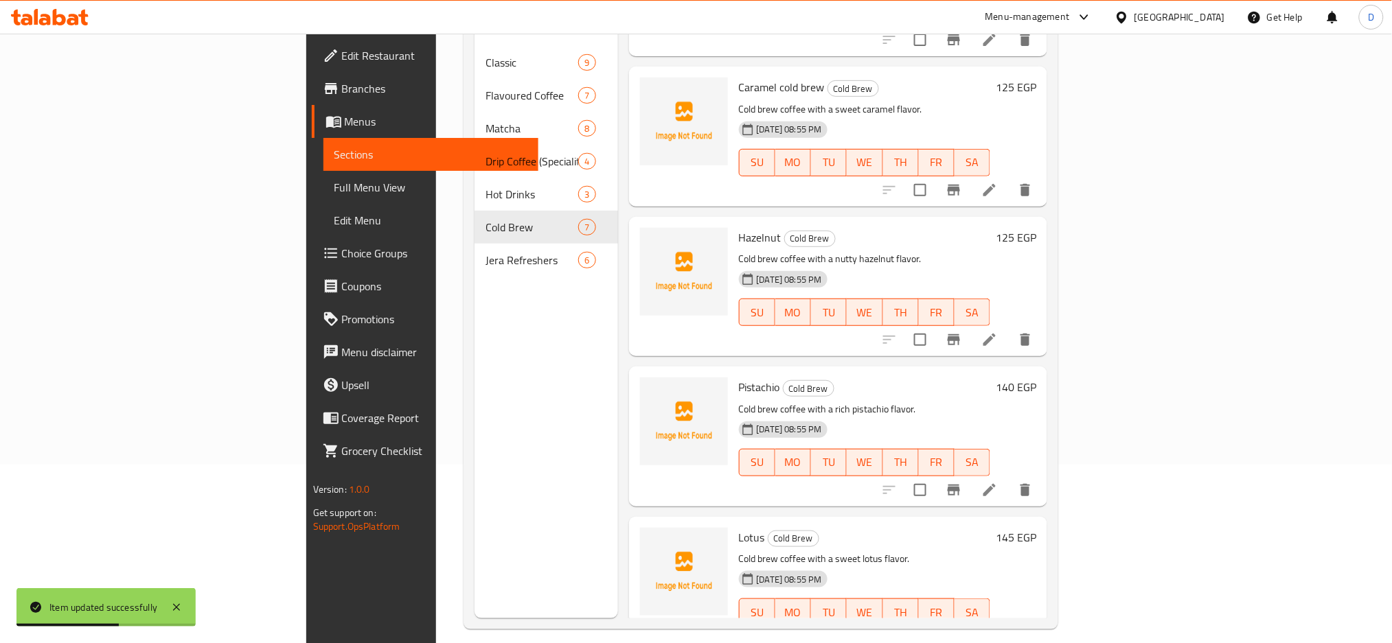
scroll to position [190, 0]
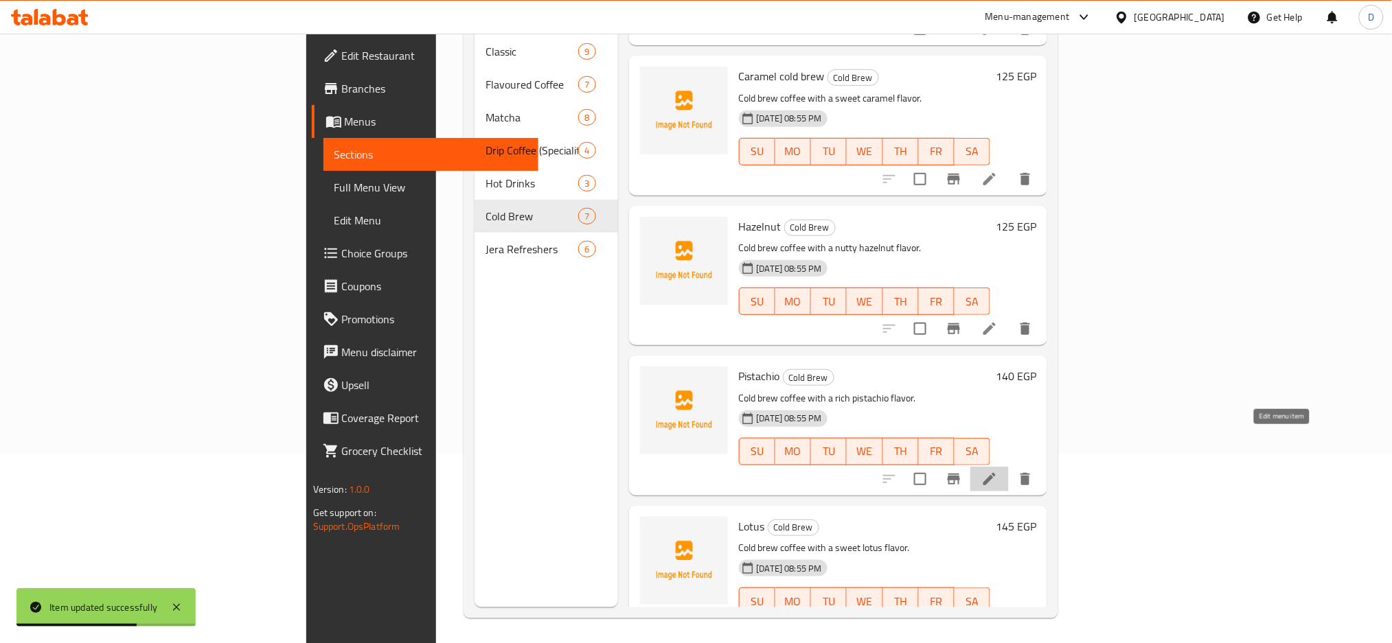
click at [998, 471] on icon at bounding box center [989, 479] width 16 height 16
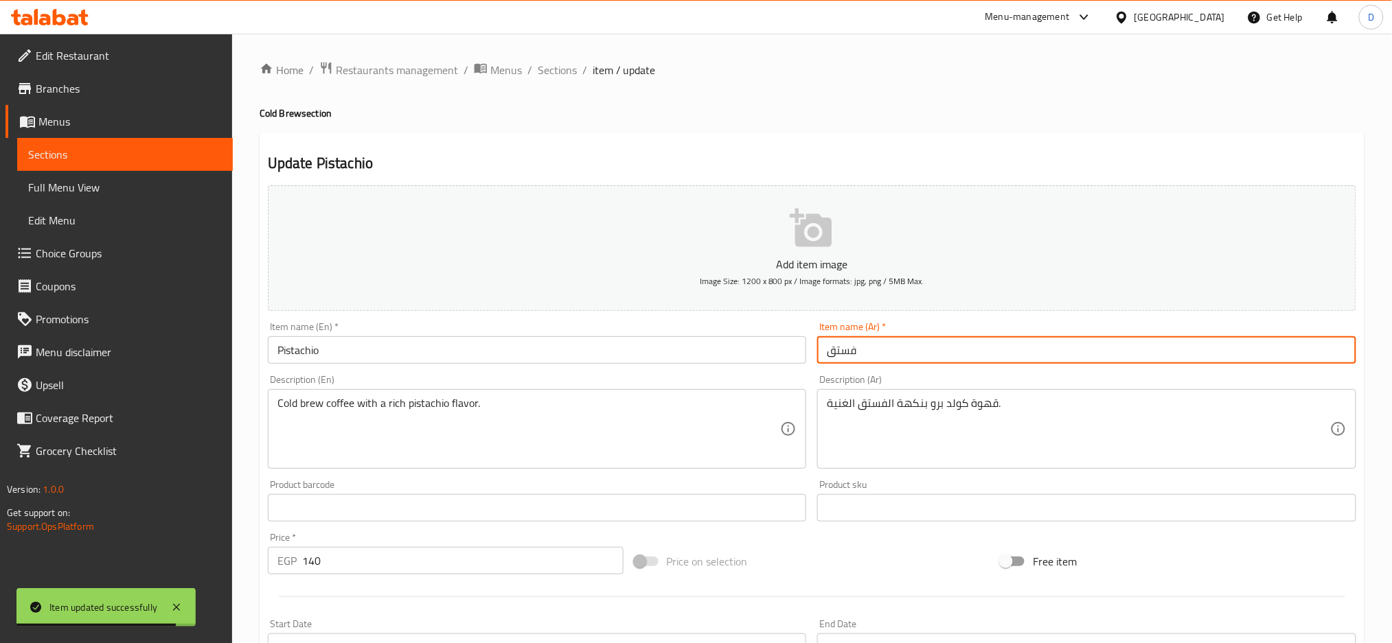
click at [827, 348] on input "فستق" at bounding box center [1086, 349] width 539 height 27
paste input "كولد برو"
type input "كولد برو فستق"
click at [735, 355] on input "Pistachio" at bounding box center [537, 349] width 539 height 27
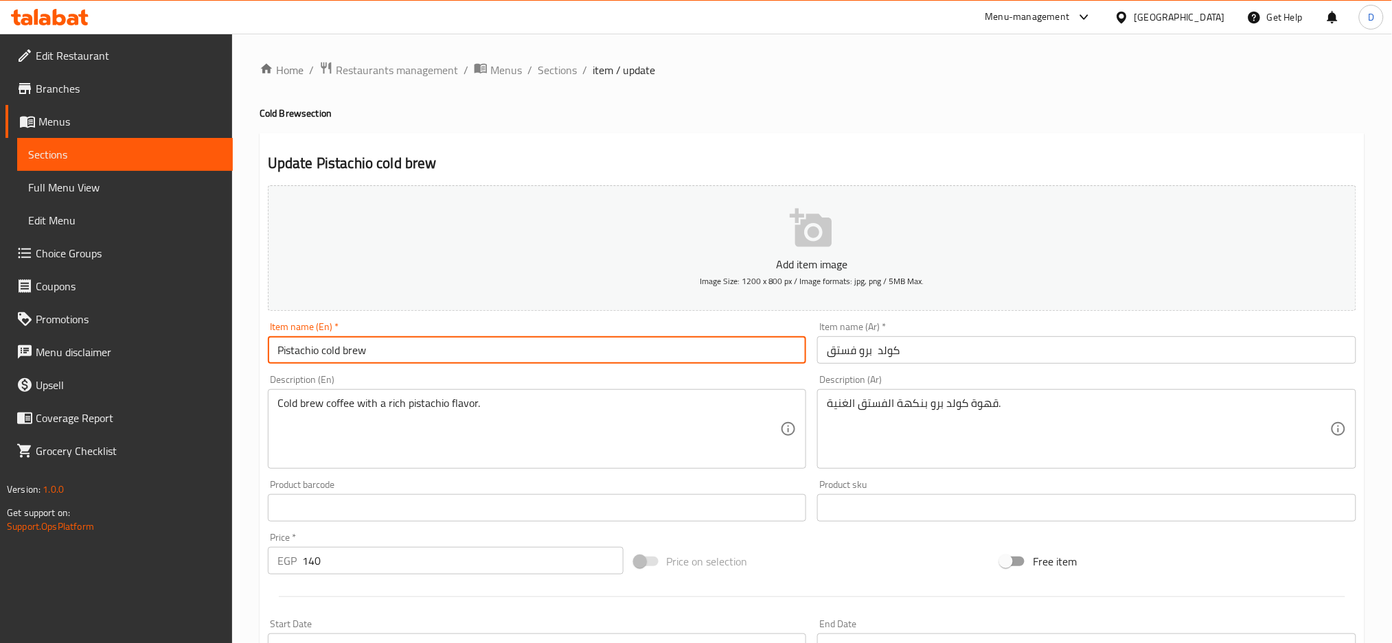
type input "Pistachio cold brew"
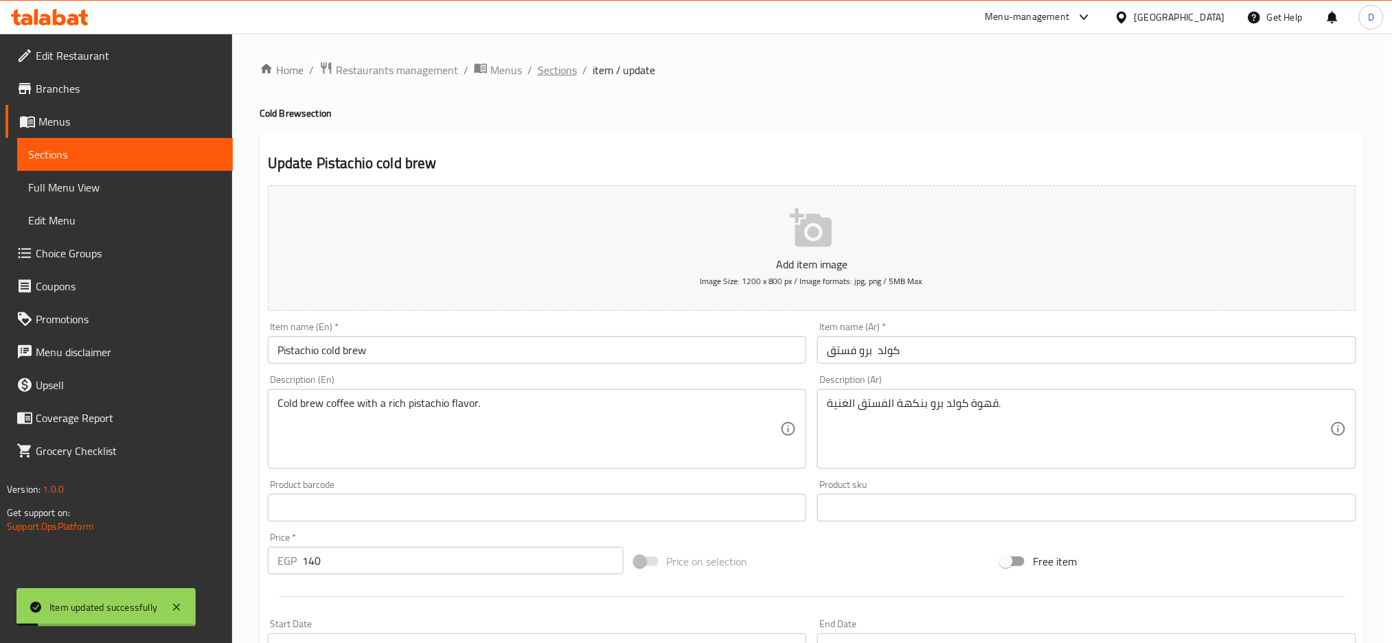
click at [551, 73] on span "Sections" at bounding box center [557, 70] width 39 height 16
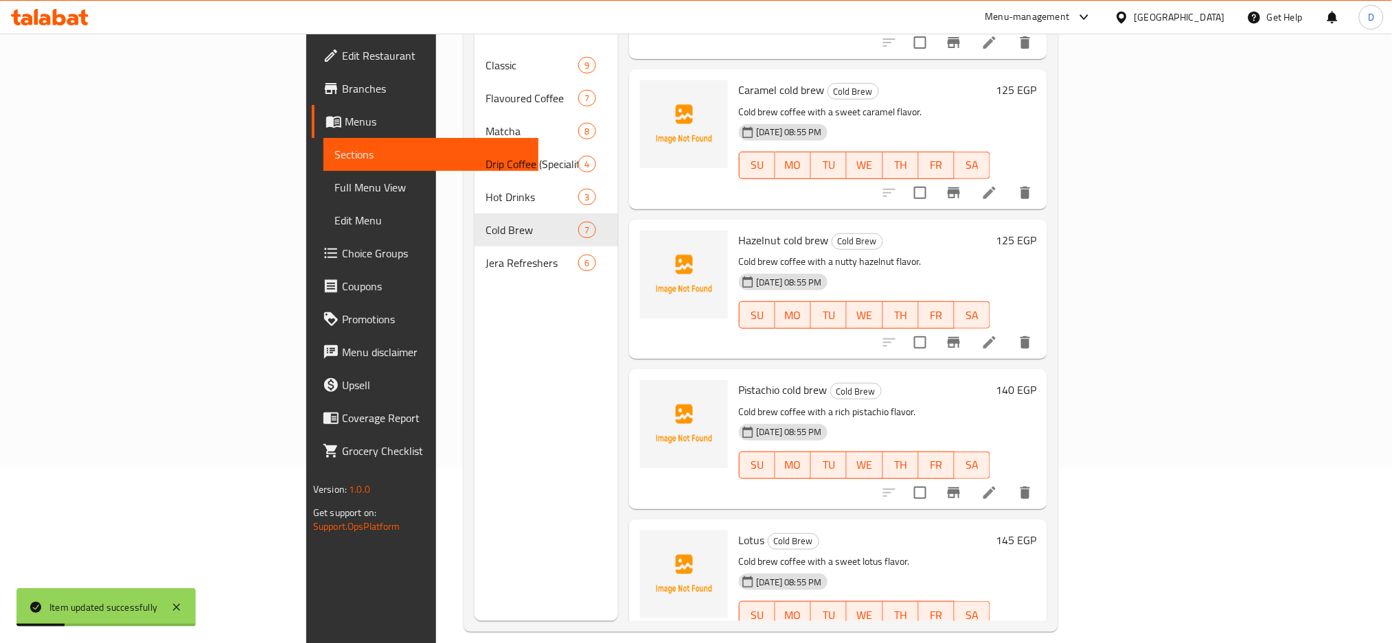
scroll to position [192, 0]
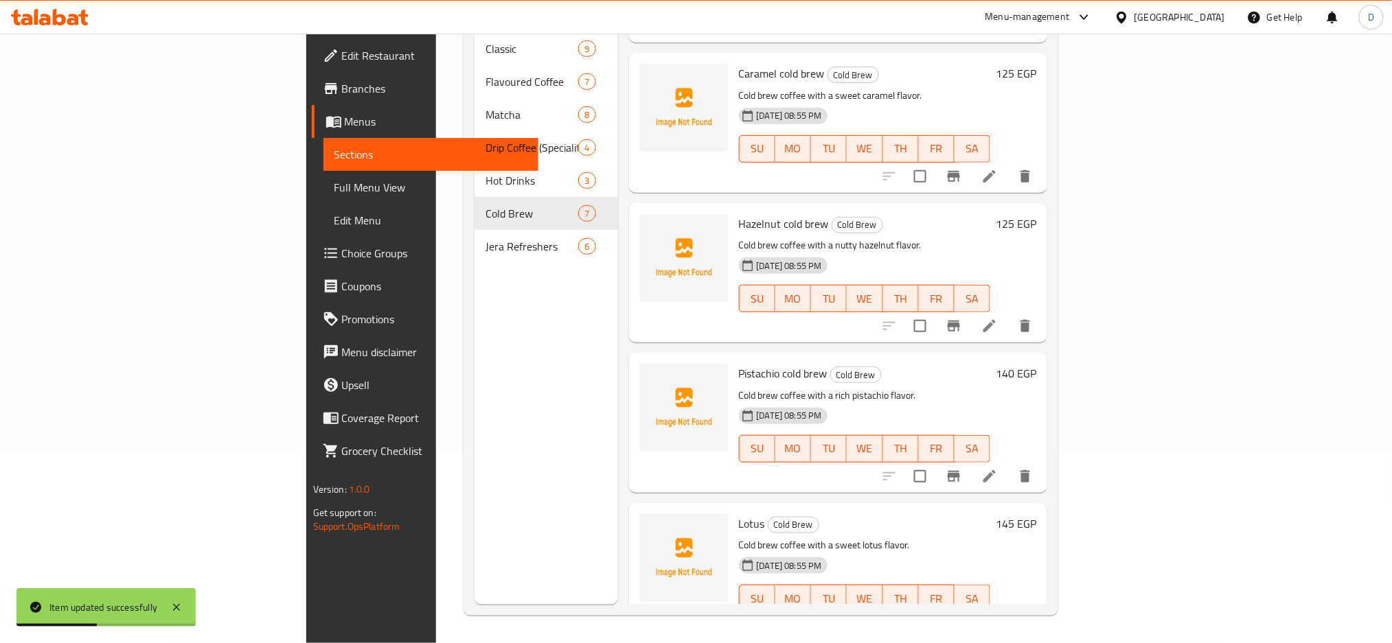
click at [1009, 614] on li at bounding box center [989, 626] width 38 height 25
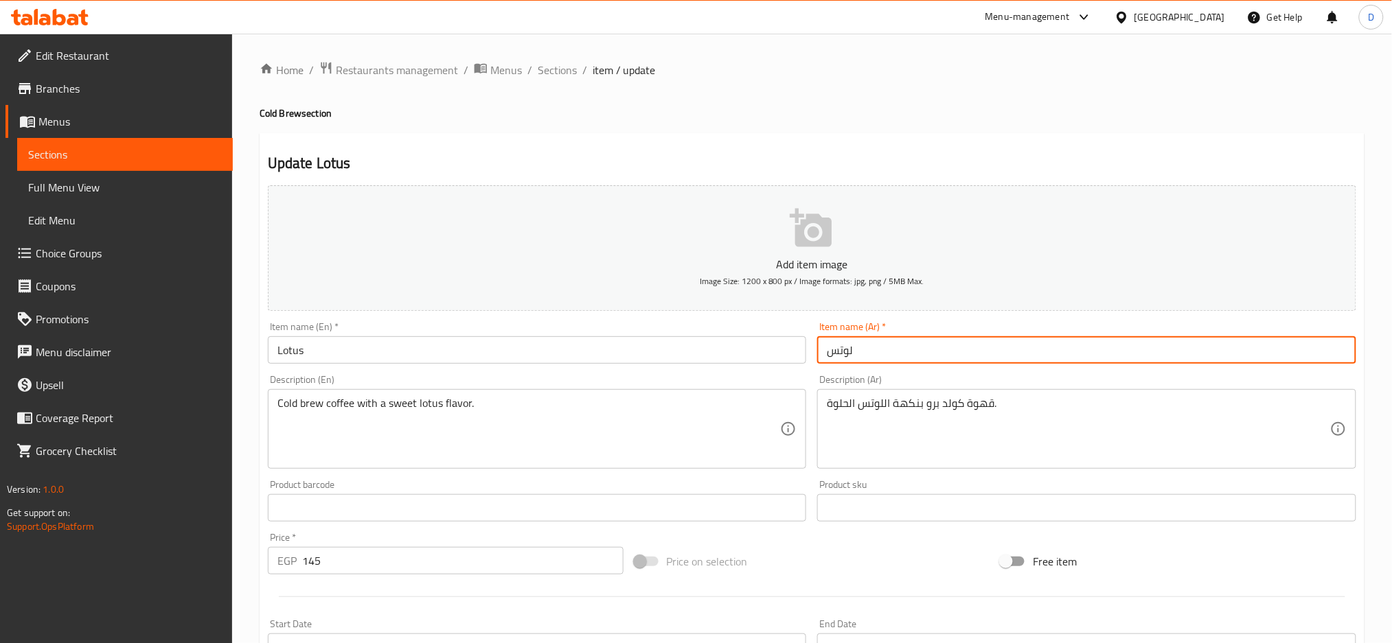
click at [821, 351] on input "لوتس" at bounding box center [1086, 349] width 539 height 27
paste input "كولد برو"
type input "كولد برو لوتس"
click at [735, 350] on input "Lotus" at bounding box center [537, 349] width 539 height 27
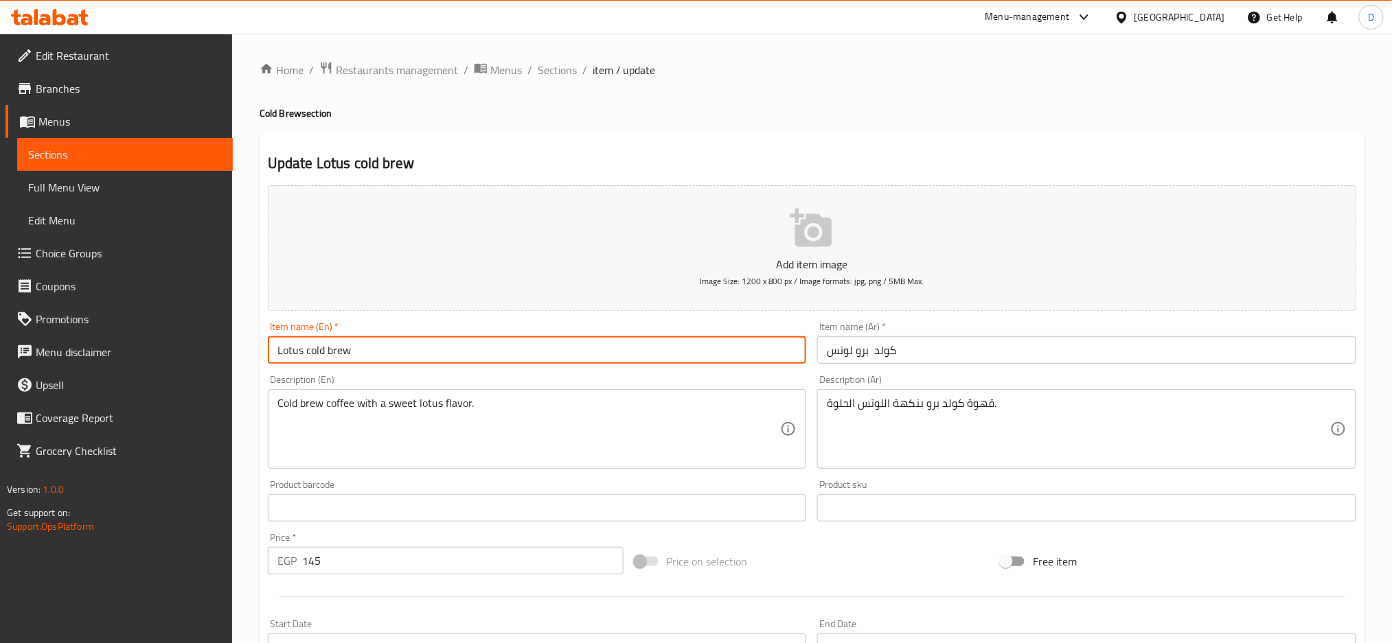
type input "Lotus cold brew"
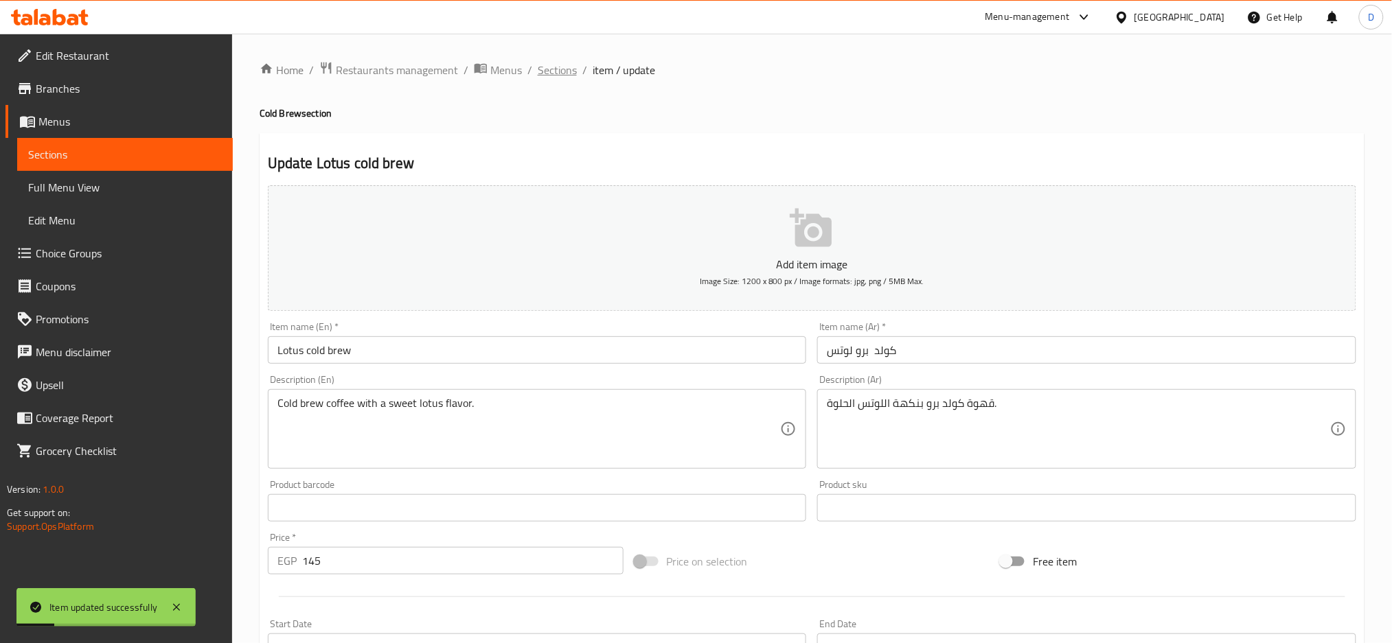
click at [556, 73] on span "Sections" at bounding box center [557, 70] width 39 height 16
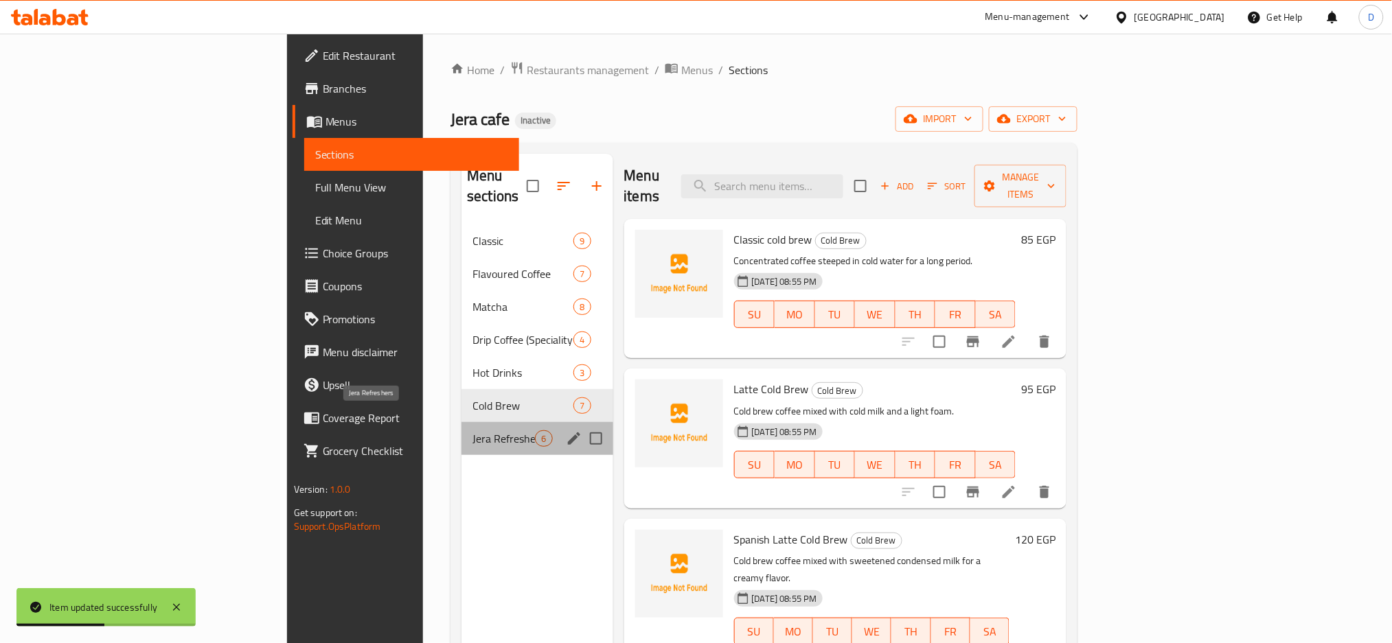
click at [472, 431] on span "Jera Refreshers" at bounding box center [503, 439] width 62 height 16
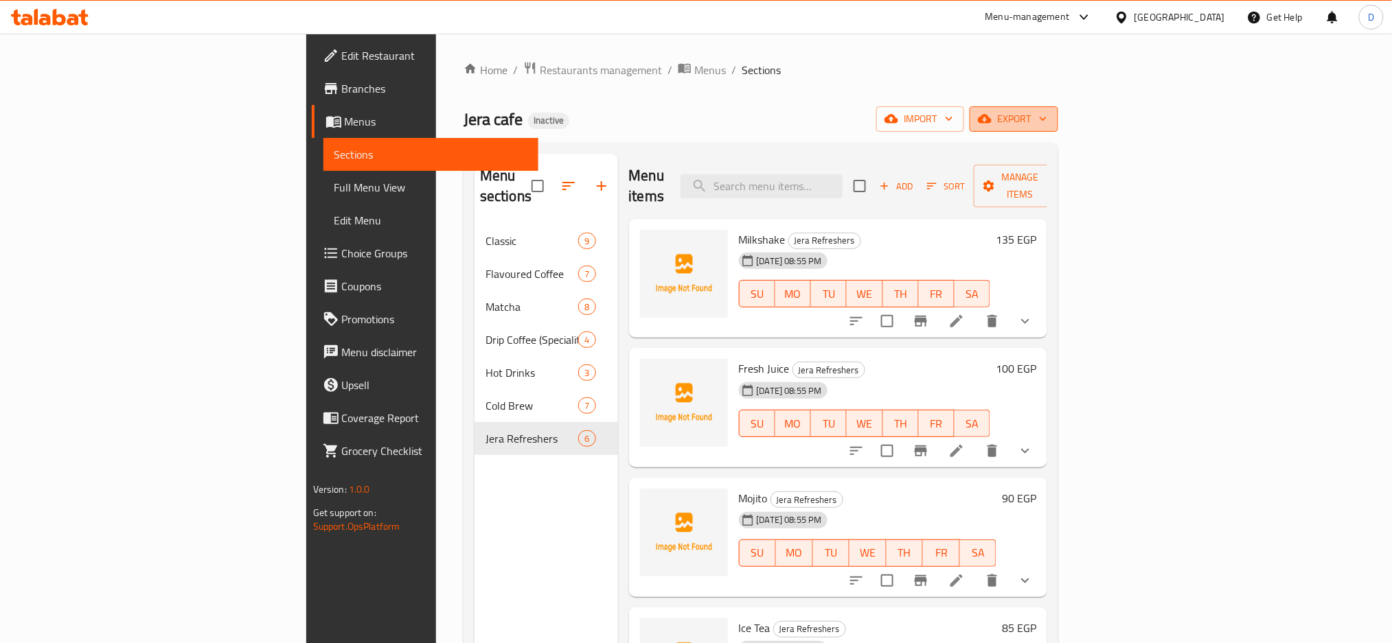
click at [1047, 124] on span "export" at bounding box center [1013, 119] width 67 height 17
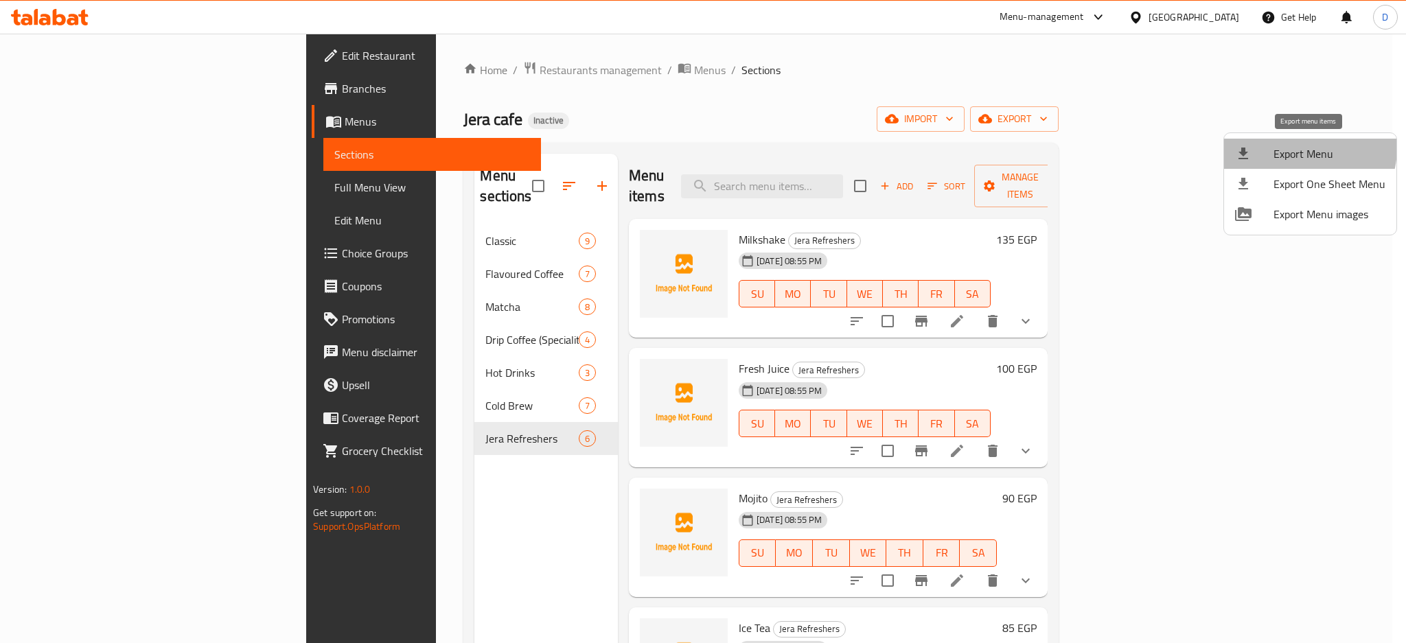
click at [1297, 148] on span "Export Menu" at bounding box center [1330, 154] width 112 height 16
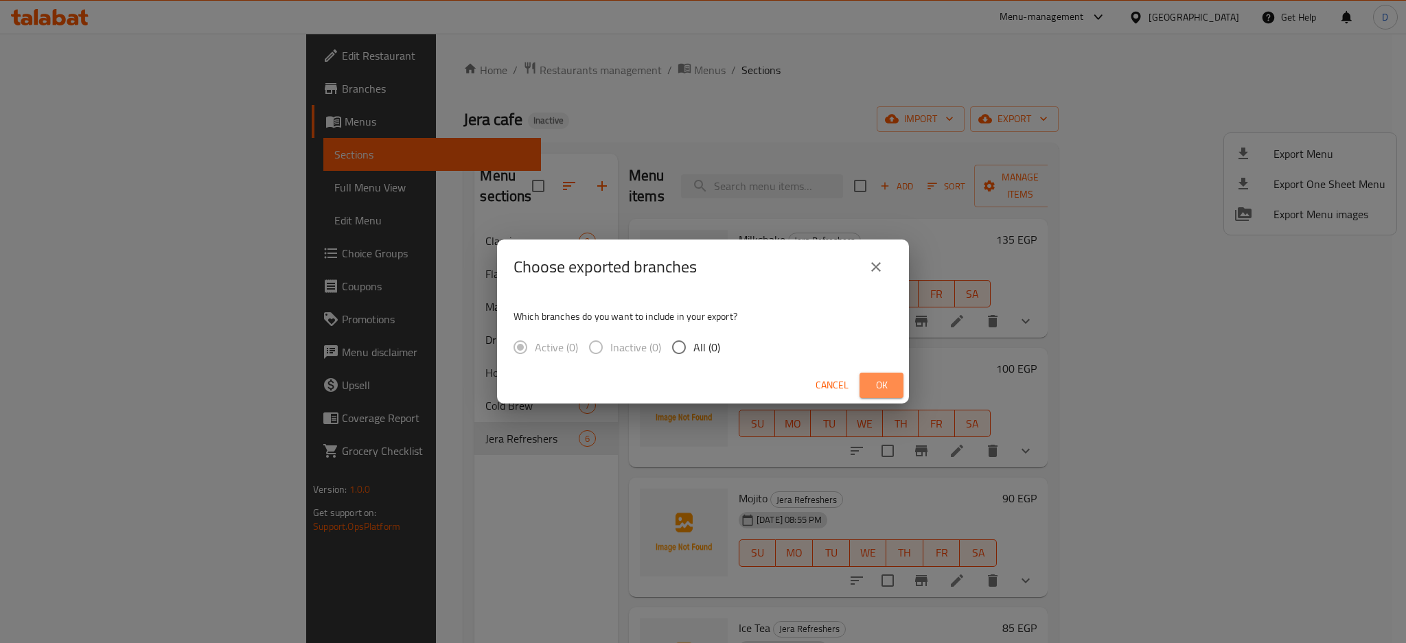
click at [879, 381] on span "Ok" at bounding box center [882, 385] width 22 height 17
click at [856, 448] on div "Choose exported branches Which branches do you want to include in your export? …" at bounding box center [703, 321] width 1406 height 643
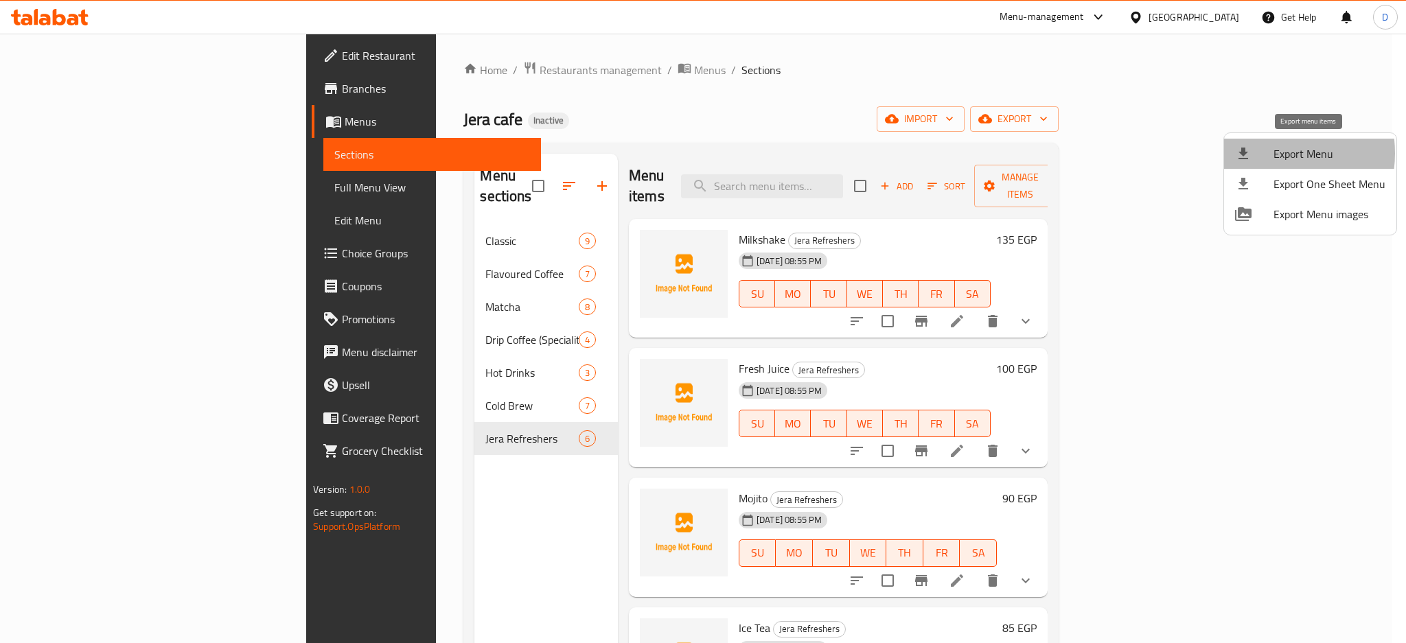
click at [1262, 153] on div at bounding box center [1254, 154] width 38 height 16
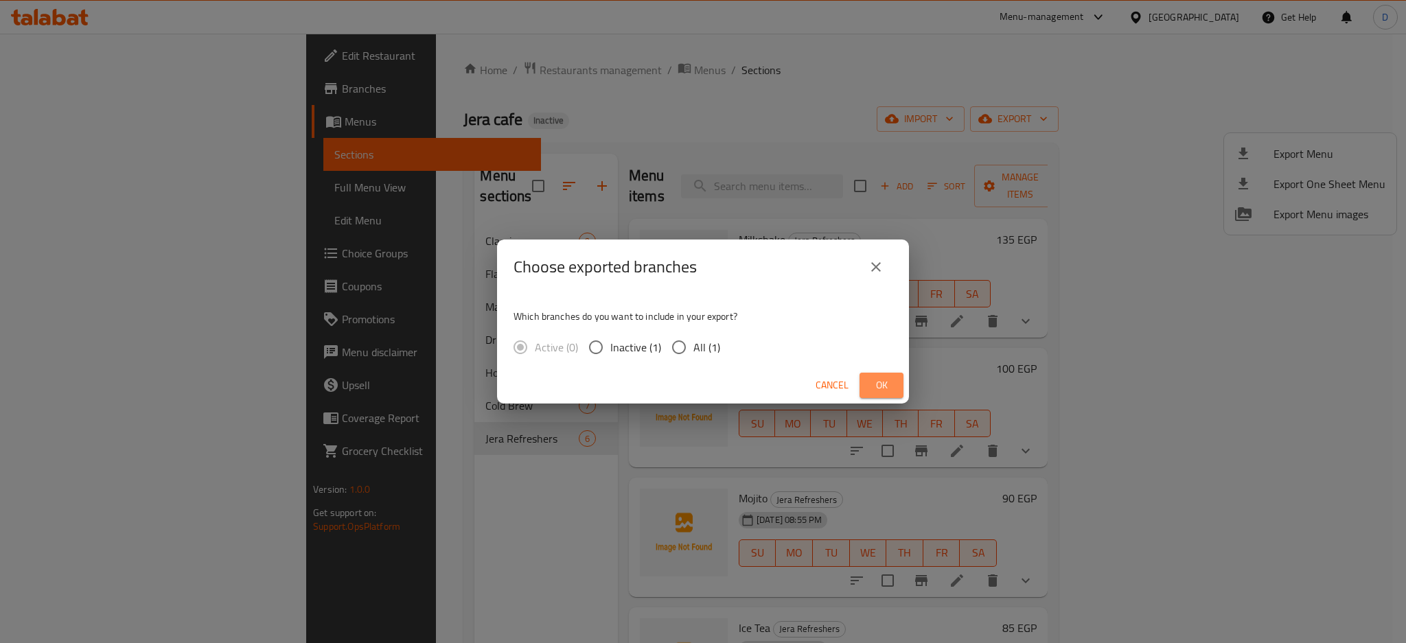
click at [882, 385] on span "Ok" at bounding box center [882, 385] width 22 height 17
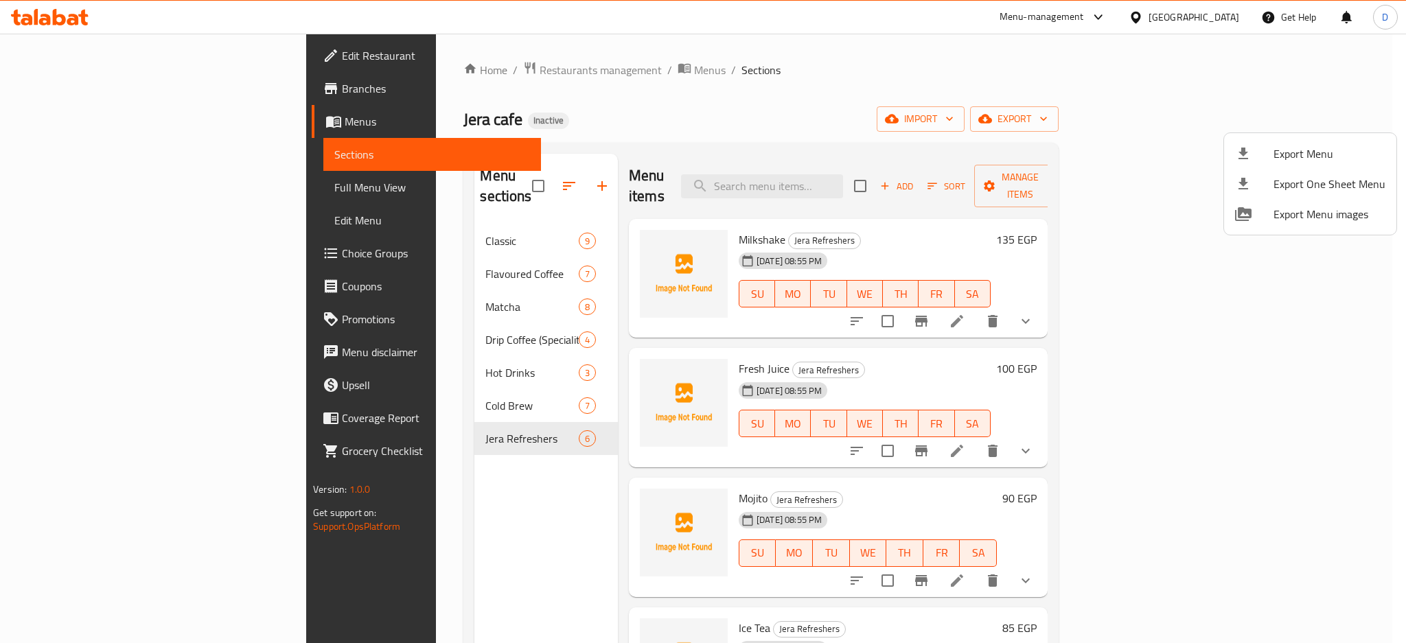
click at [1215, 19] on div at bounding box center [703, 321] width 1406 height 643
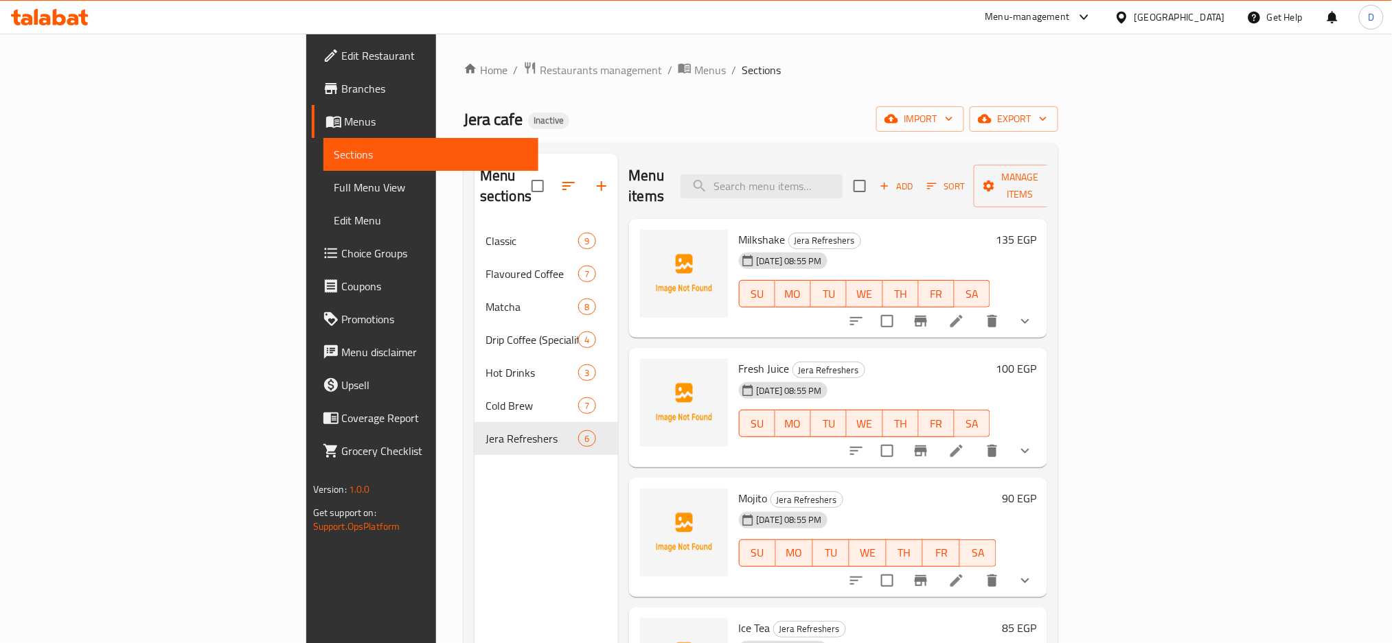
click at [1215, 19] on div "[GEOGRAPHIC_DATA]" at bounding box center [1179, 17] width 91 height 15
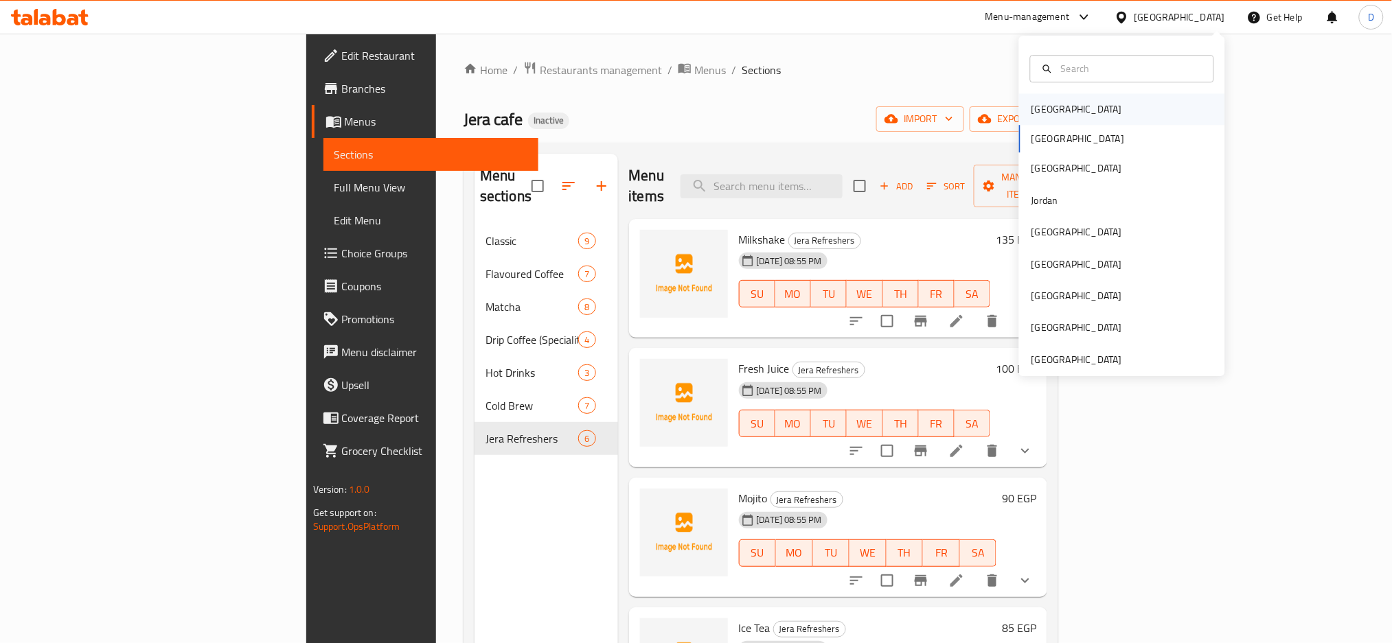
click at [1067, 107] on div "[GEOGRAPHIC_DATA]" at bounding box center [1122, 109] width 206 height 32
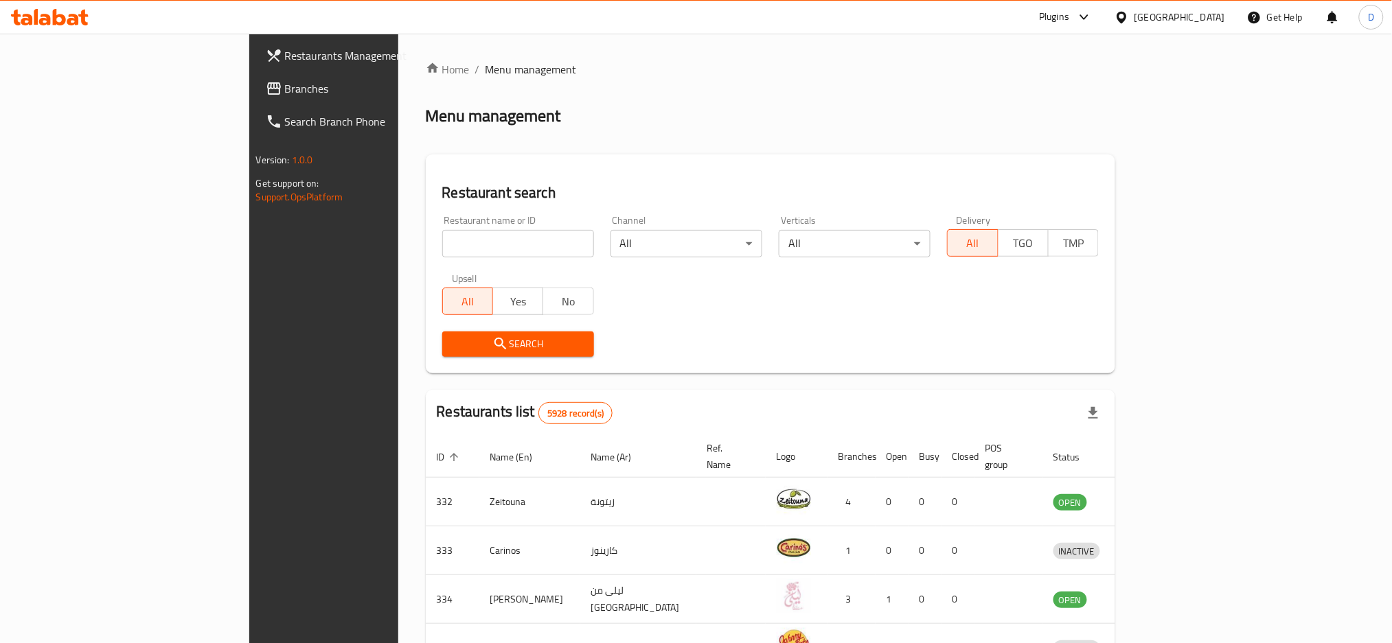
click at [1092, 14] on div at bounding box center [1083, 17] width 17 height 16
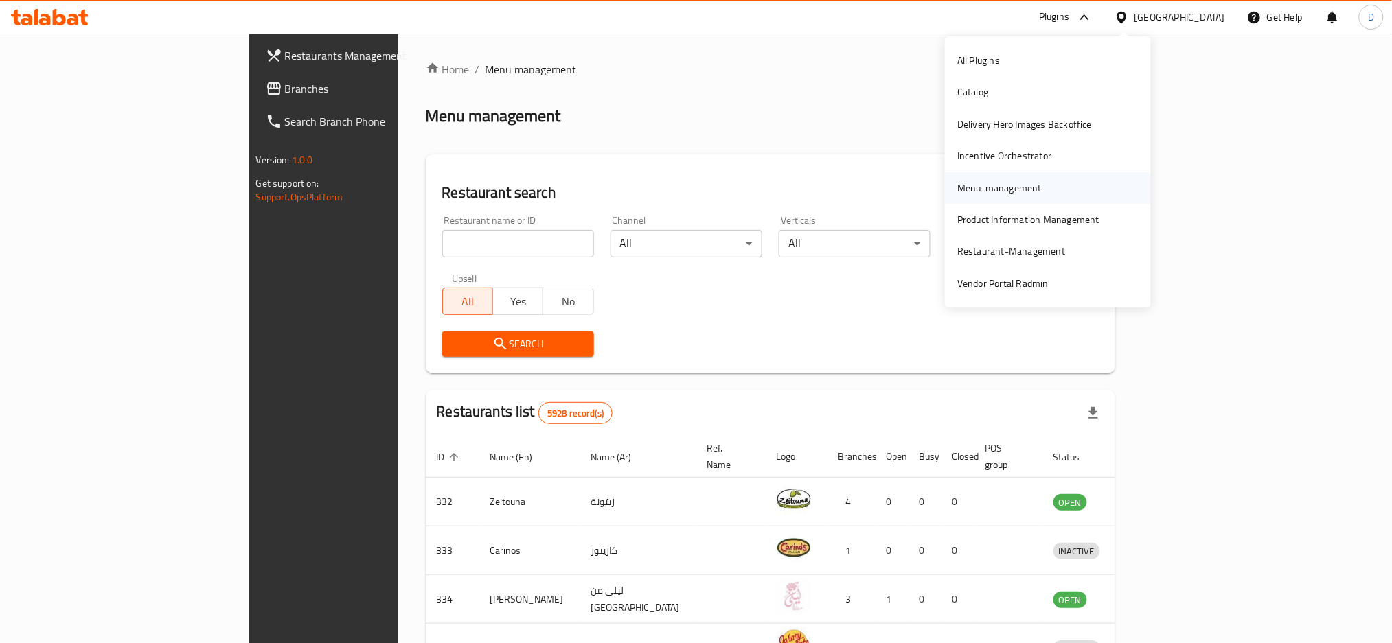
click at [1022, 183] on div "Menu-management" at bounding box center [999, 188] width 84 height 15
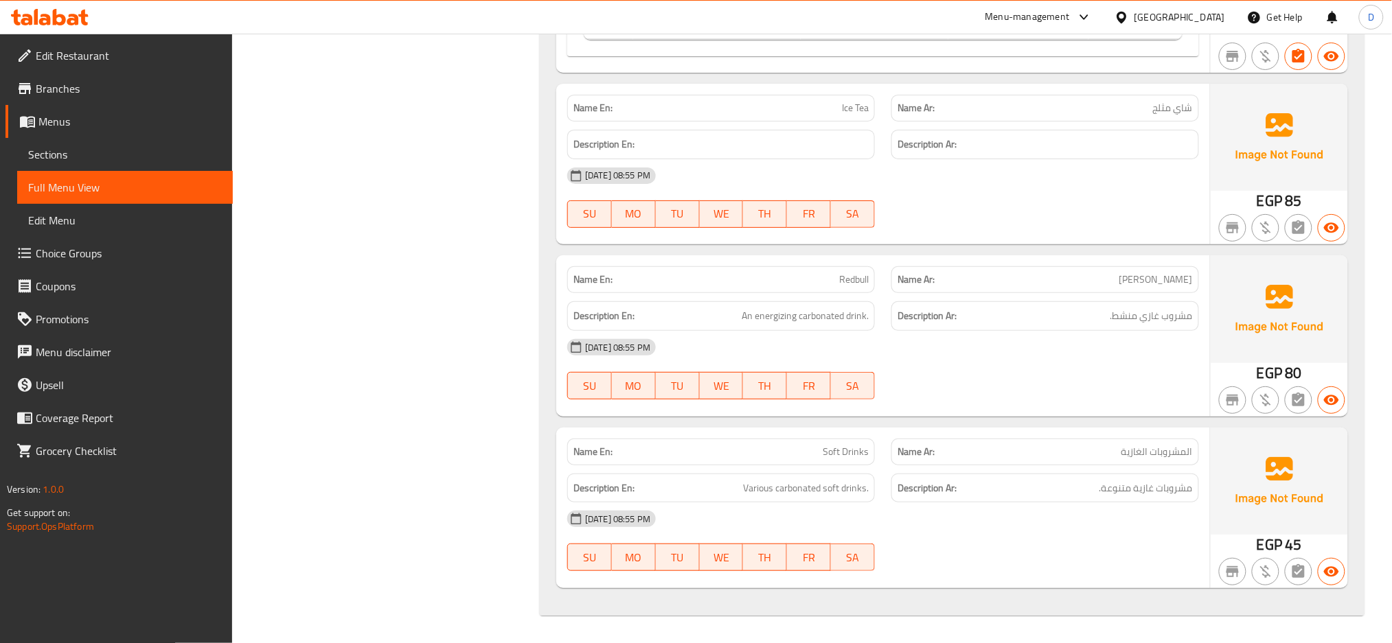
scroll to position [13337, 0]
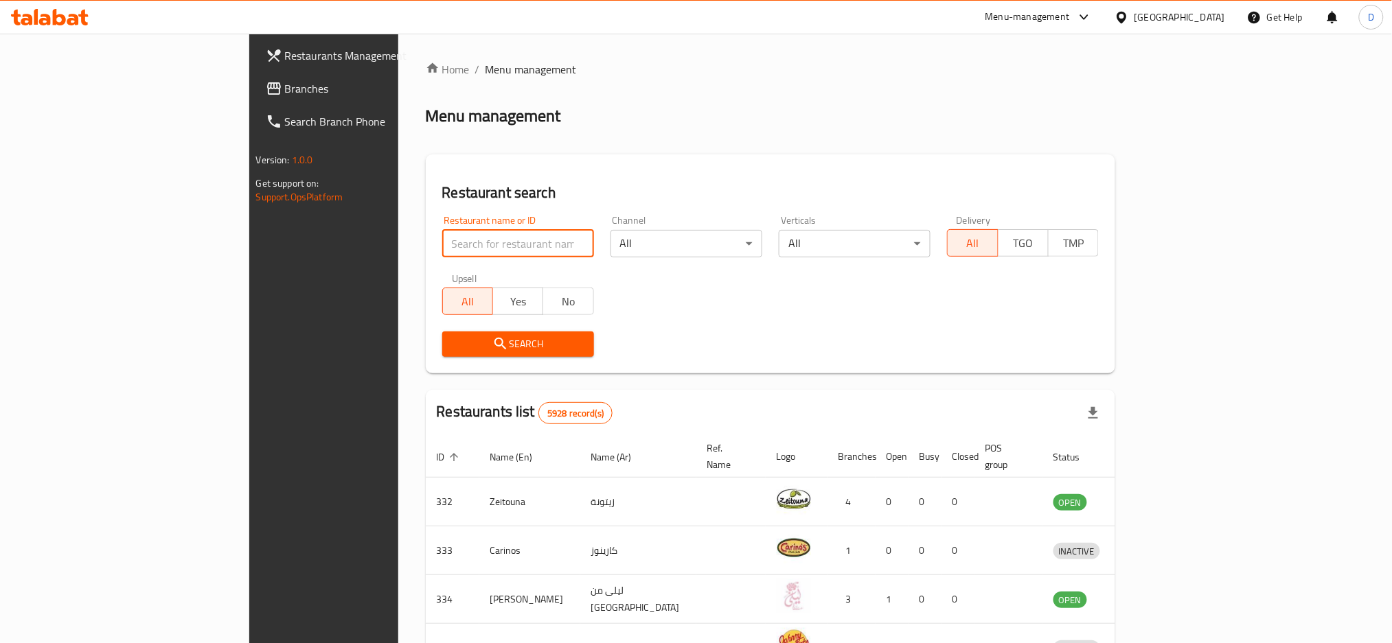
click at [442, 235] on input "search" at bounding box center [518, 243] width 152 height 27
paste input "BIRD PALACE RESTAU"
type input "BIRD PALACE RESTAU"
click button "Search" at bounding box center [518, 344] width 152 height 25
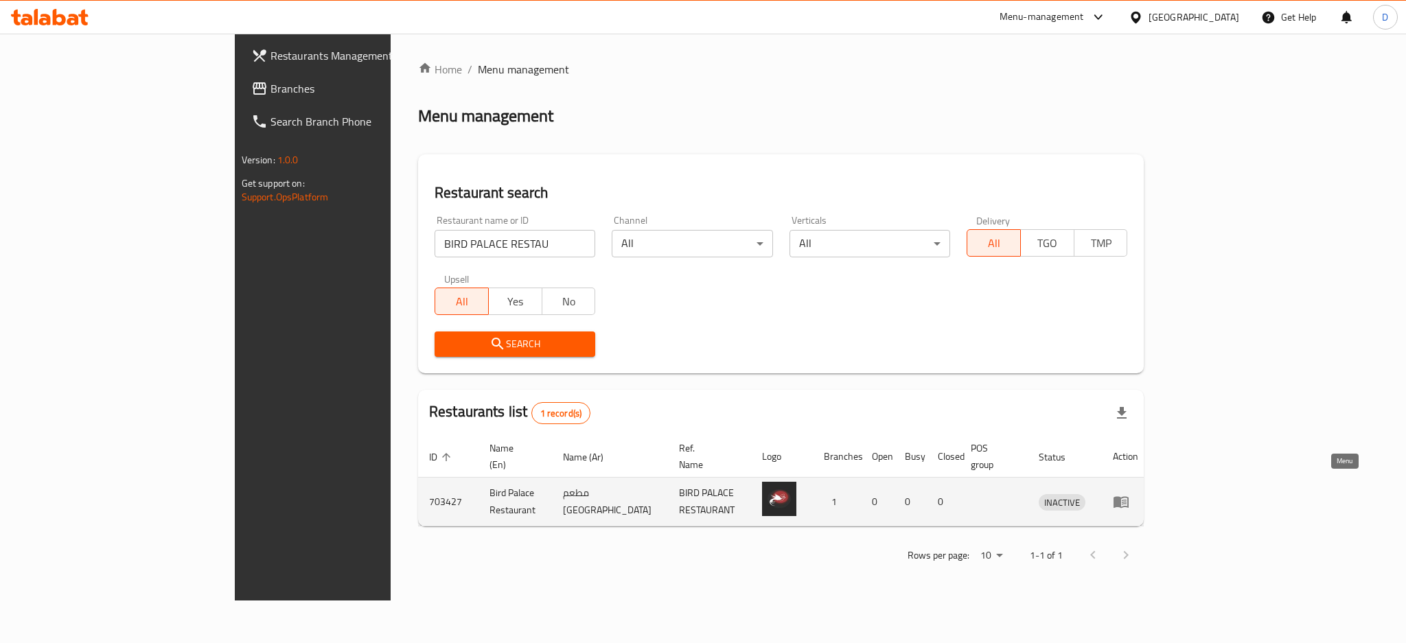
click at [1129, 494] on icon "enhanced table" at bounding box center [1121, 502] width 16 height 16
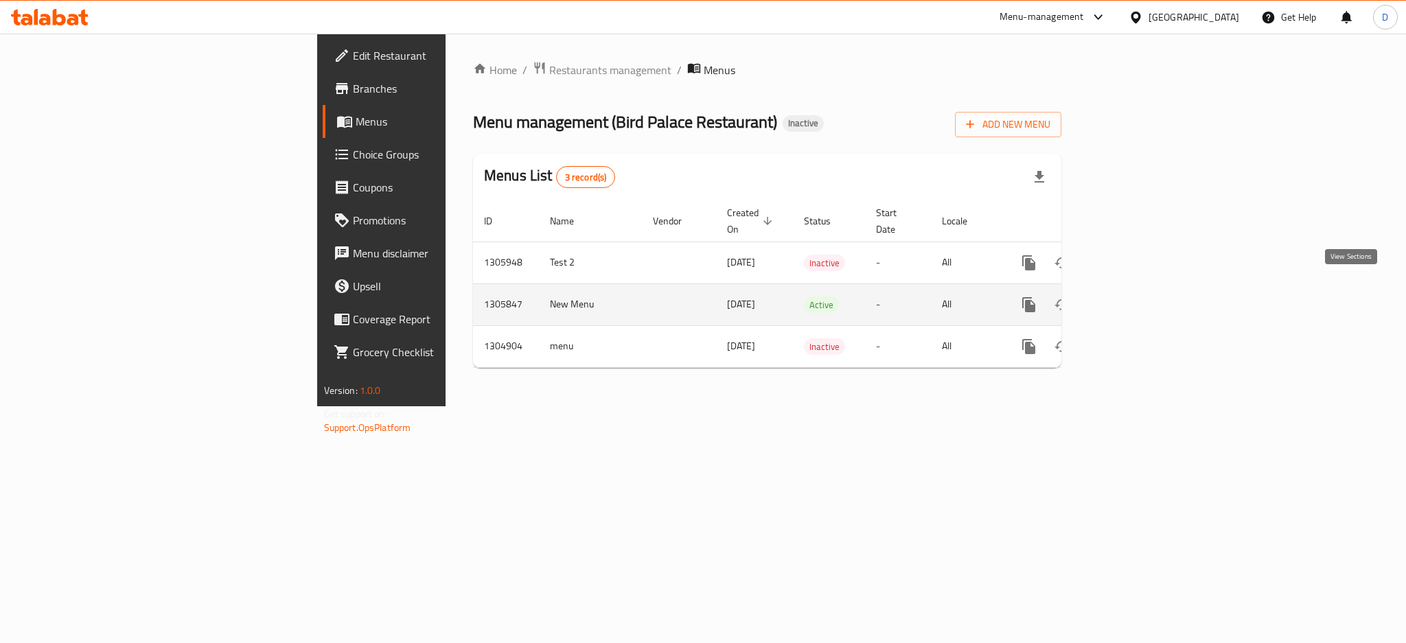
click at [1145, 288] on link "enhanced table" at bounding box center [1128, 304] width 33 height 33
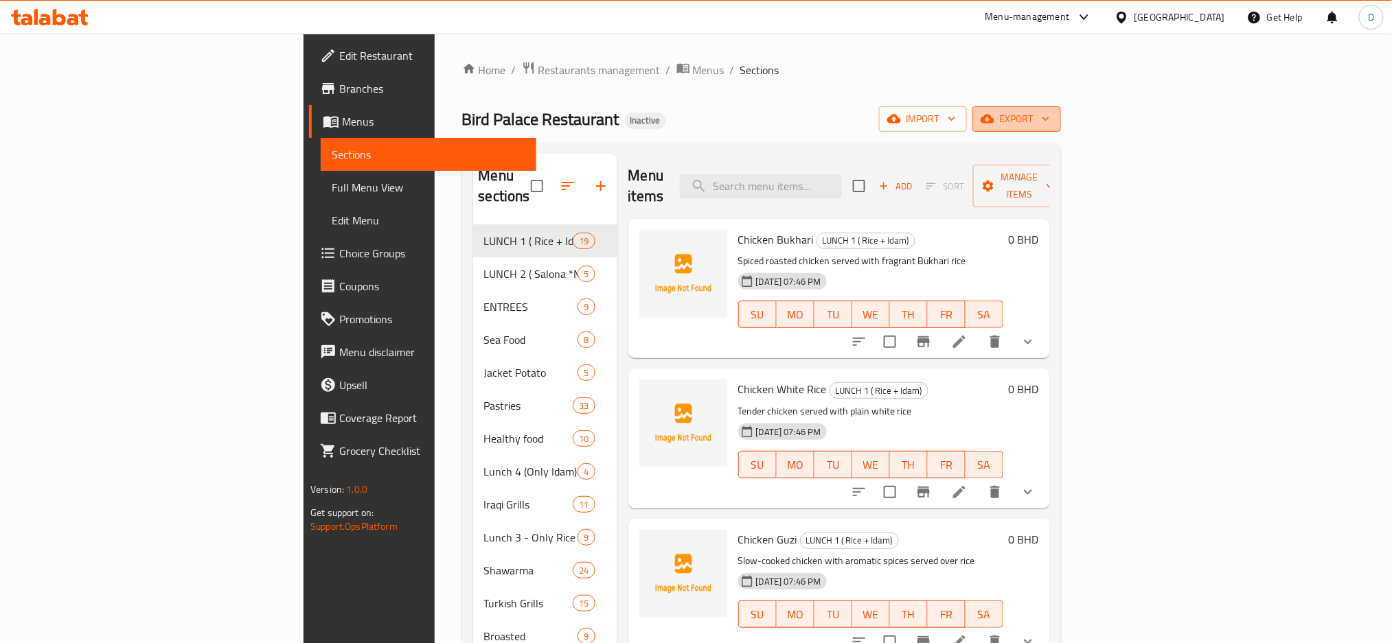
click at [1050, 122] on span "export" at bounding box center [1016, 119] width 67 height 17
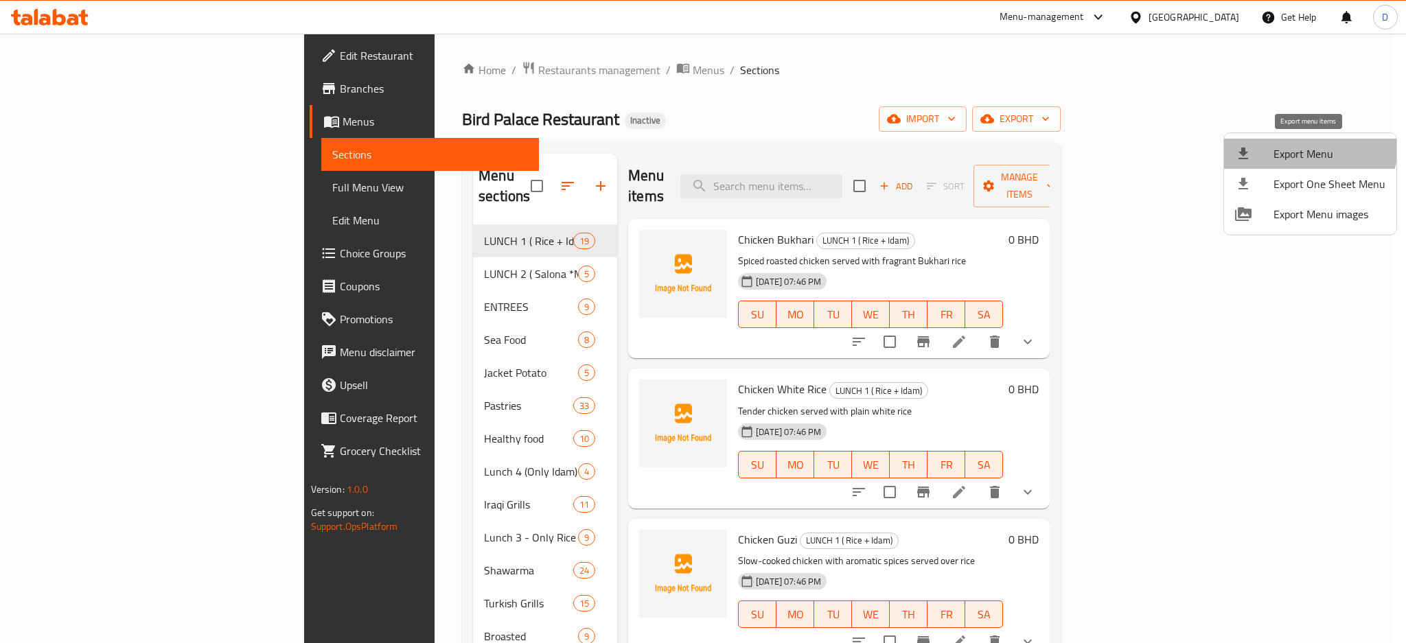
click at [1306, 146] on span "Export Menu" at bounding box center [1330, 154] width 112 height 16
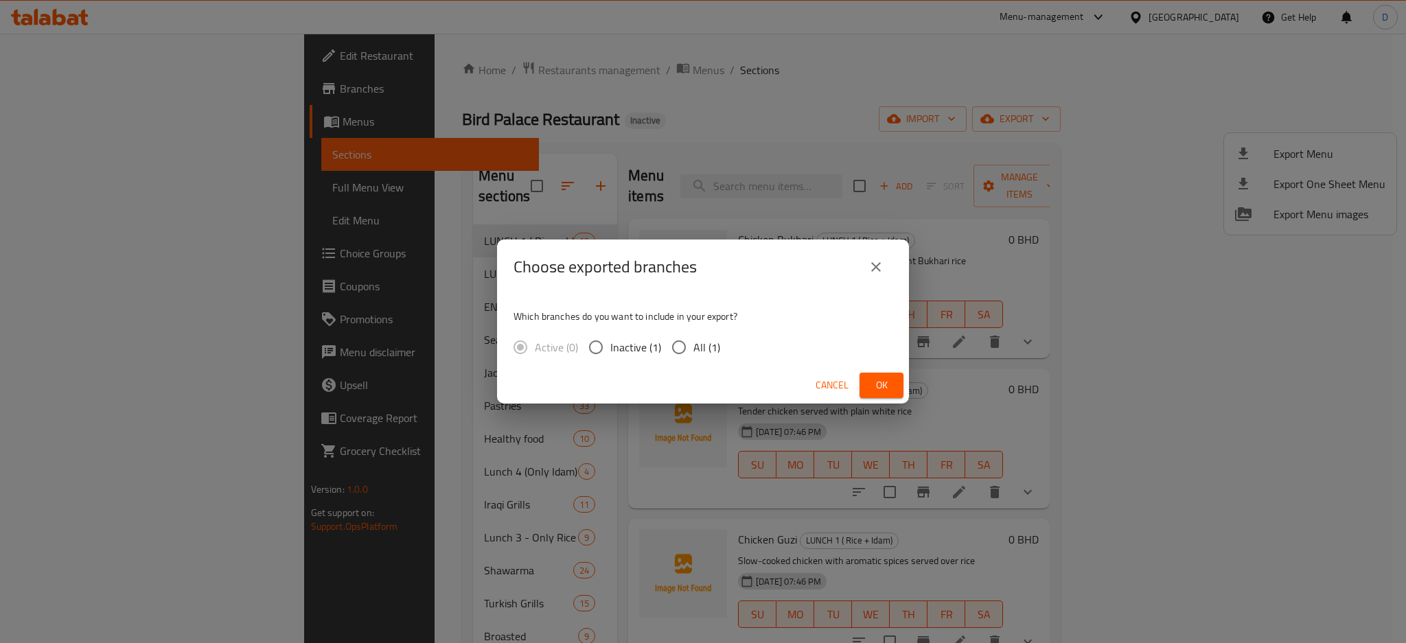
click at [890, 380] on span "Ok" at bounding box center [882, 385] width 22 height 17
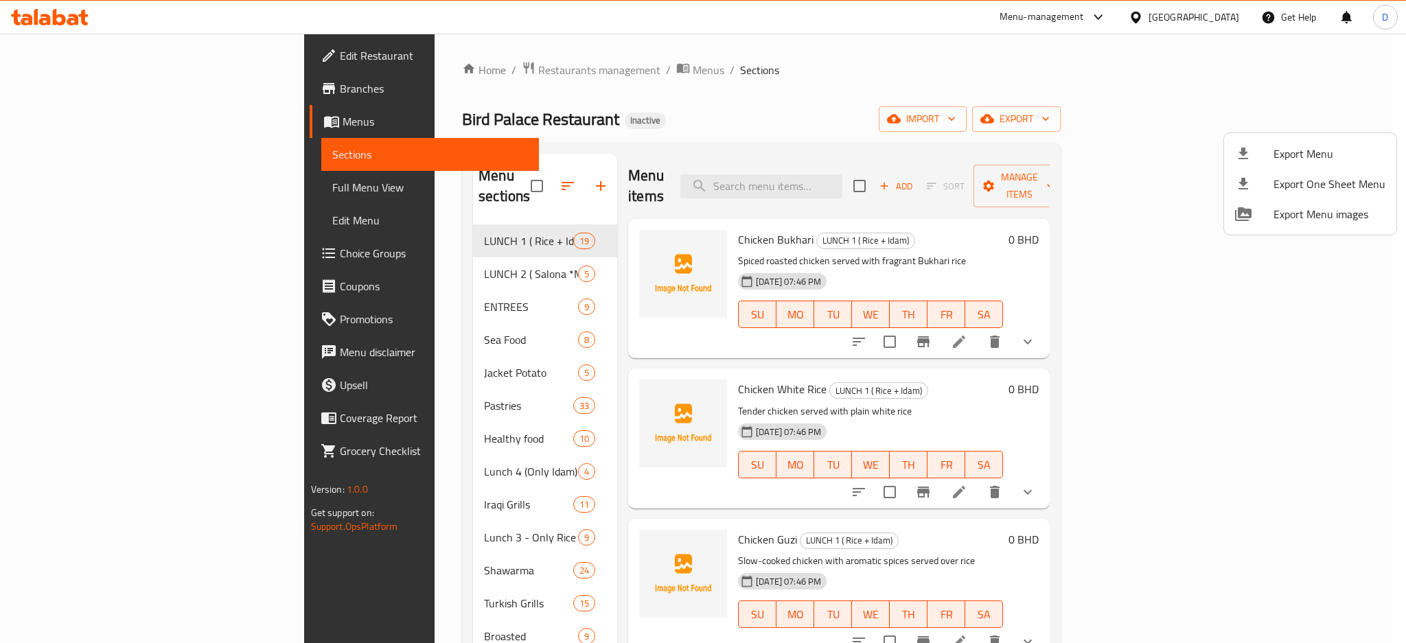
click at [119, 180] on div at bounding box center [703, 321] width 1406 height 643
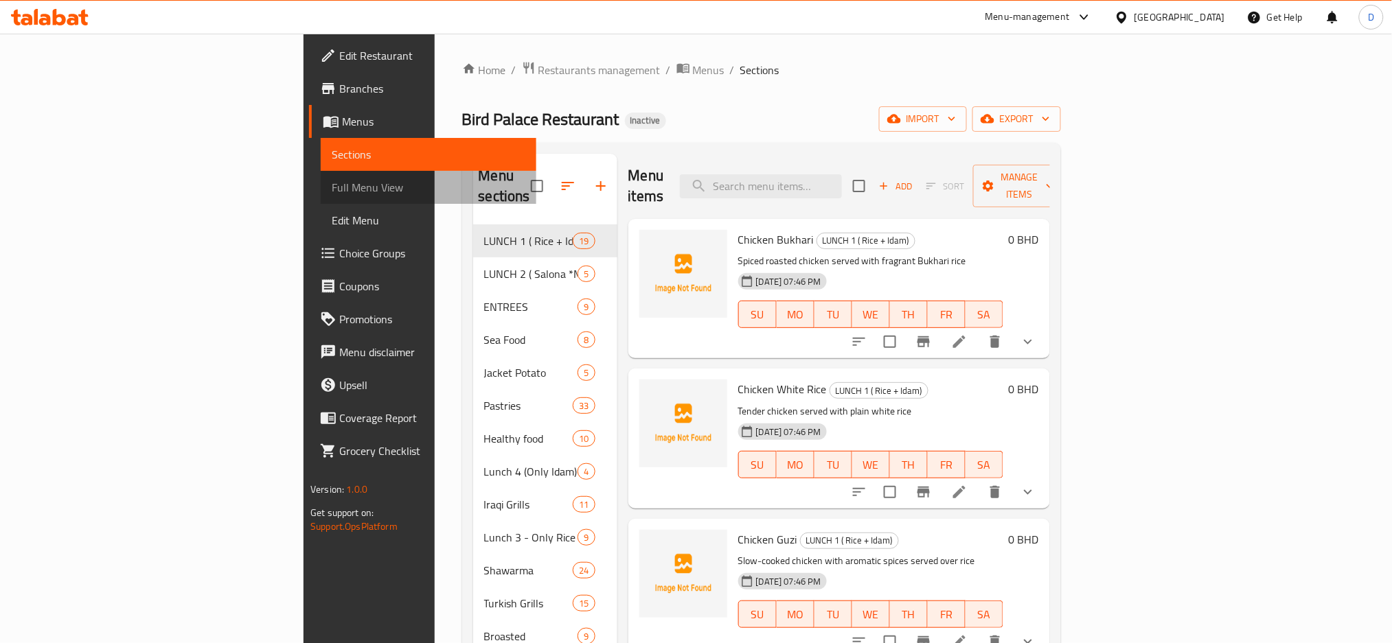
click at [332, 180] on span "Full Menu View" at bounding box center [429, 187] width 194 height 16
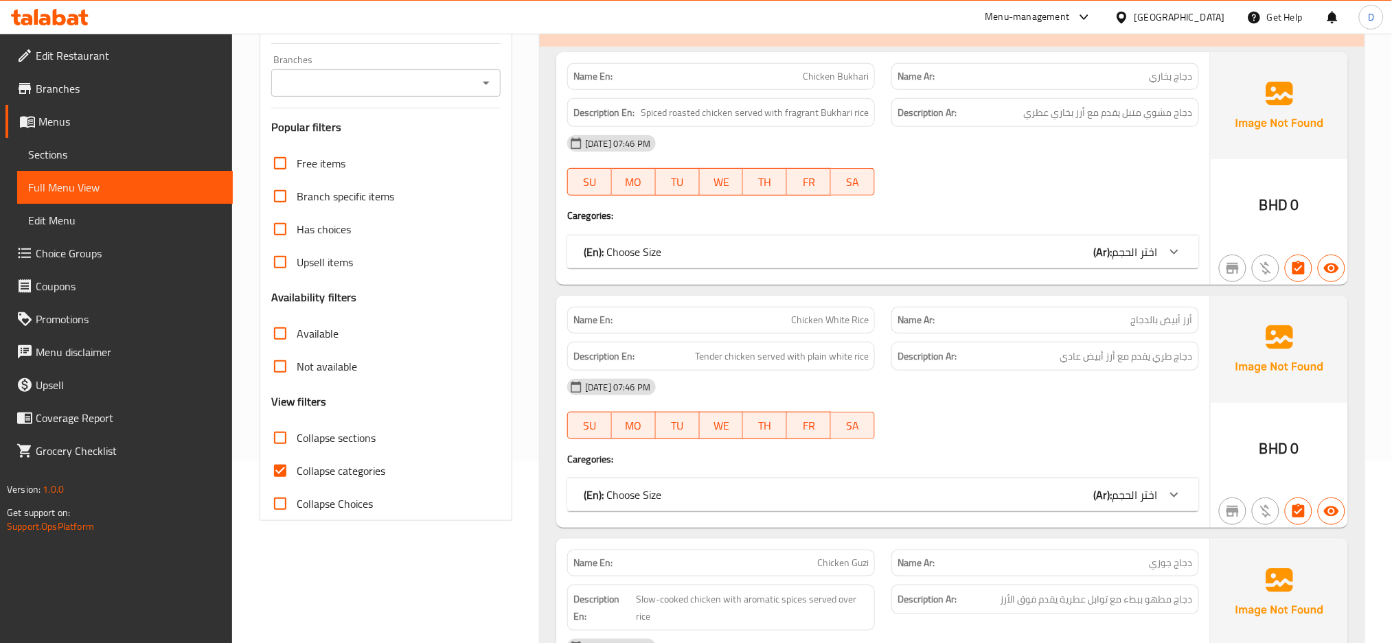
scroll to position [183, 0]
click at [367, 470] on span "Collapse categories" at bounding box center [341, 470] width 89 height 16
click at [297, 470] on input "Collapse categories" at bounding box center [280, 470] width 33 height 33
checkbox input "false"
click at [367, 425] on label "Collapse sections" at bounding box center [320, 437] width 112 height 33
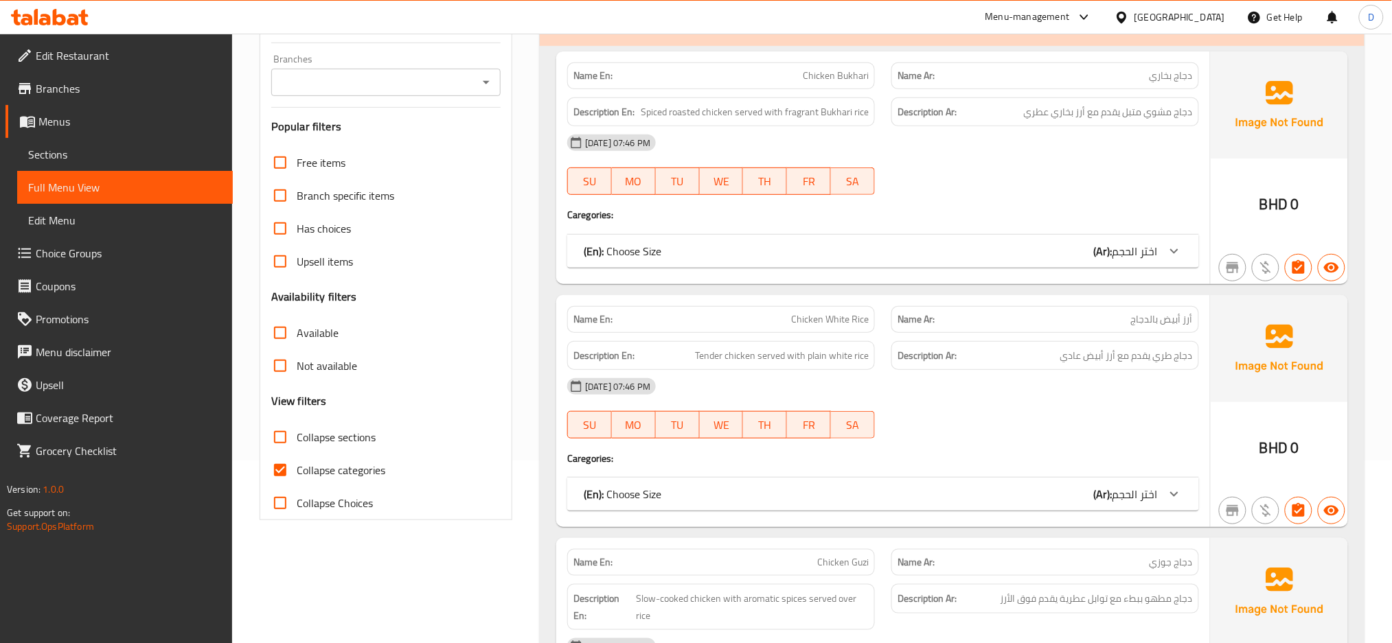
click at [297, 425] on input "Collapse sections" at bounding box center [280, 437] width 33 height 33
checkbox input "true"
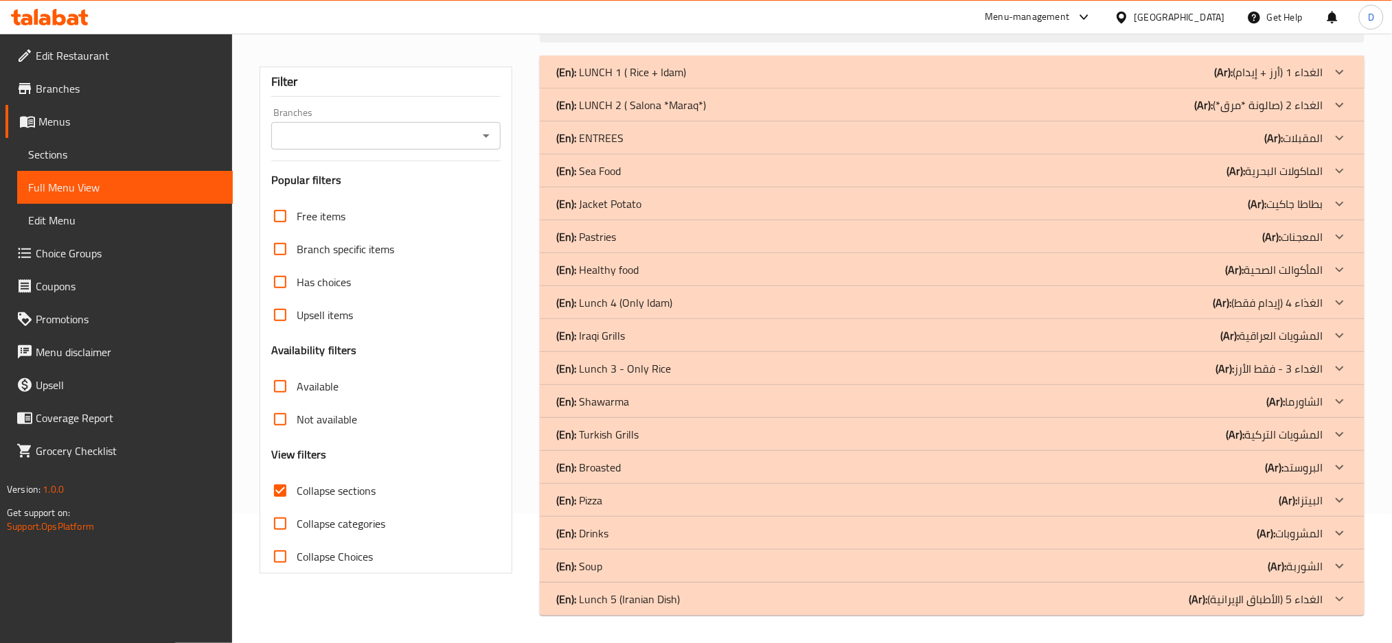
scroll to position [0, 0]
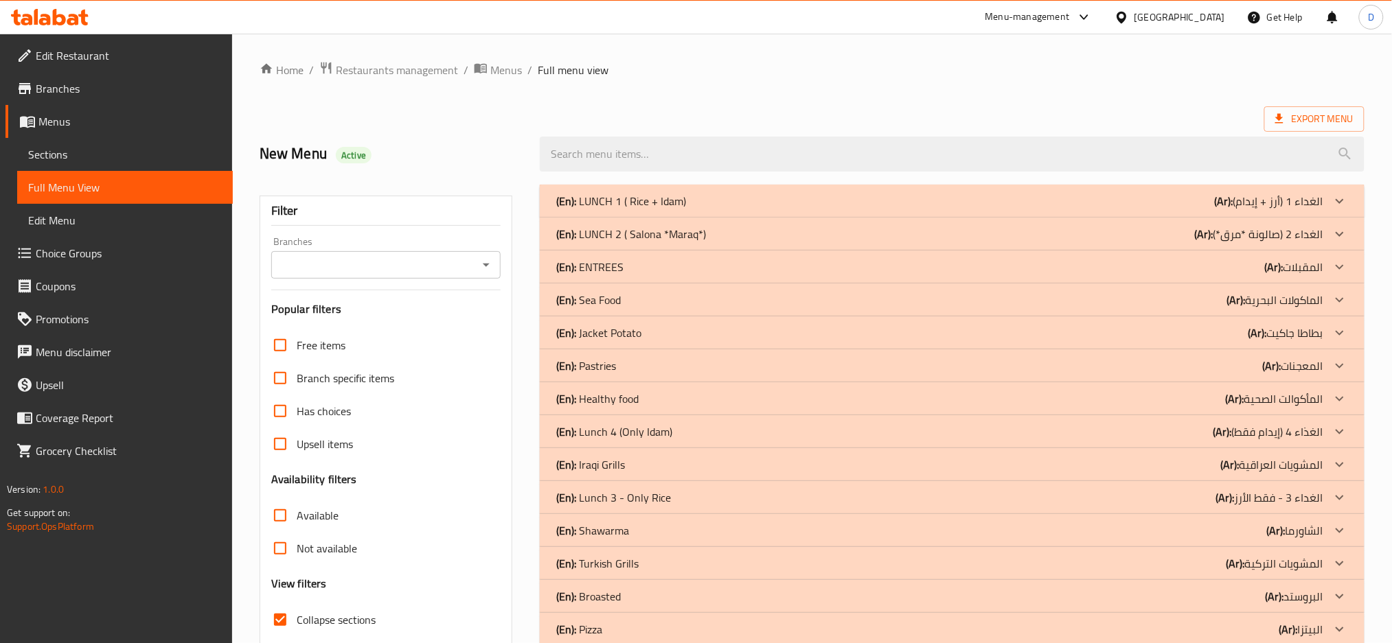
click at [1213, 207] on div "(En): LUNCH 1 ( Rice + Idam) (Ar): الغداء 1 (أرز + إيدام)" at bounding box center [939, 201] width 767 height 16
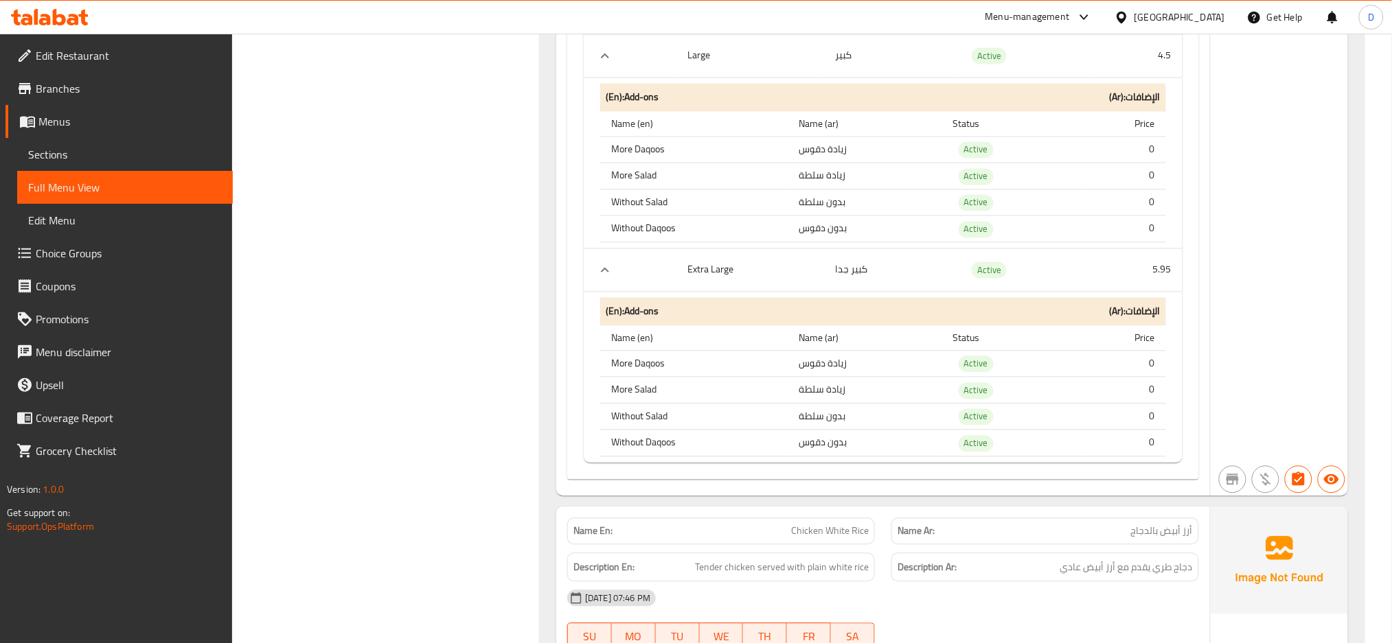
scroll to position [901, 0]
click at [1160, 346] on th "Price" at bounding box center [1123, 337] width 85 height 25
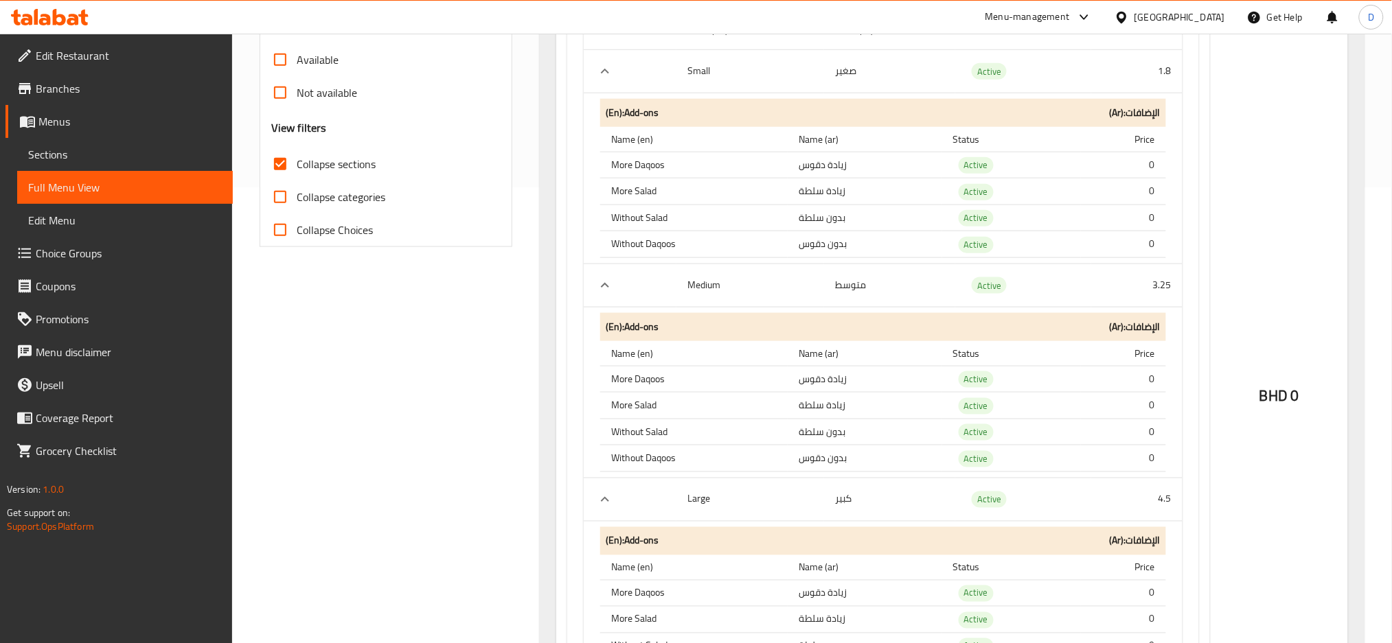
scroll to position [476, 0]
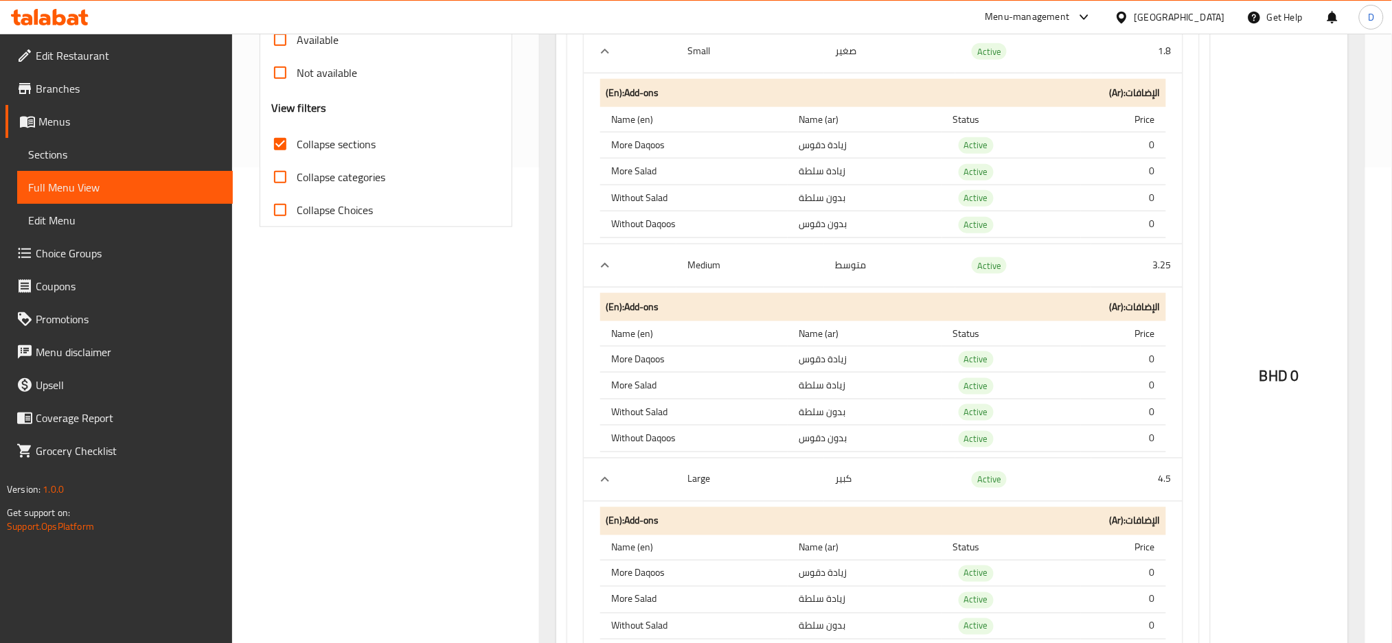
click at [1276, 254] on div "BHD 0" at bounding box center [1278, 339] width 137 height 1162
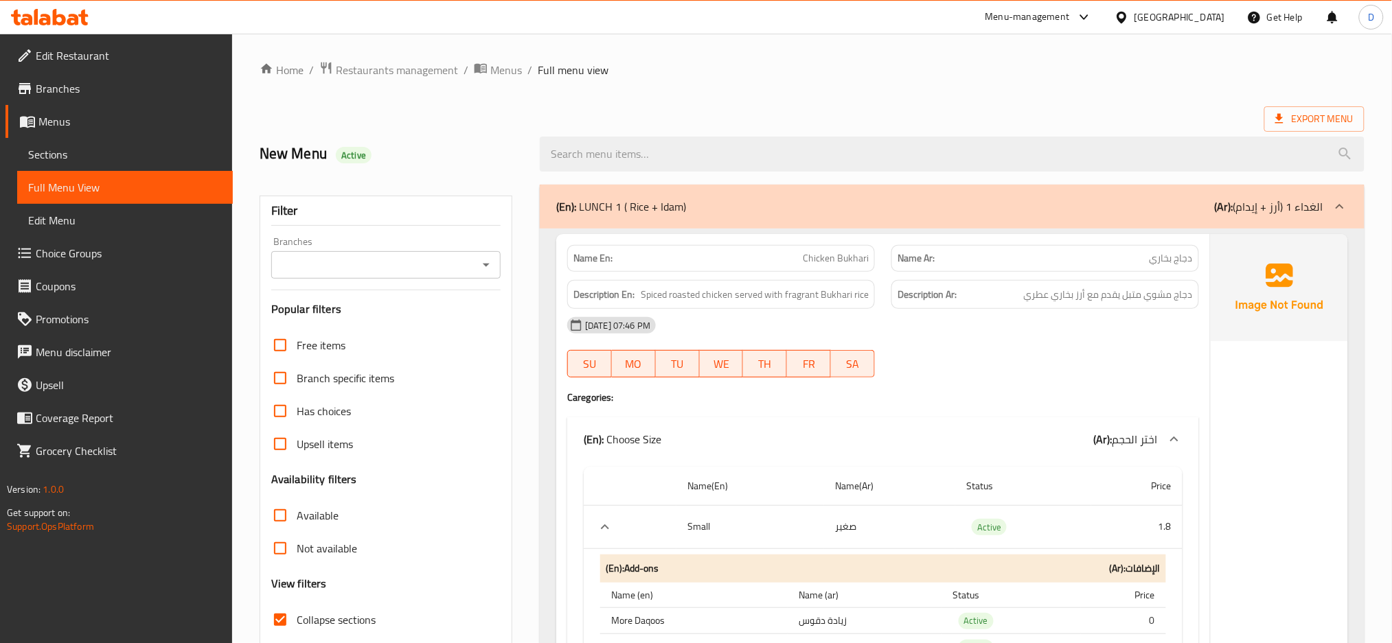
scroll to position [3, 0]
